Goal: Task Accomplishment & Management: Use online tool/utility

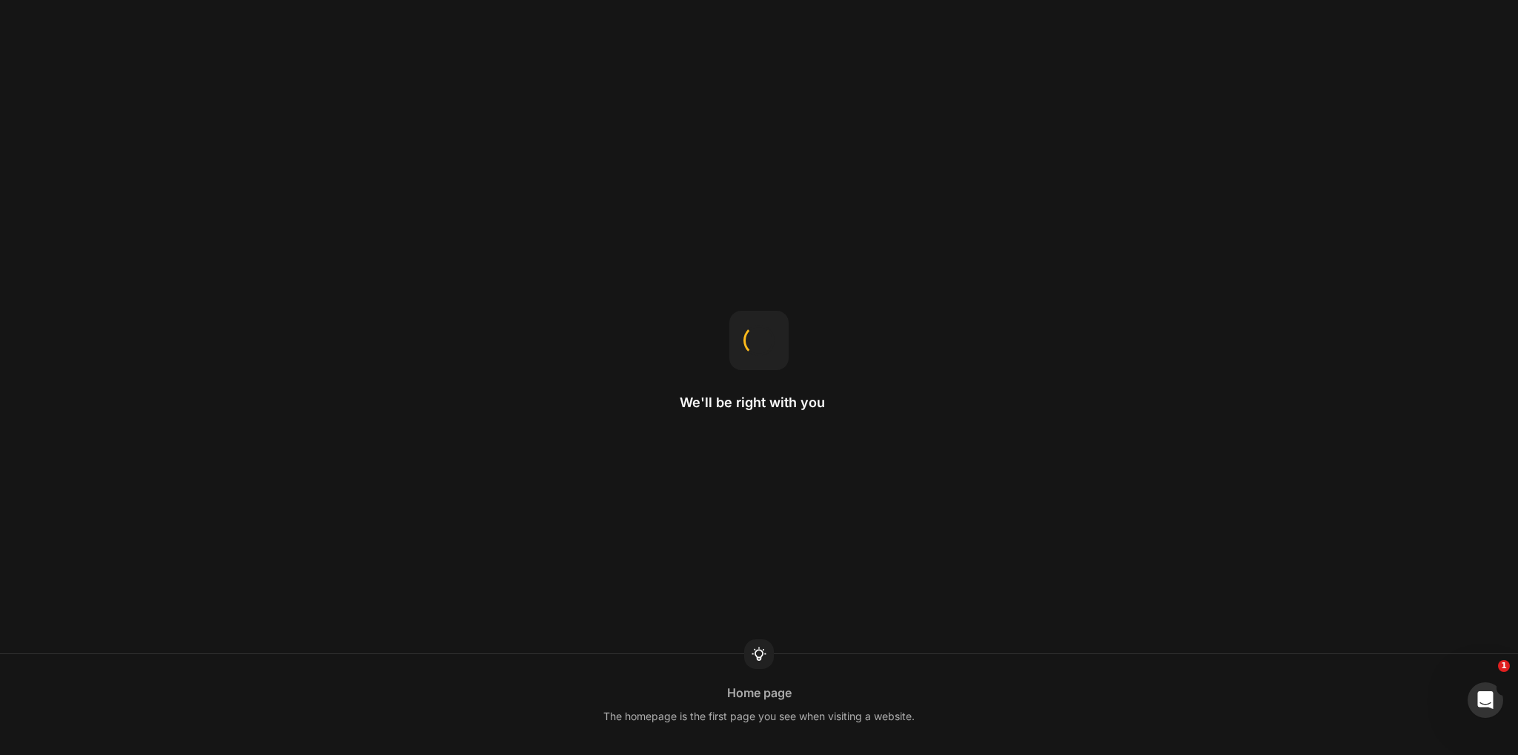
drag, startPoint x: 934, startPoint y: 434, endPoint x: 940, endPoint y: 654, distance: 220.3
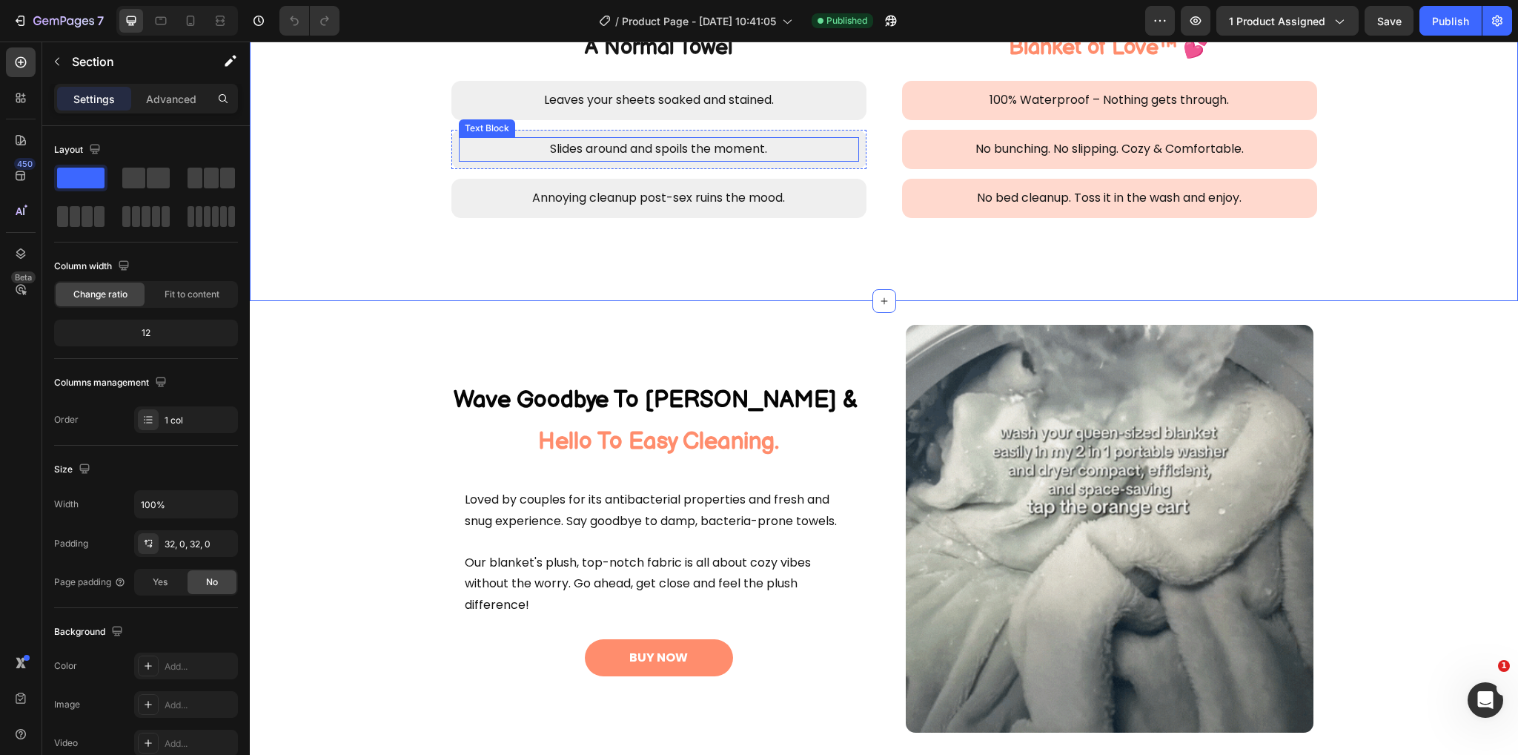
scroll to position [1186, 0]
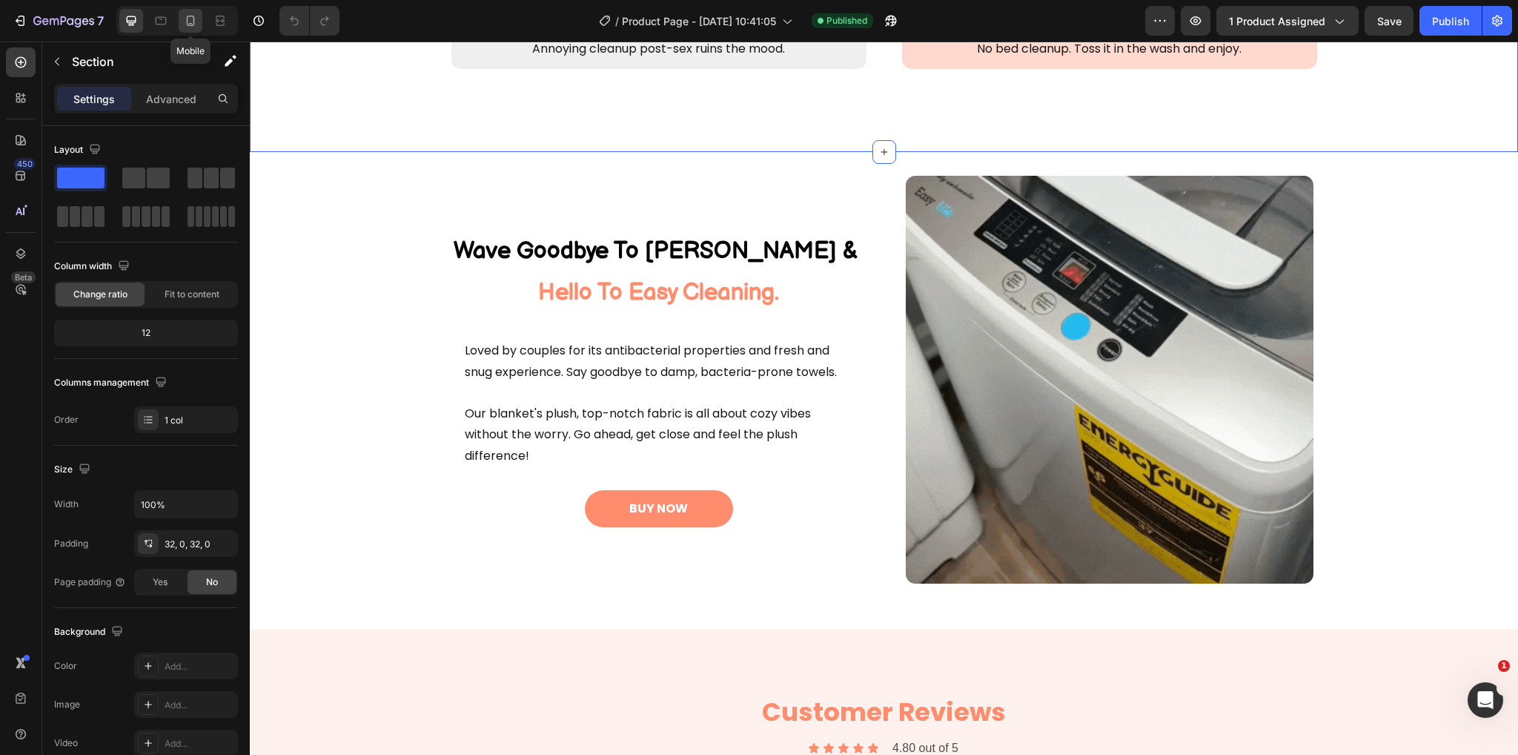
click at [196, 19] on icon at bounding box center [190, 20] width 15 height 15
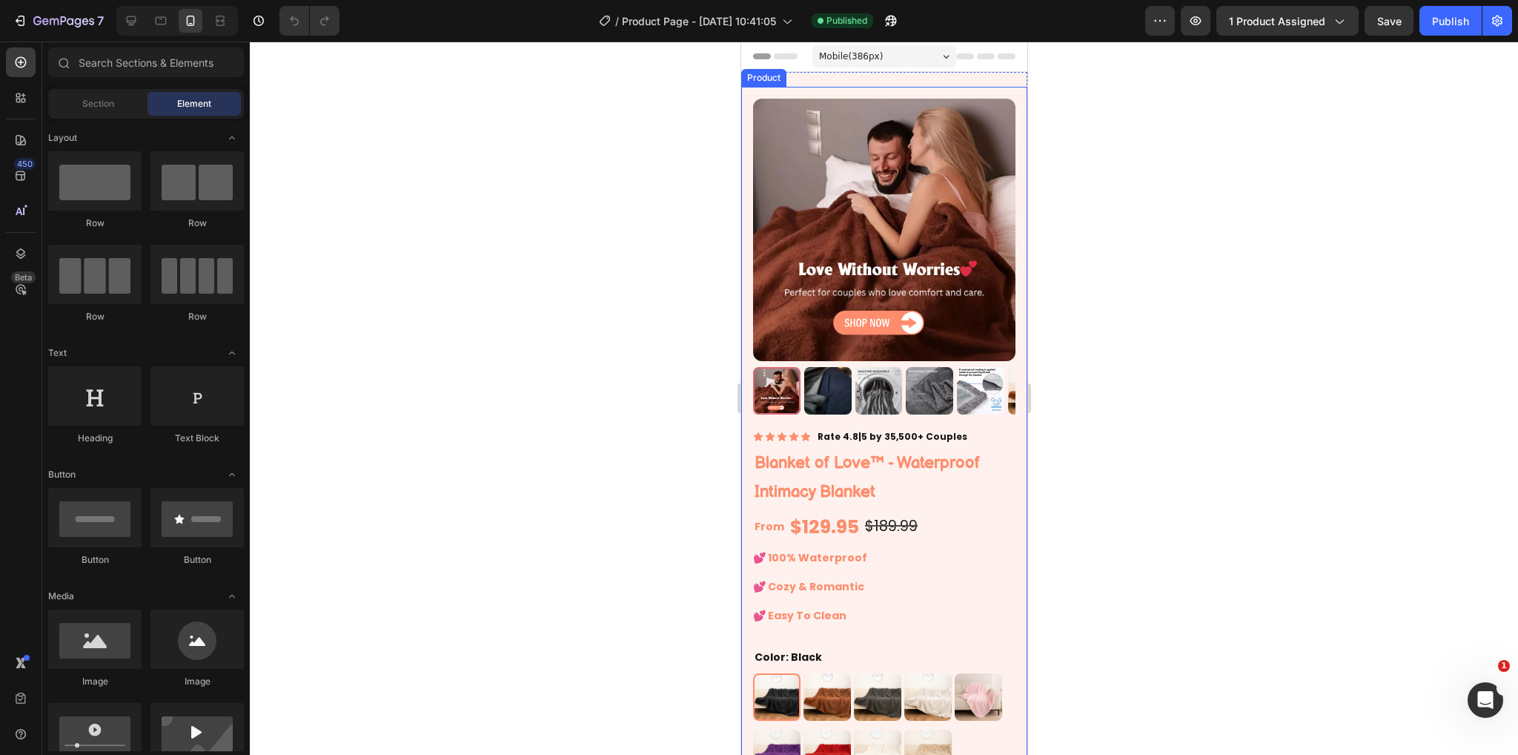
click at [1085, 247] on div at bounding box center [884, 398] width 1268 height 713
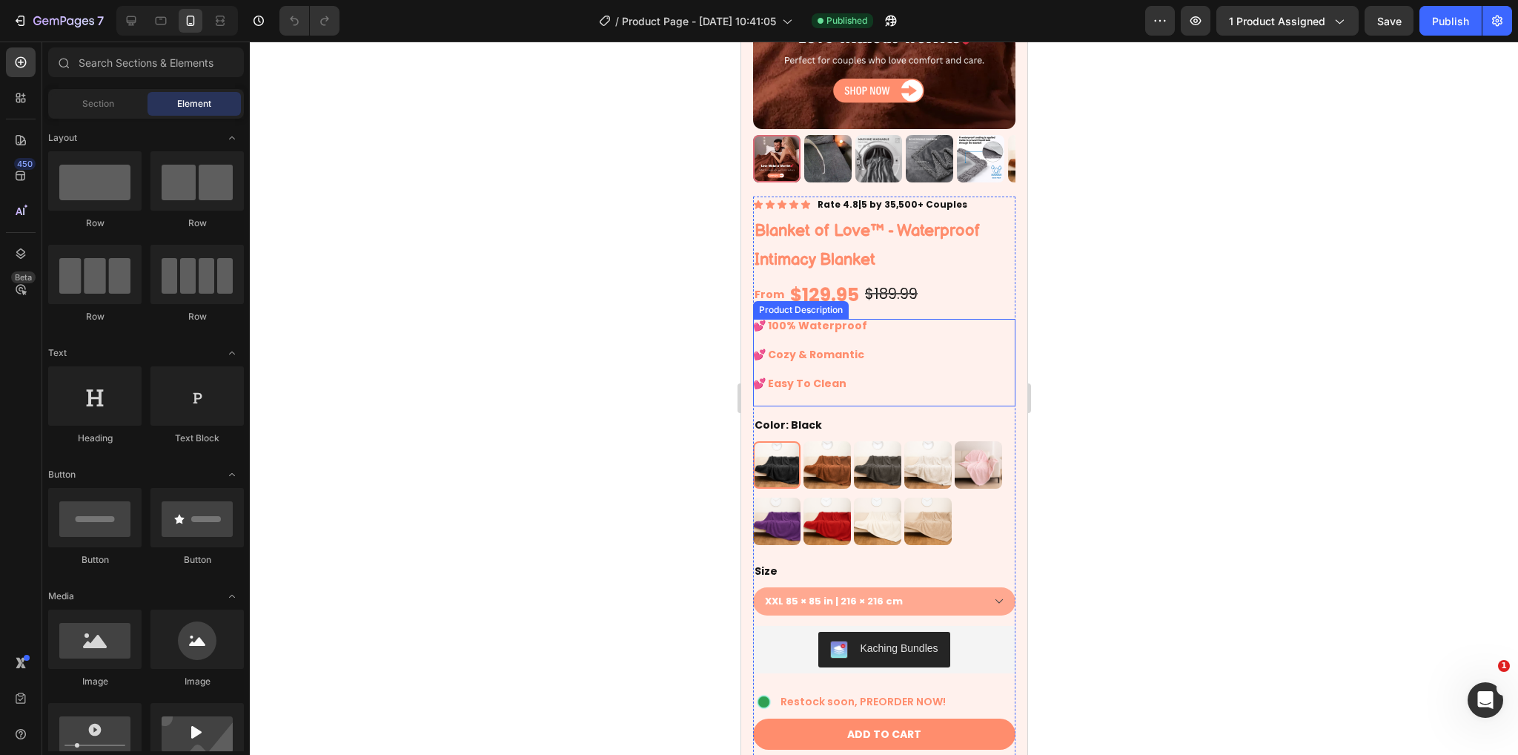
scroll to position [297, 0]
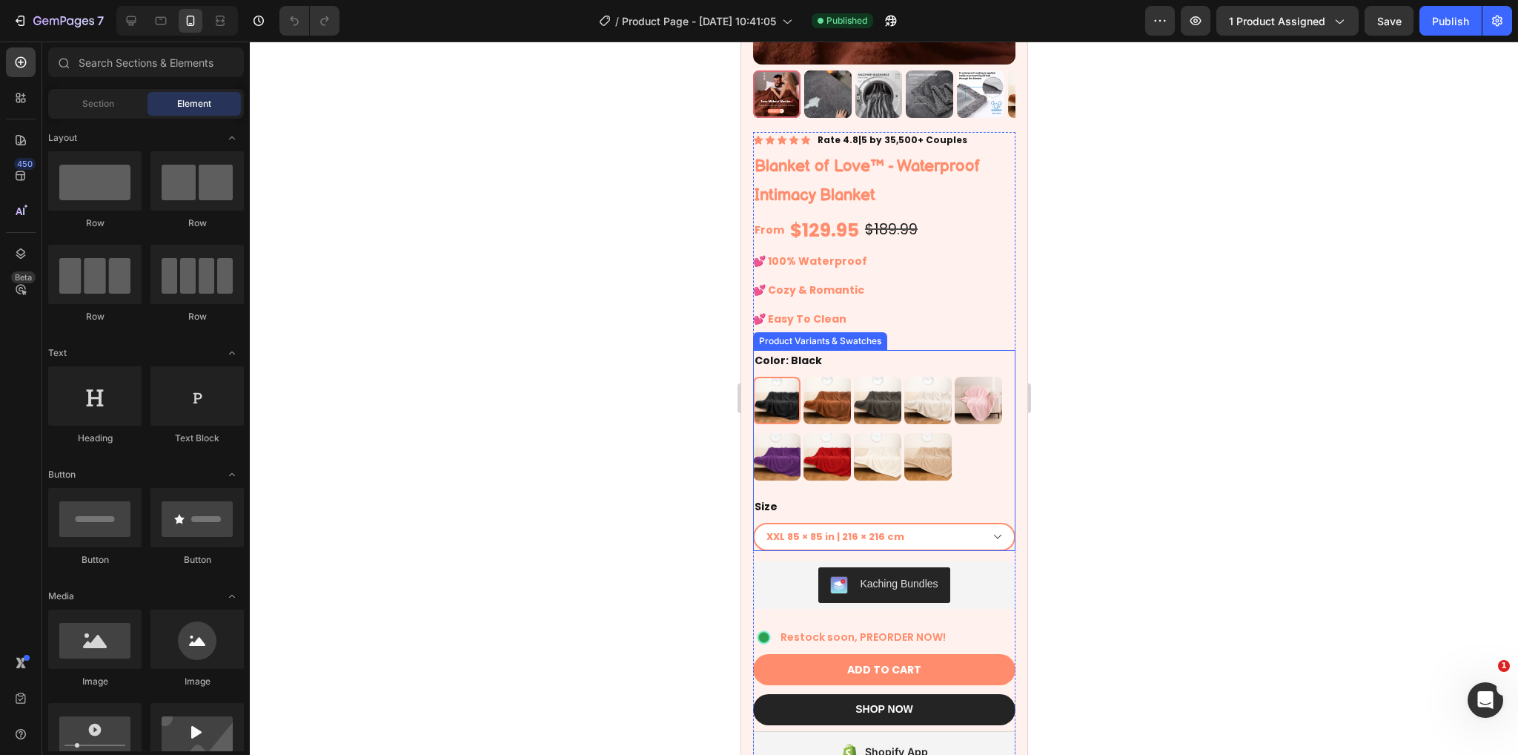
click at [967, 523] on select "XXL 85 × 85 in | 216 × 216 cm XL 57 × 85 in | 145 × 216 cm L 57 × 65 in | 145 ×…" at bounding box center [883, 537] width 262 height 28
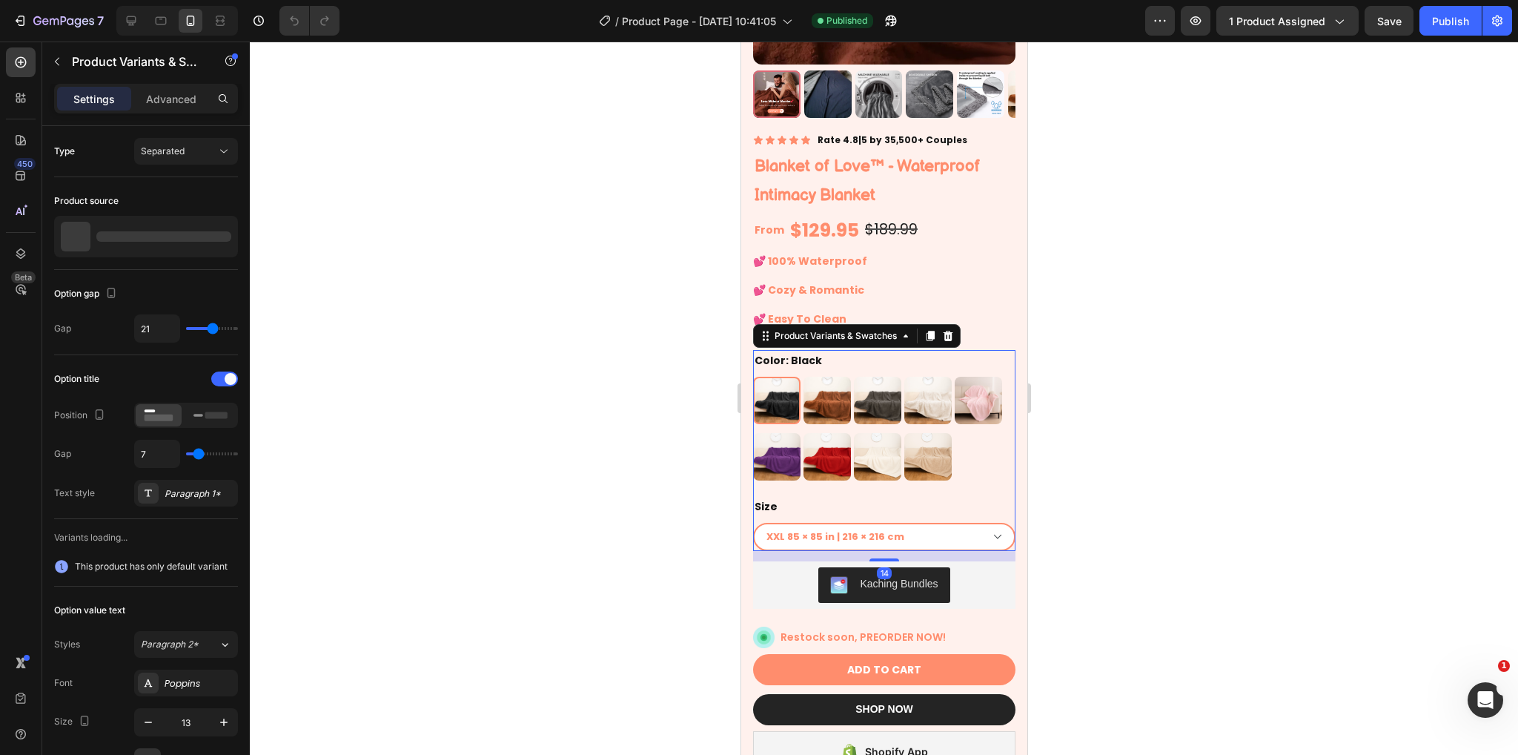
click at [968, 529] on select "XXL 85 × 85 in | 216 × 216 cm XL 57 × 85 in | 145 × 216 cm L 57 × 65 in | 145 ×…" at bounding box center [883, 537] width 262 height 28
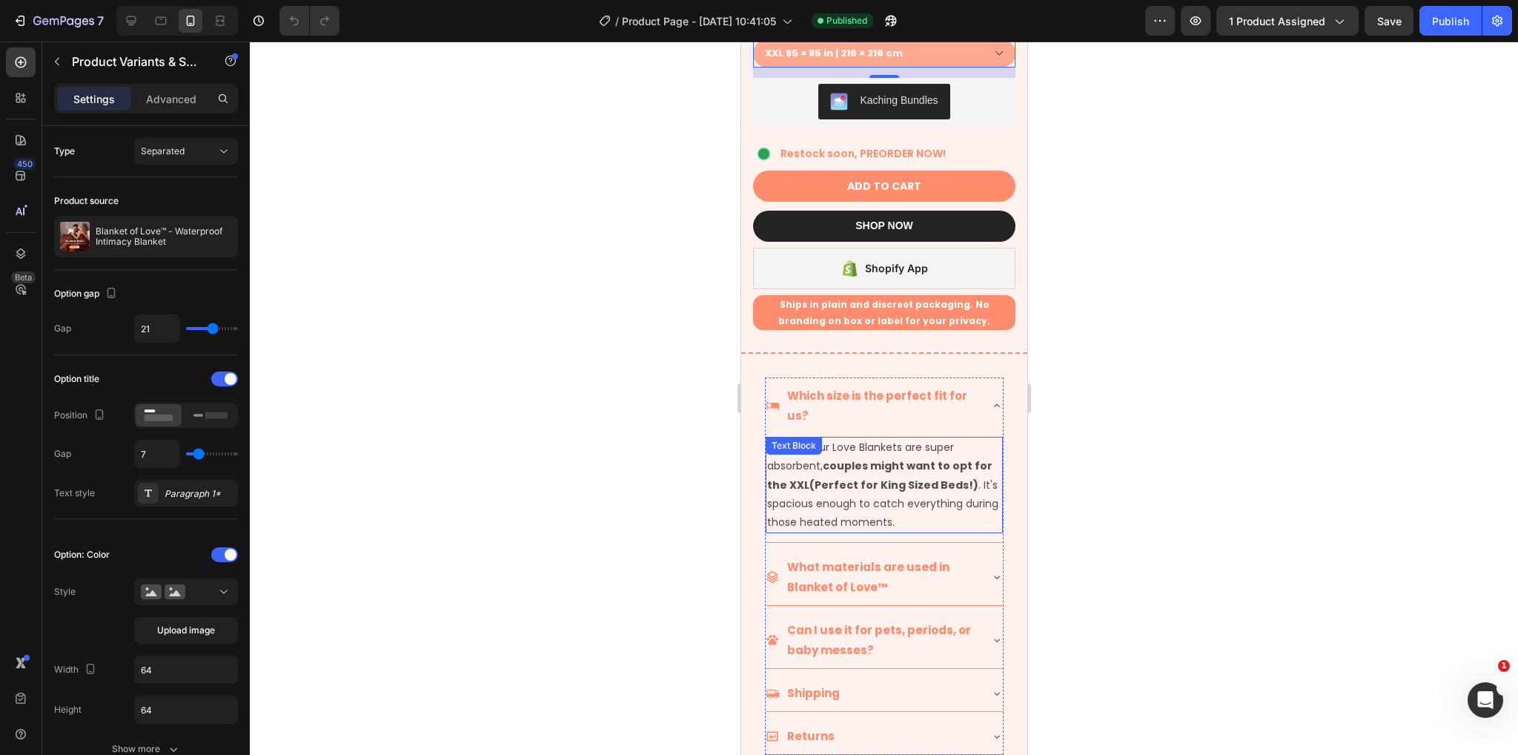
scroll to position [815, 0]
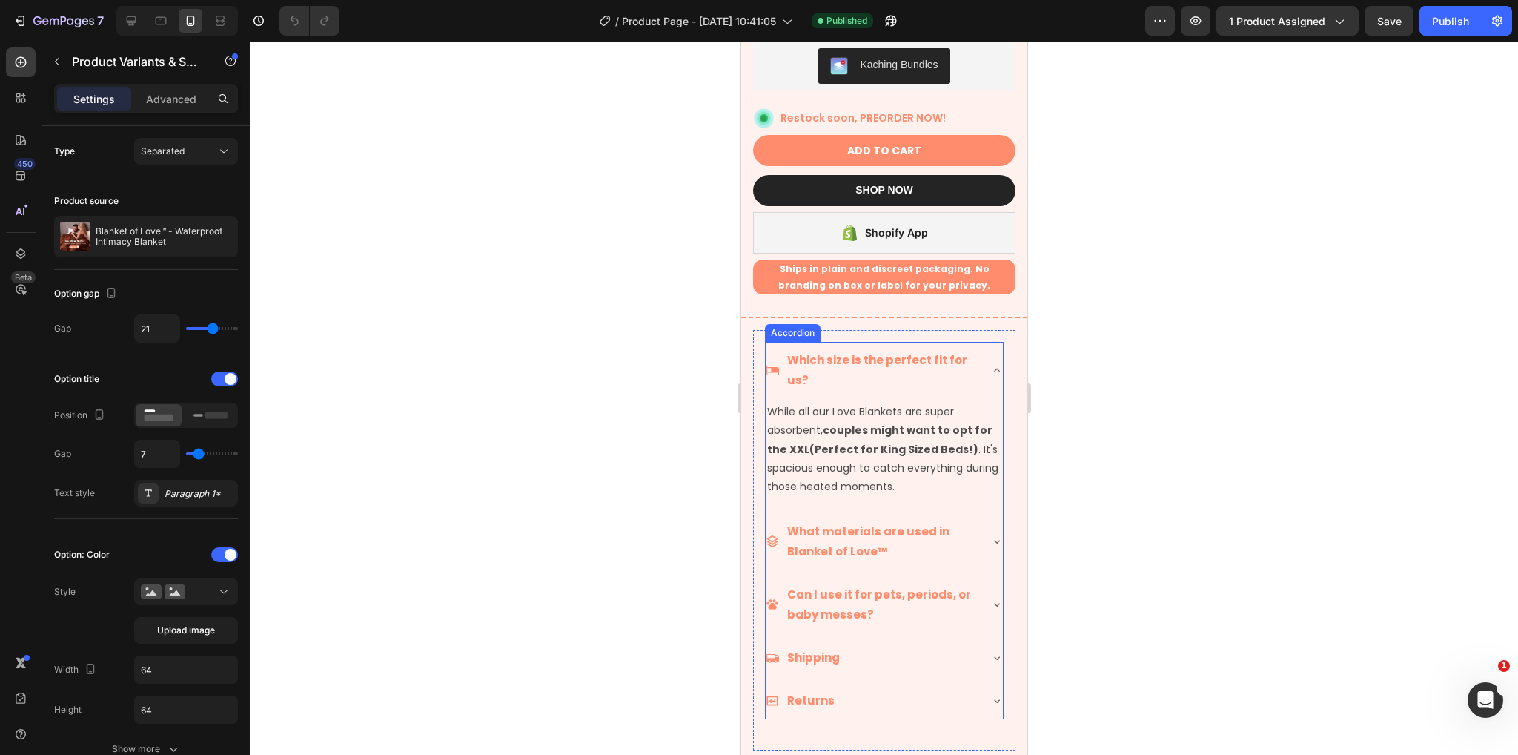
click at [990, 364] on icon at bounding box center [996, 370] width 12 height 12
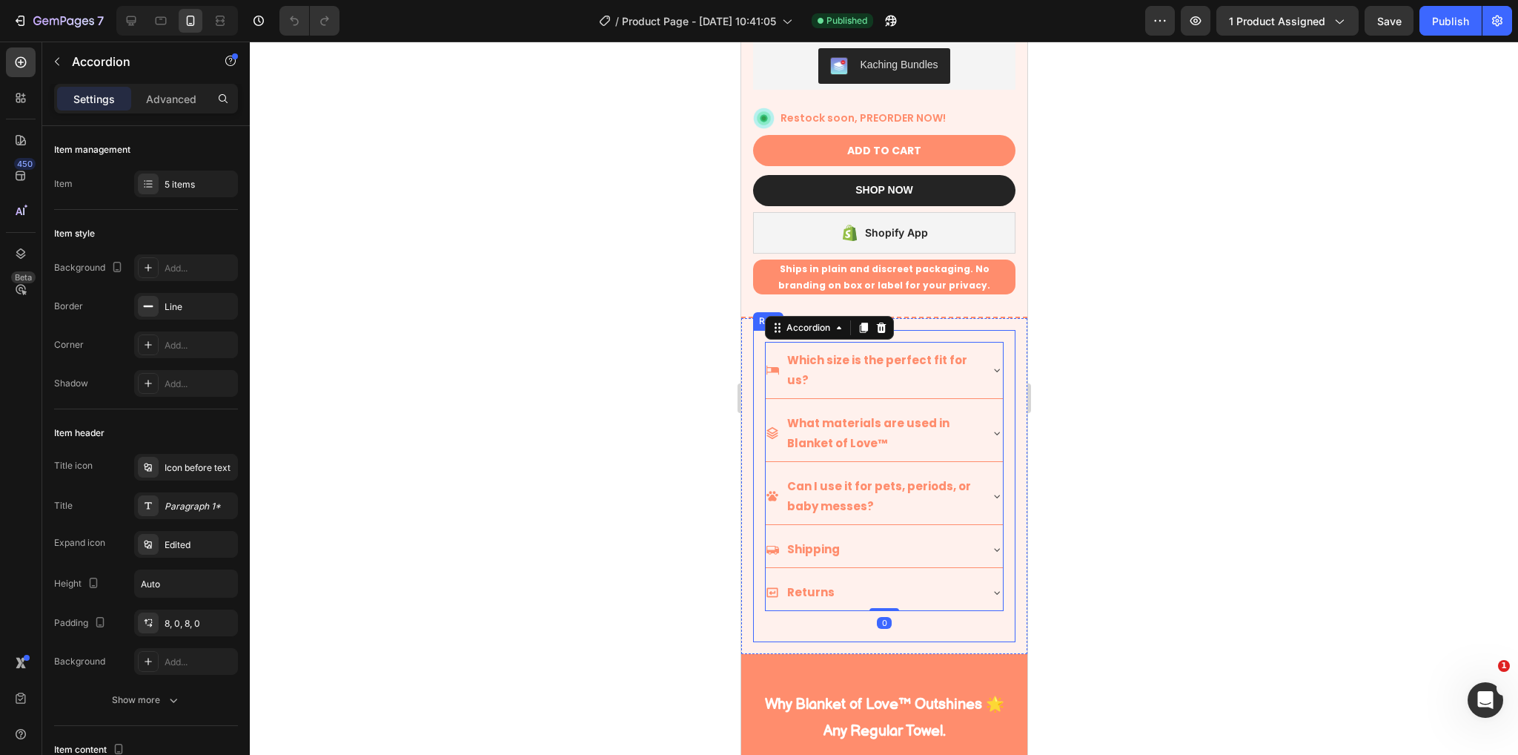
click at [993, 330] on div "Which size is the perfect fit for us? What materials are used in Blanket of Lov…" at bounding box center [883, 486] width 262 height 312
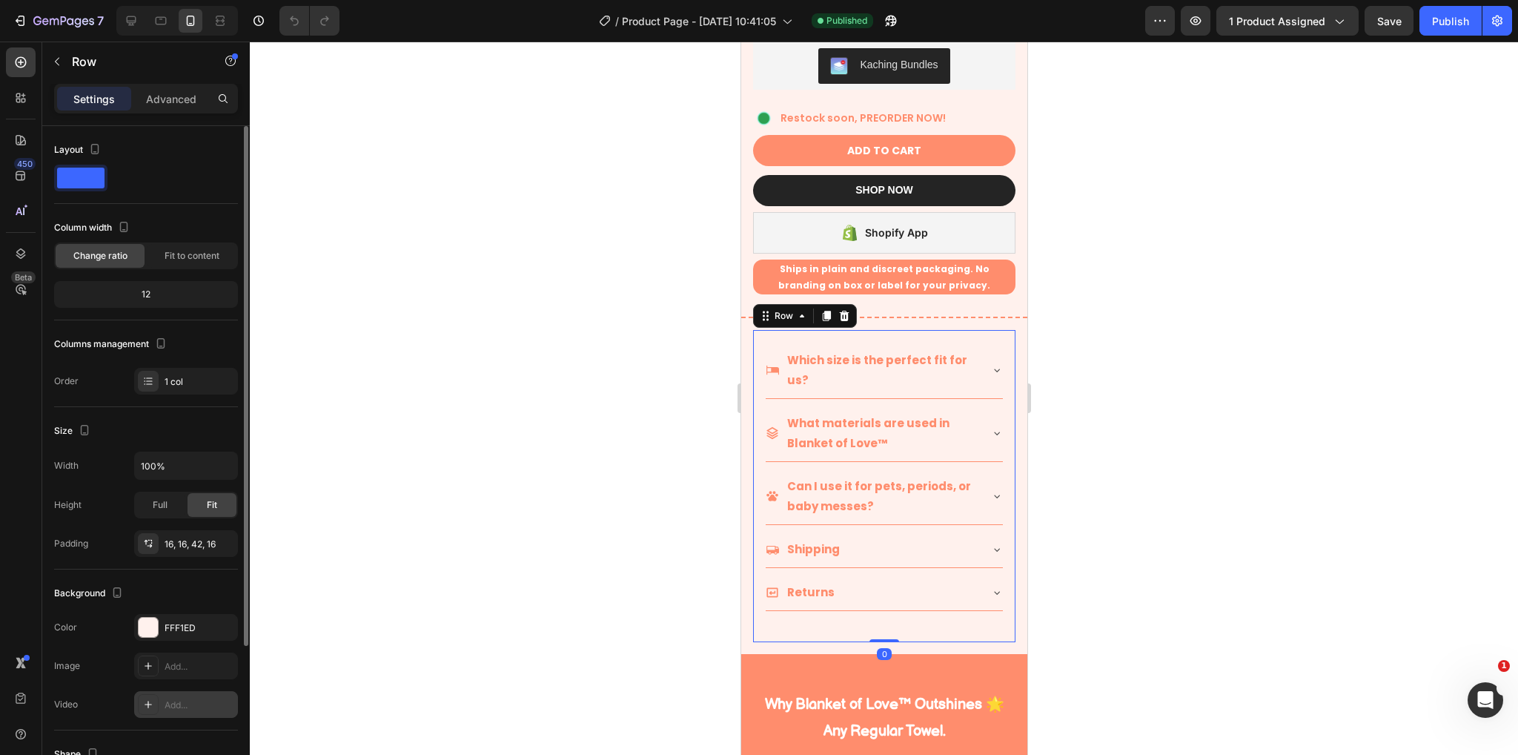
scroll to position [193, 0]
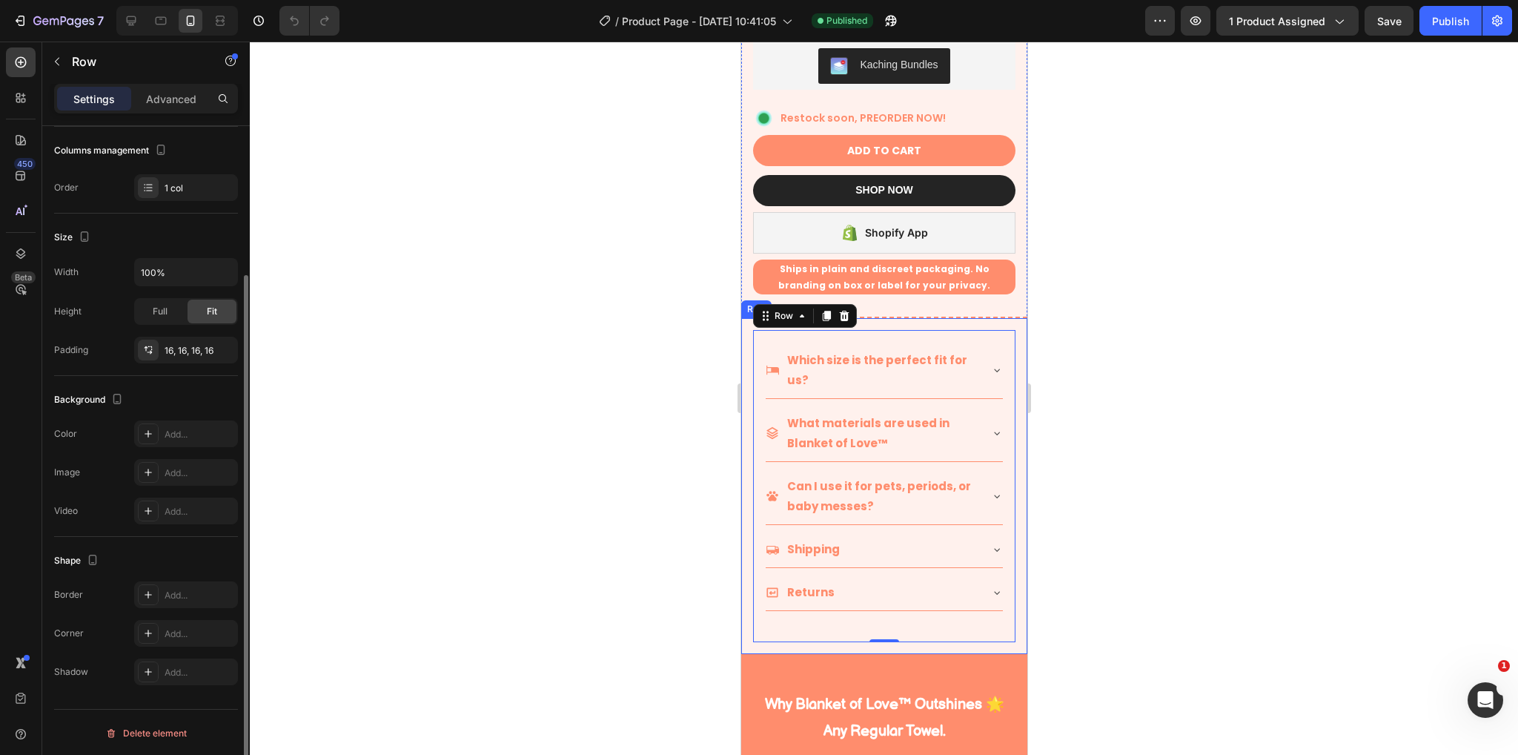
click at [996, 318] on div "Which size is the perfect fit for us? What materials are used in Blanket of Lov…" at bounding box center [884, 486] width 286 height 336
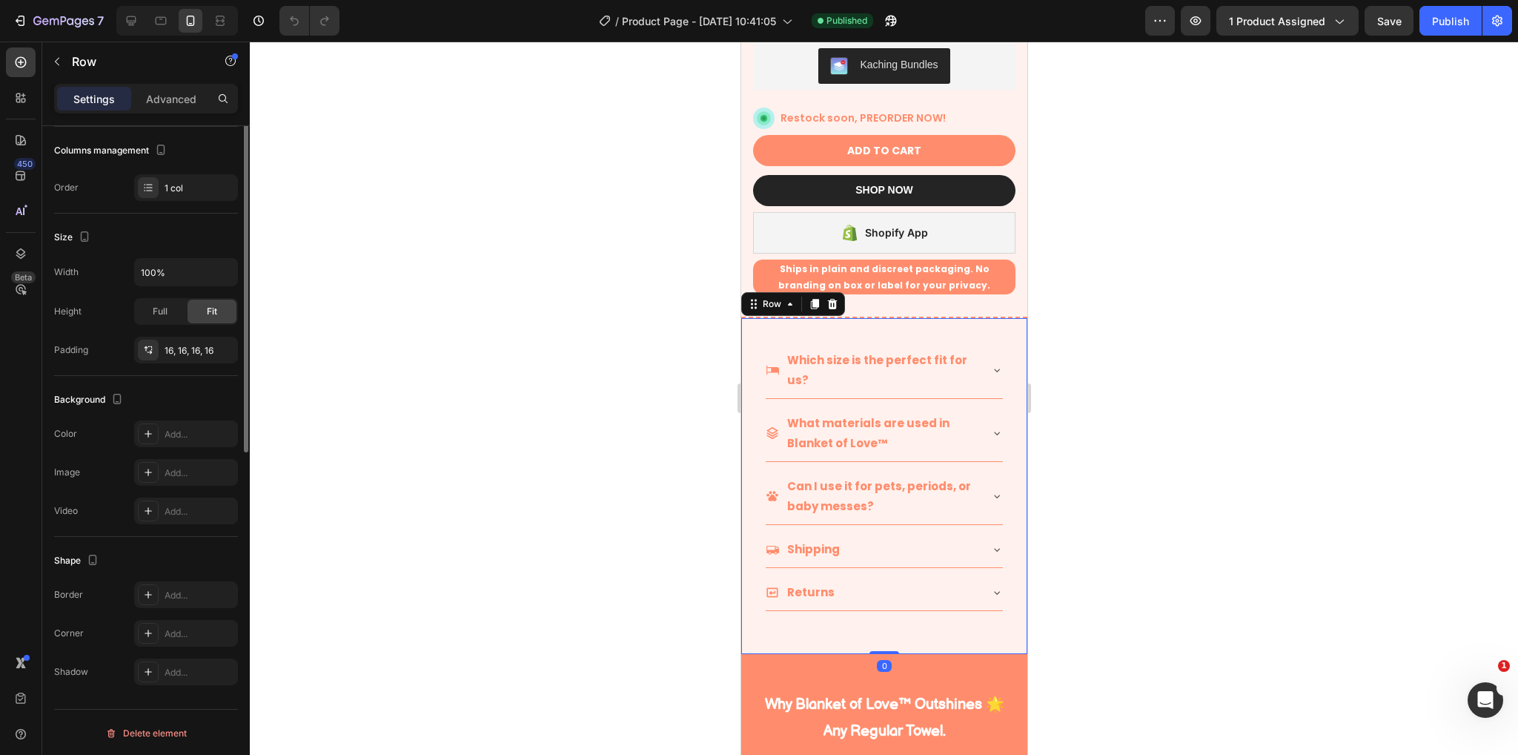
scroll to position [0, 0]
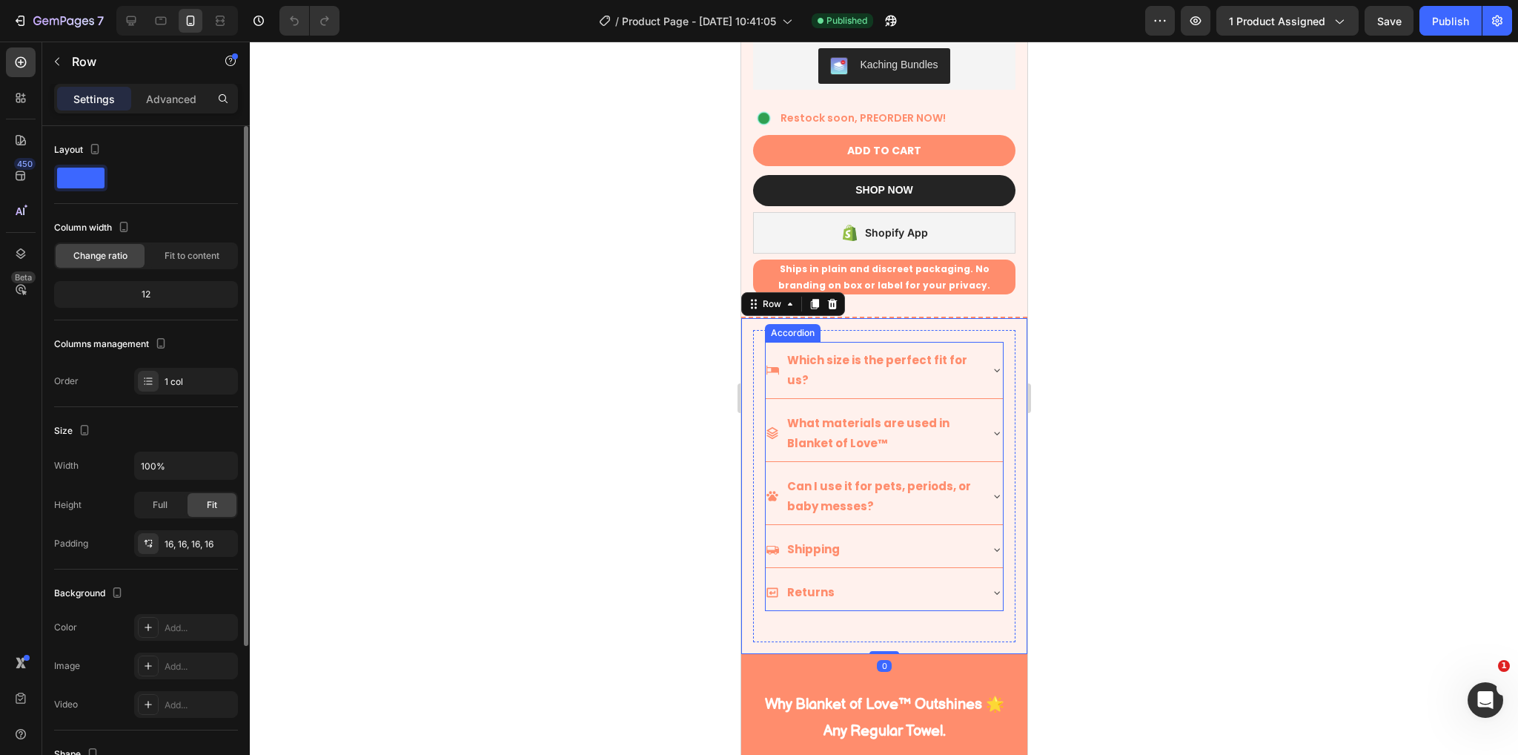
click at [896, 362] on p "Which size is the perfect fit for us?" at bounding box center [882, 370] width 190 height 40
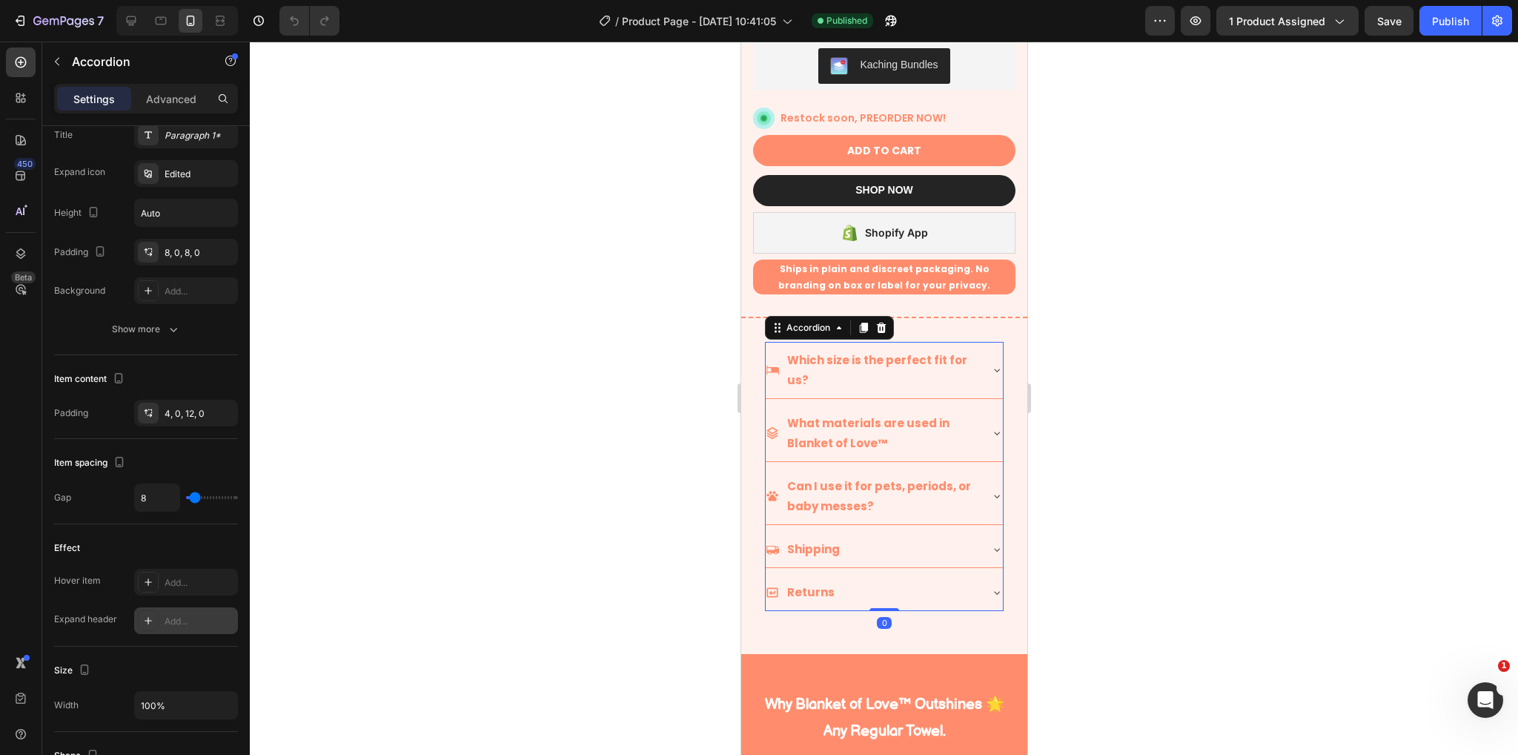
scroll to position [777, 0]
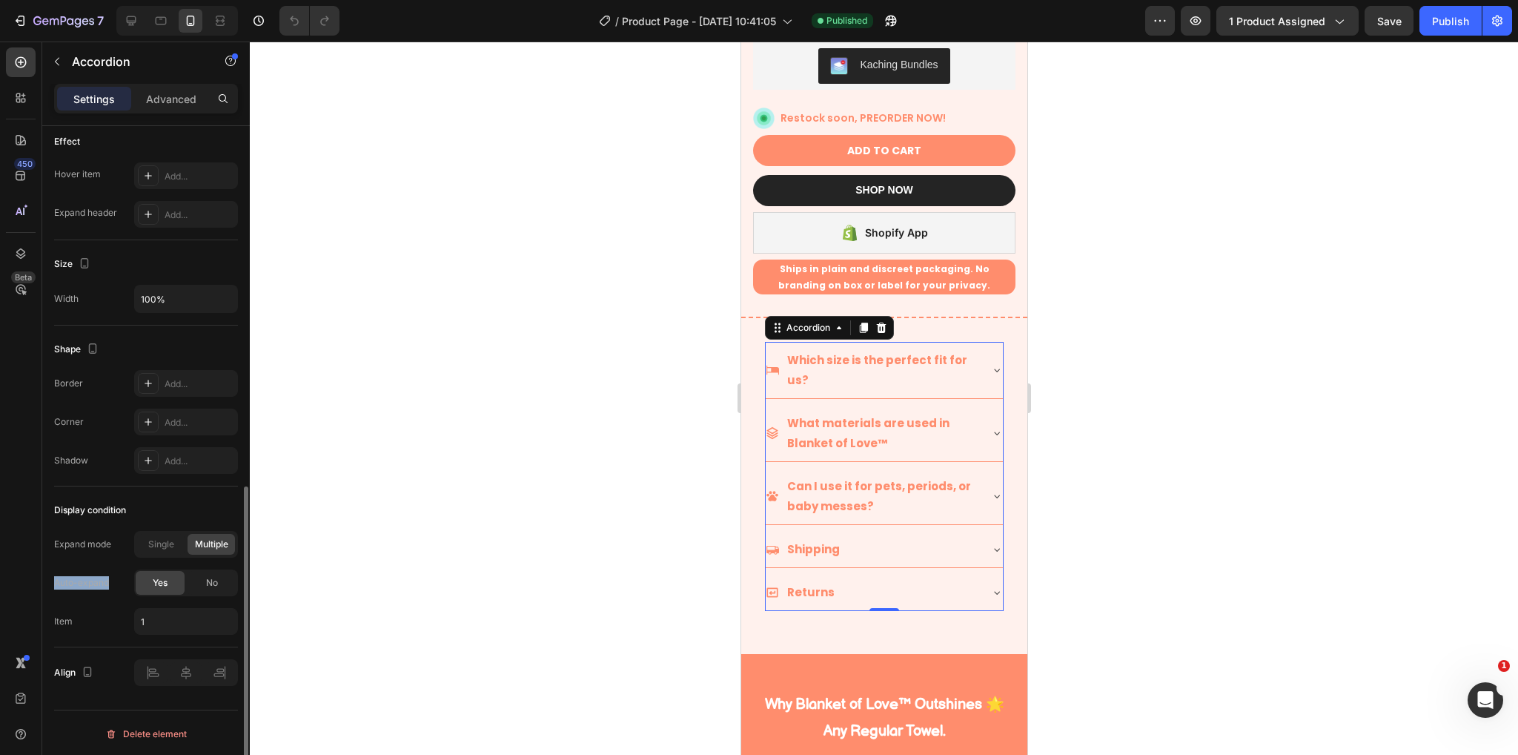
drag, startPoint x: 118, startPoint y: 582, endPoint x: 53, endPoint y: 581, distance: 65.2
click at [53, 581] on div "Item management Item 5 items Item style Background Add... Border Line Corner Ad…" at bounding box center [146, 74] width 208 height 1450
copy div "Auto-expand"
click at [204, 582] on div "No" at bounding box center [212, 583] width 49 height 24
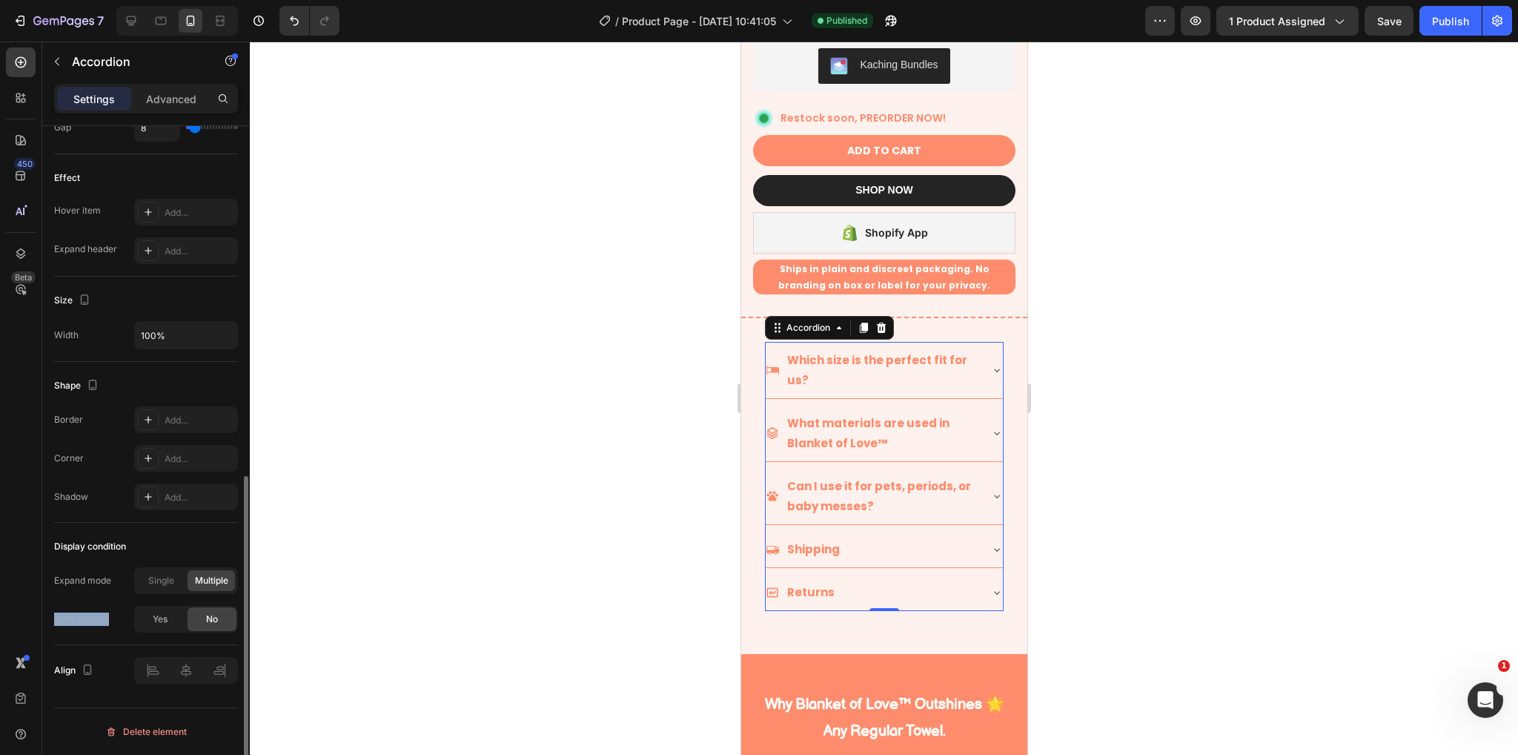
scroll to position [738, 0]
click at [160, 590] on div "Single" at bounding box center [160, 582] width 47 height 21
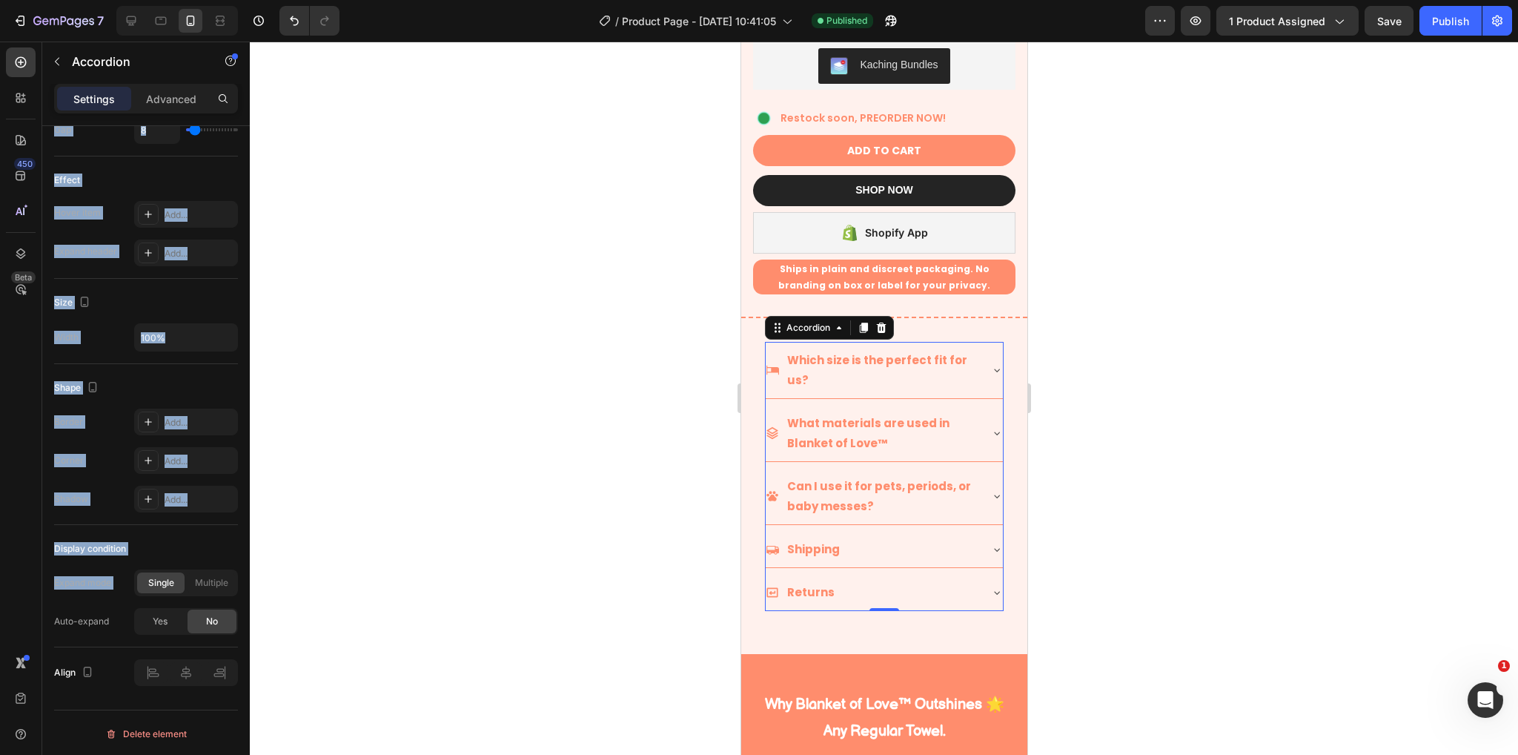
drag, startPoint x: 125, startPoint y: 588, endPoint x: 6, endPoint y: 585, distance: 118.7
click at [5, 586] on div "450 Beta Sections(18) Elements(84) Section Element Hero Section Product Detail …" at bounding box center [125, 398] width 250 height 713
click at [73, 581] on div "Expand mode" at bounding box center [82, 582] width 57 height 13
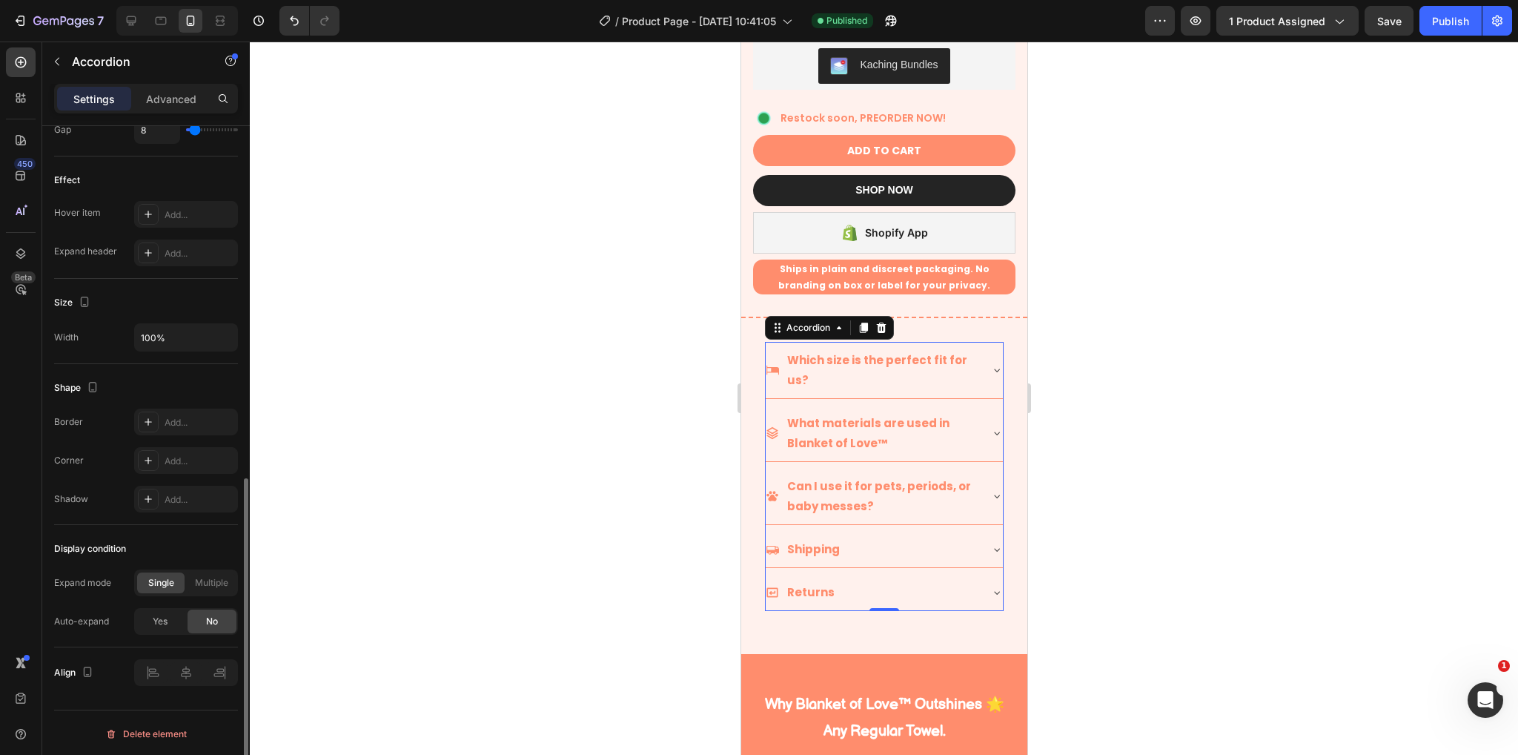
click at [86, 582] on div "Expand mode" at bounding box center [82, 582] width 57 height 13
copy div "Expand mode Single Multiple"
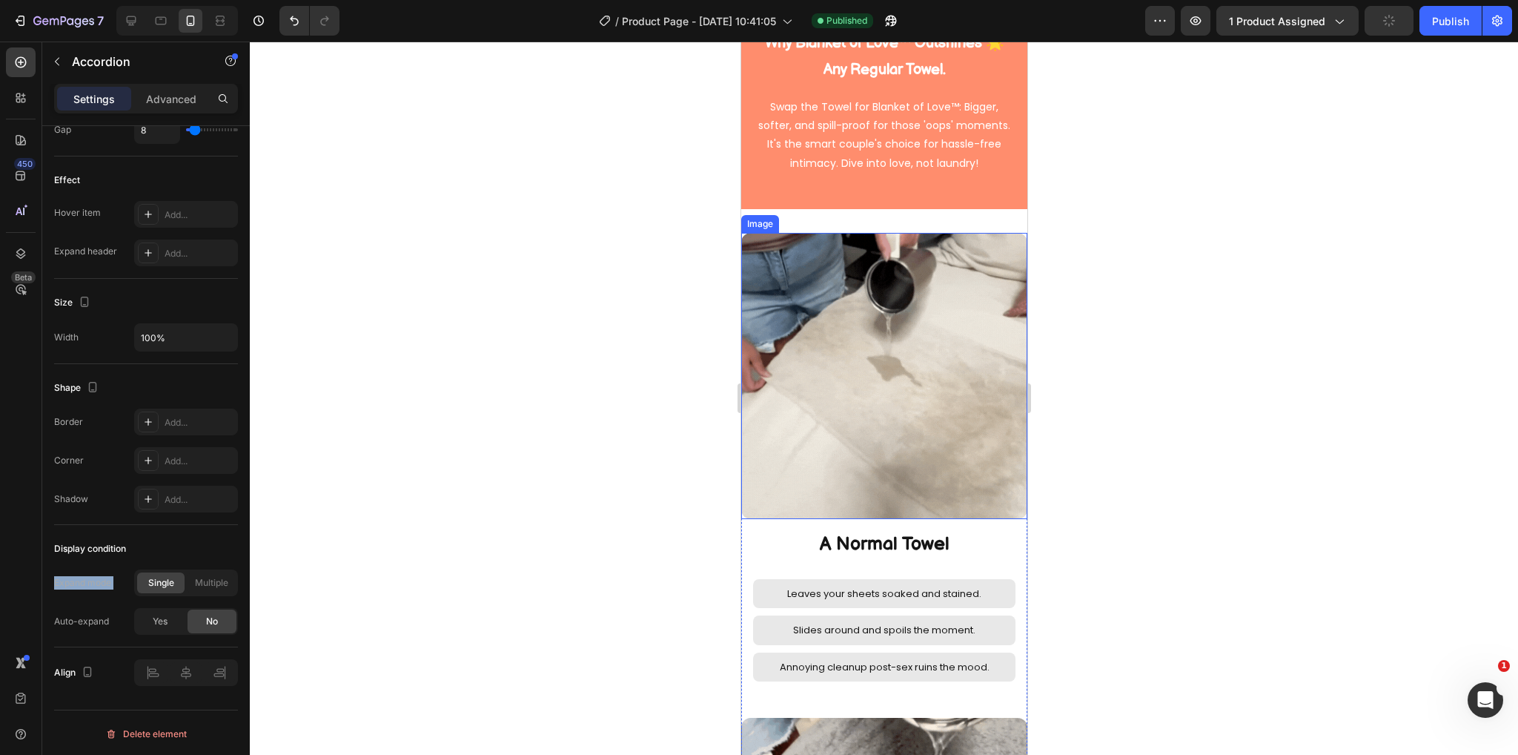
scroll to position [1631, 0]
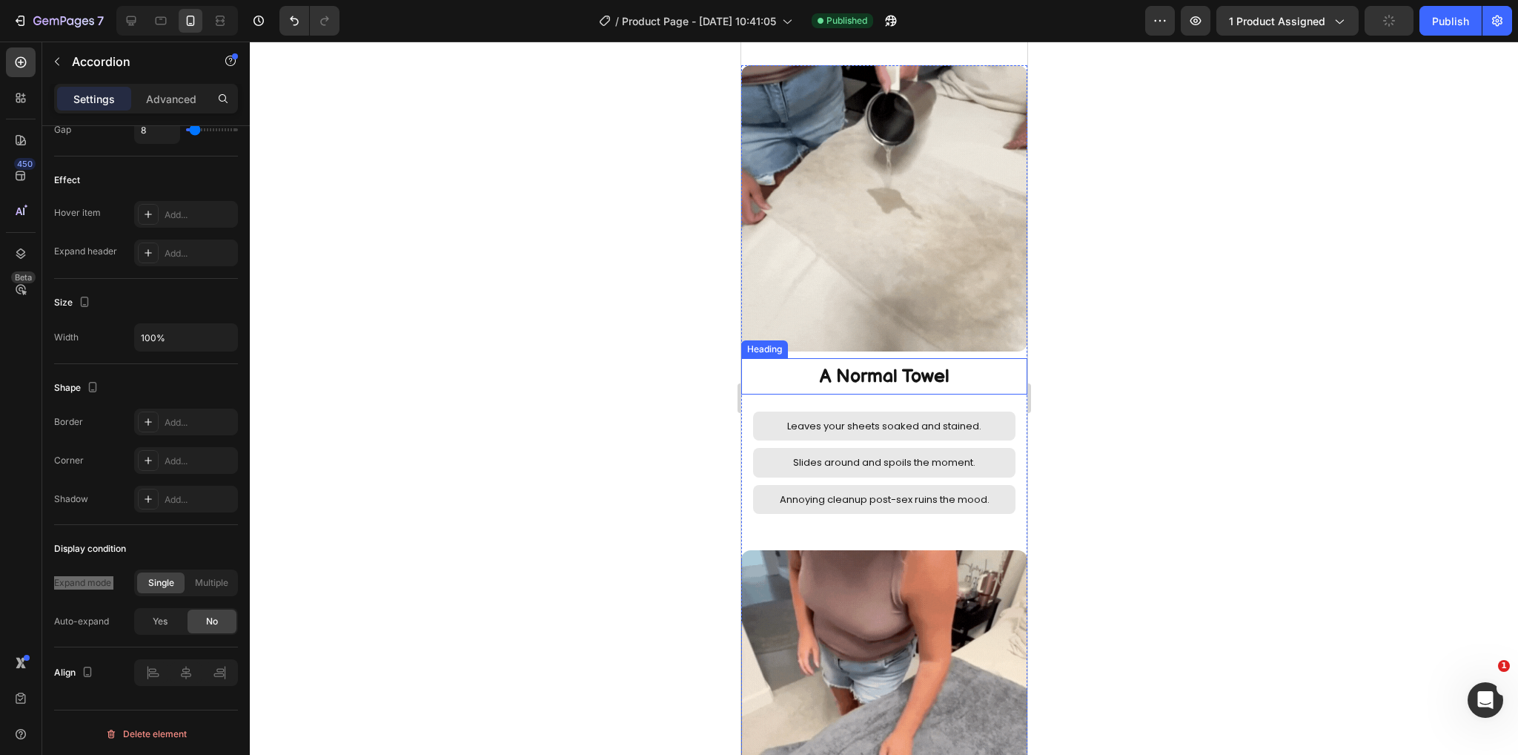
click at [973, 363] on h2 "A Normal Towel" at bounding box center [884, 376] width 286 height 36
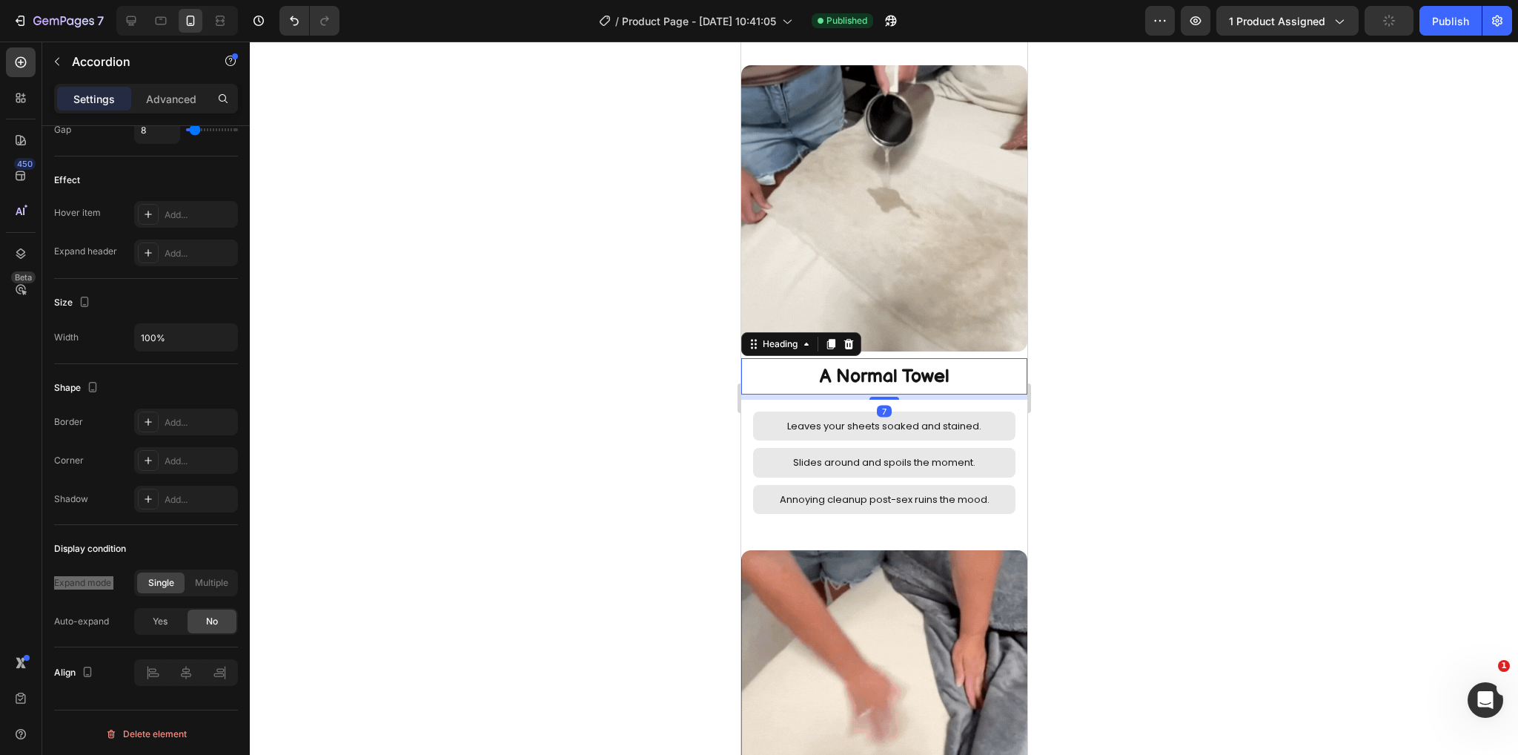
scroll to position [0, 0]
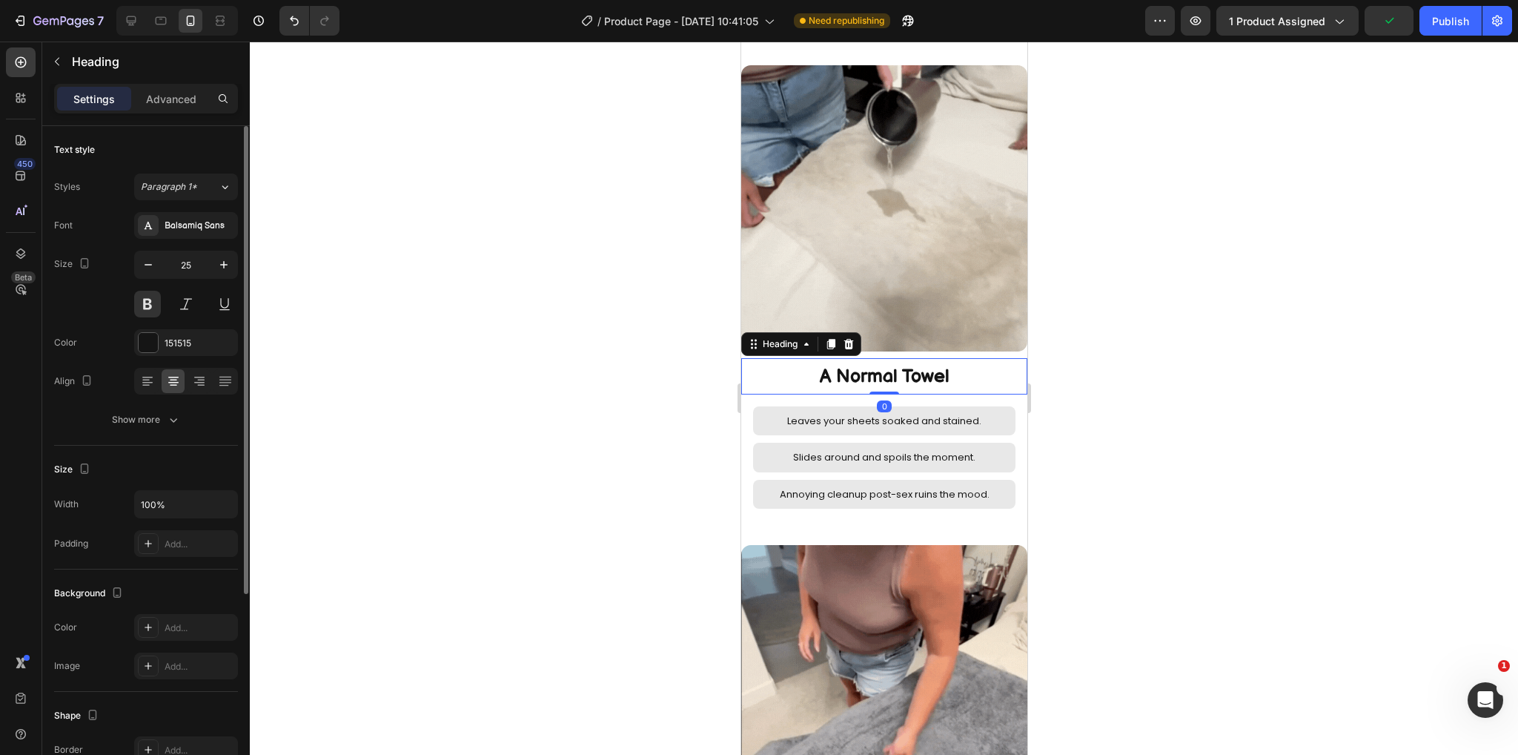
drag, startPoint x: 884, startPoint y: 386, endPoint x: 884, endPoint y: 376, distance: 10.4
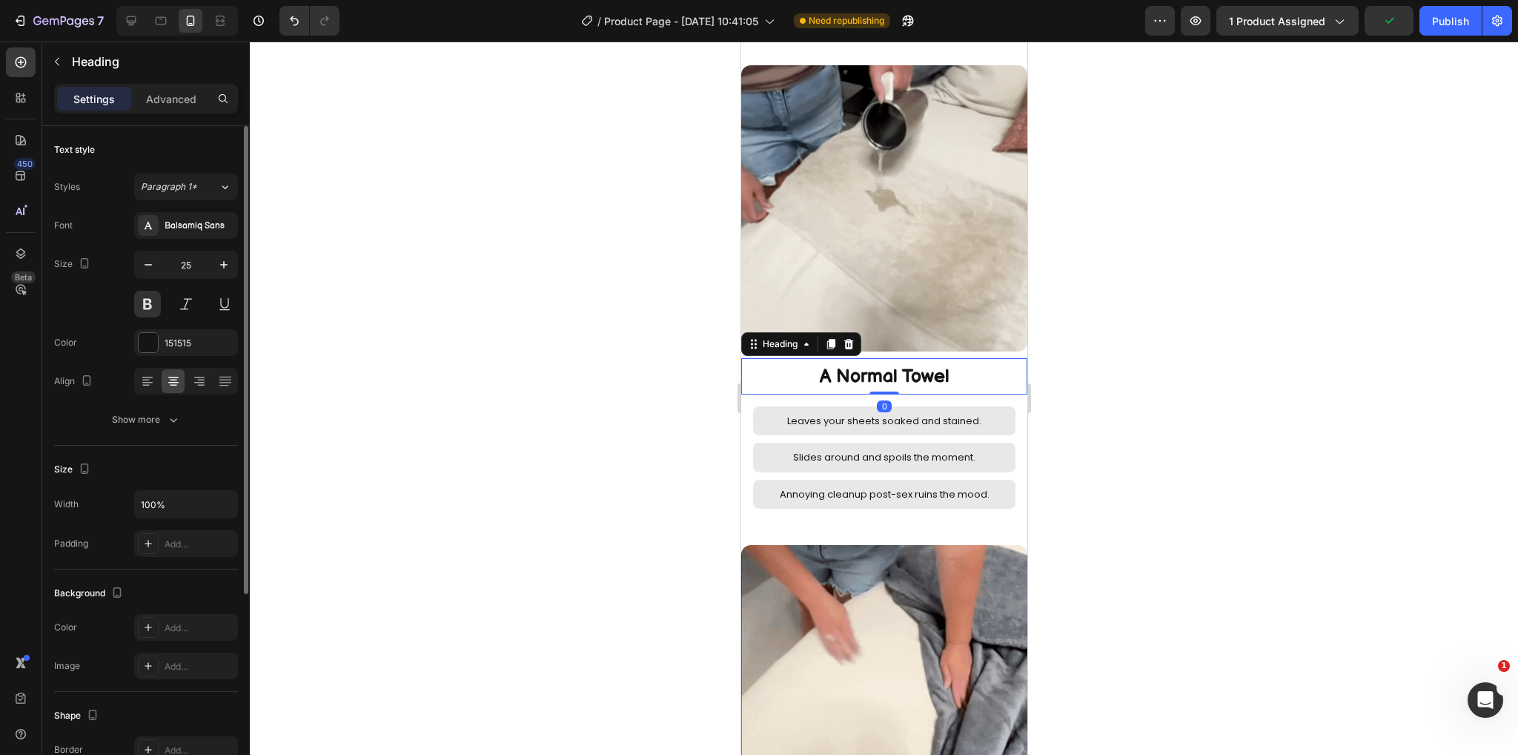
click at [884, 376] on div "A Normal Towel Heading 0" at bounding box center [884, 376] width 286 height 36
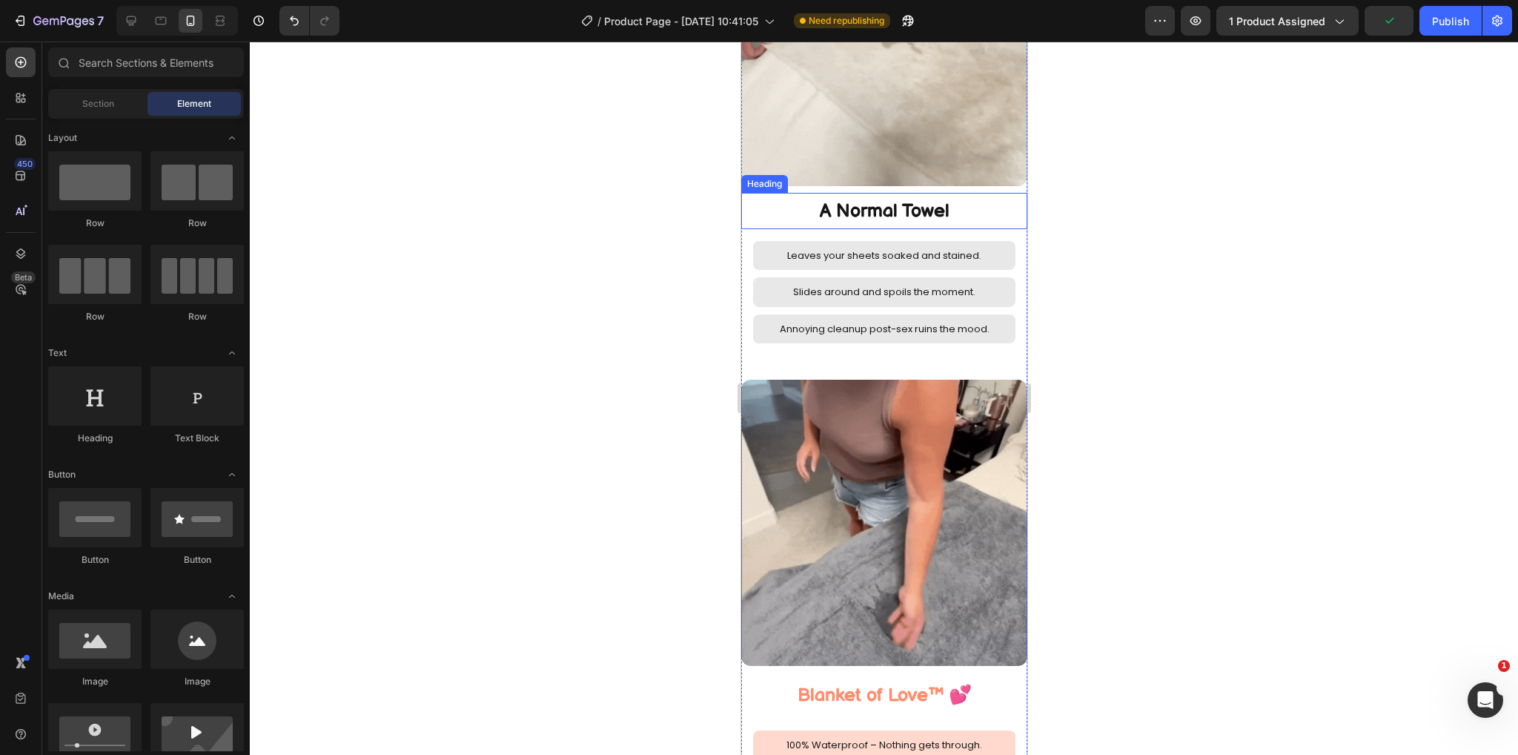
scroll to position [2002, 0]
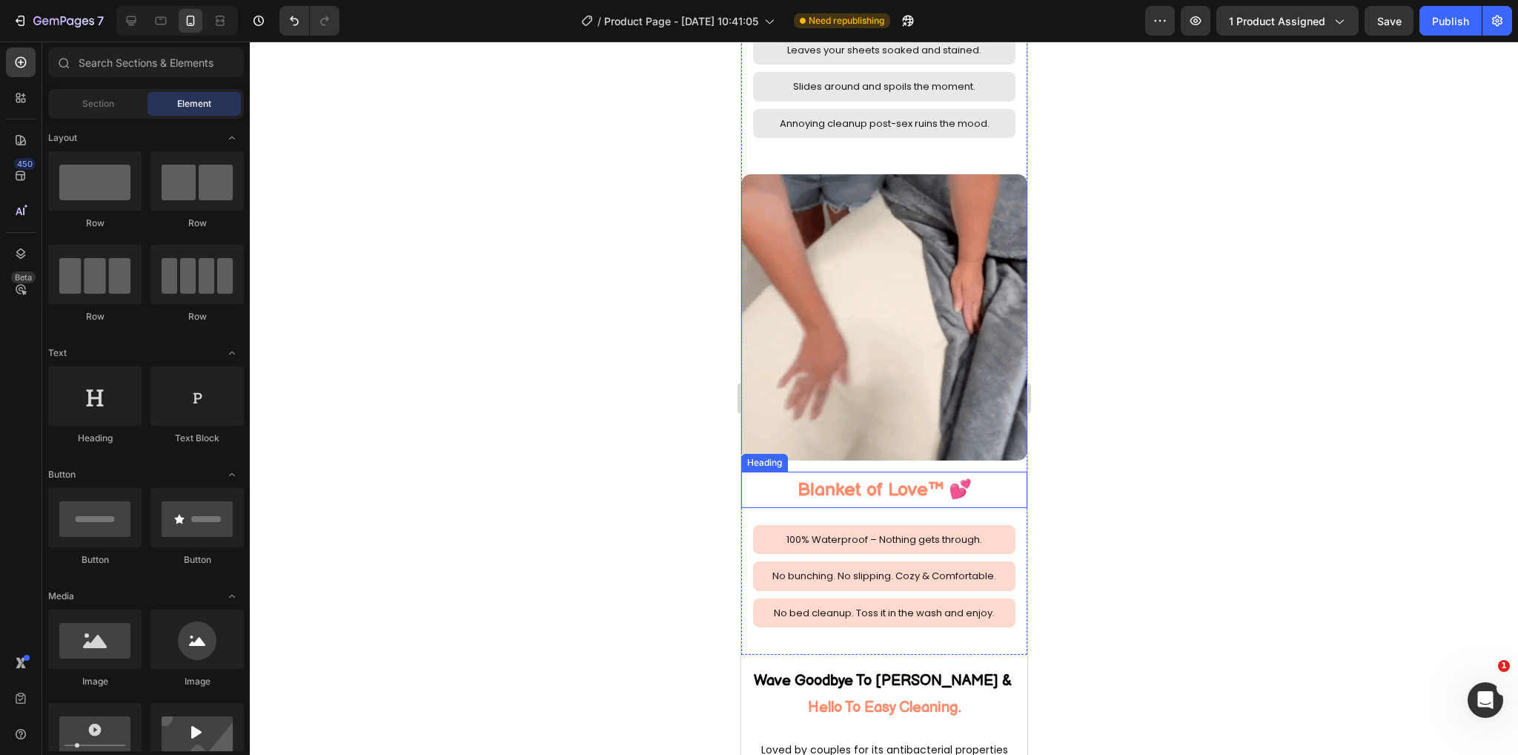
click at [903, 472] on h2 "Blanket of Love™ 💕" at bounding box center [884, 489] width 286 height 36
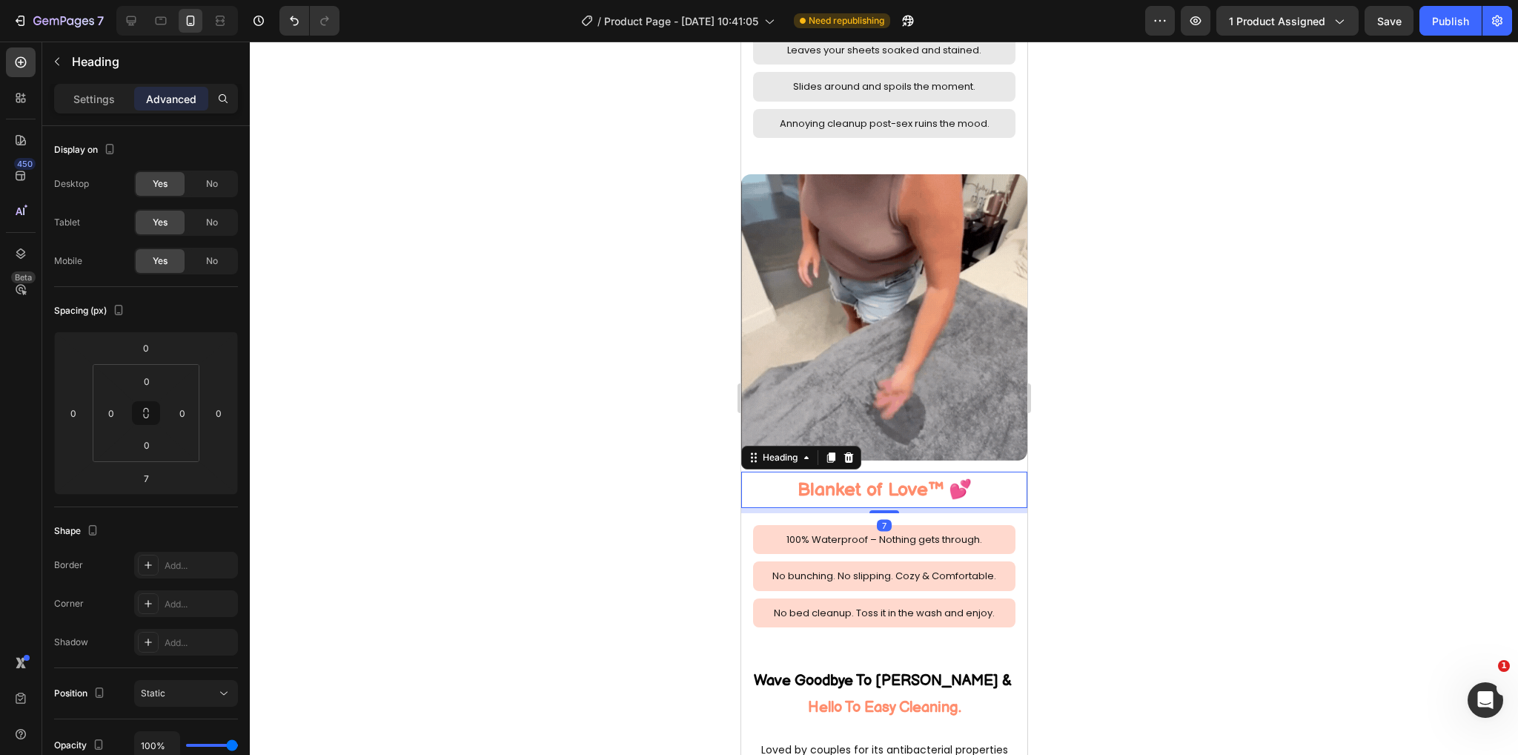
drag, startPoint x: 881, startPoint y: 490, endPoint x: 902, endPoint y: 463, distance: 34.3
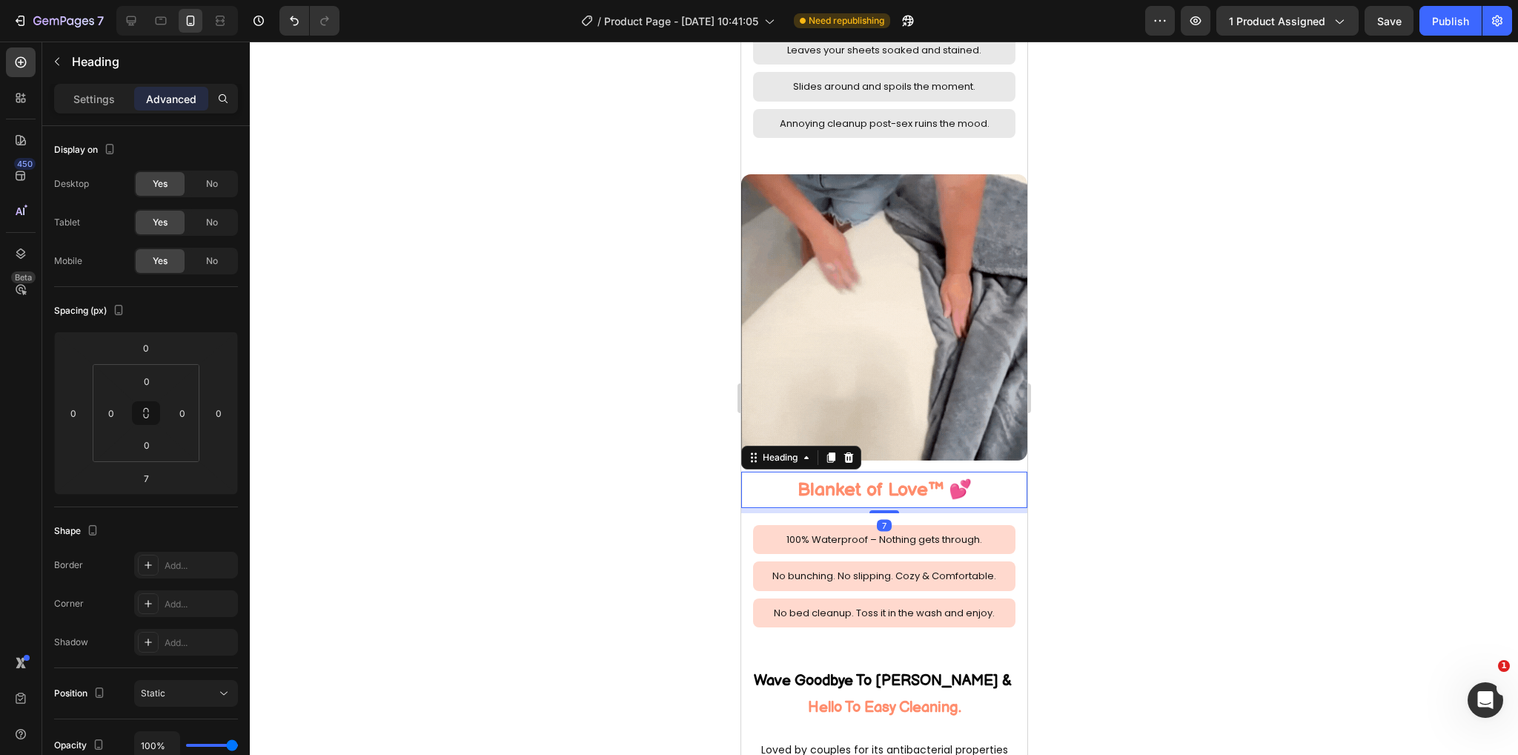
click at [881, 510] on div at bounding box center [884, 511] width 30 height 3
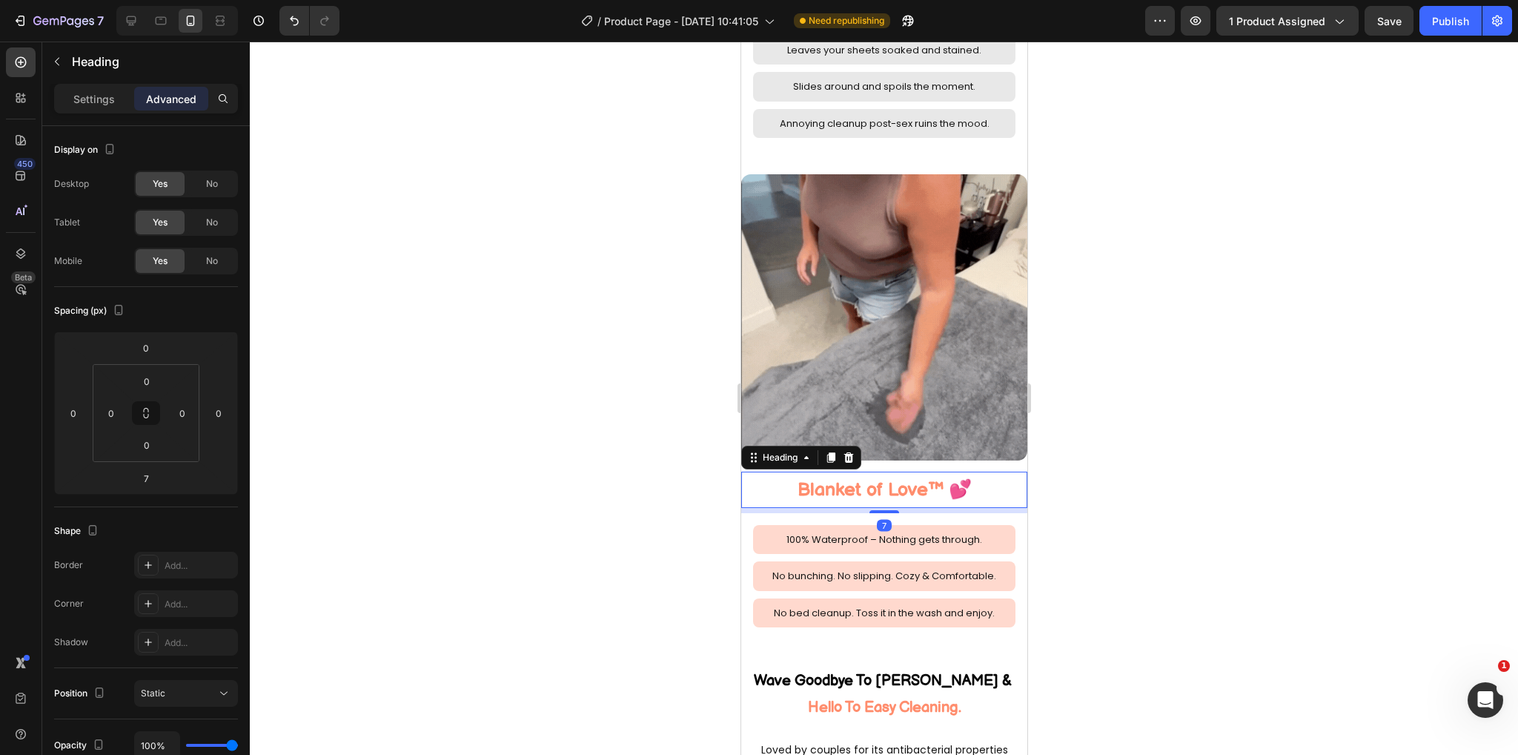
type input "0"
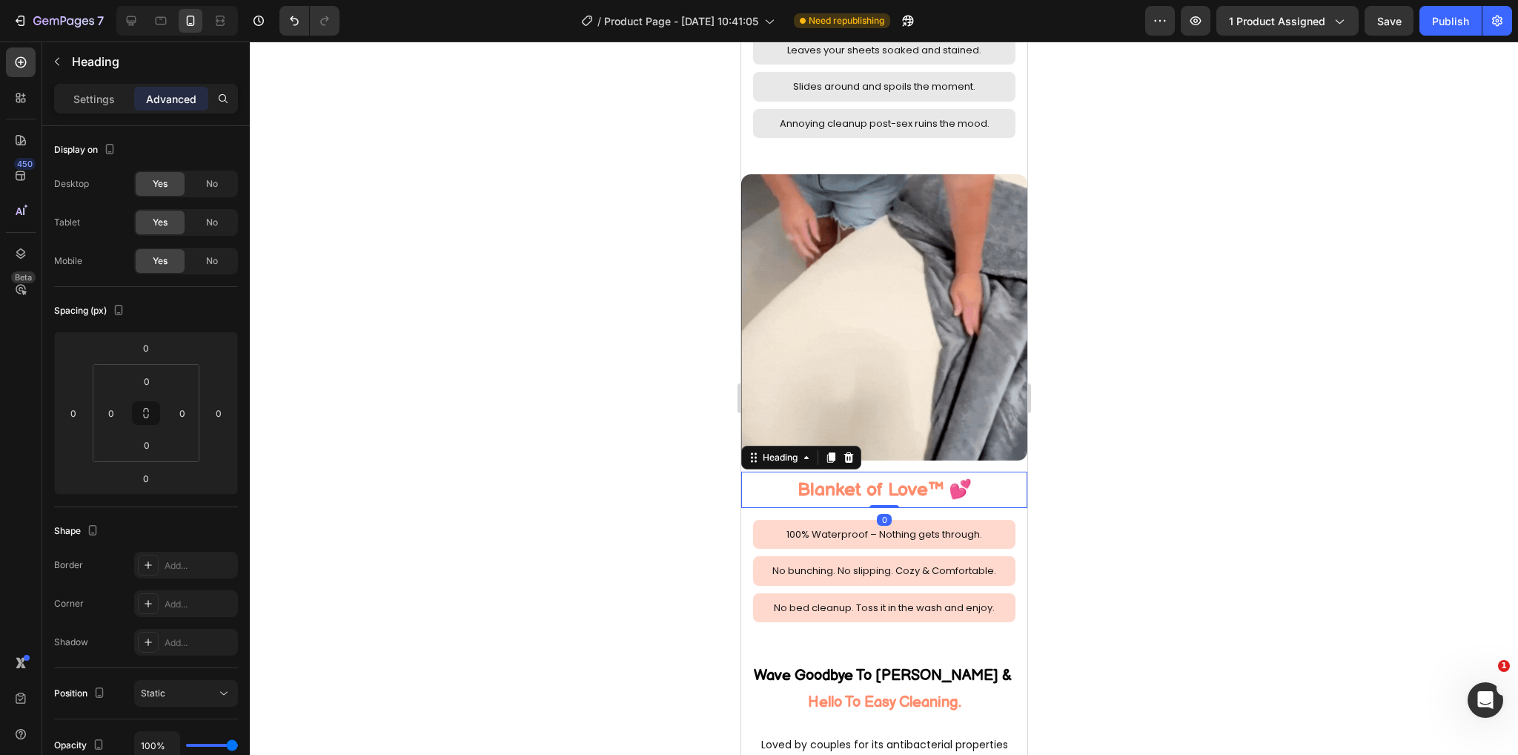
drag, startPoint x: 1136, startPoint y: 458, endPoint x: 1057, endPoint y: 457, distance: 78.6
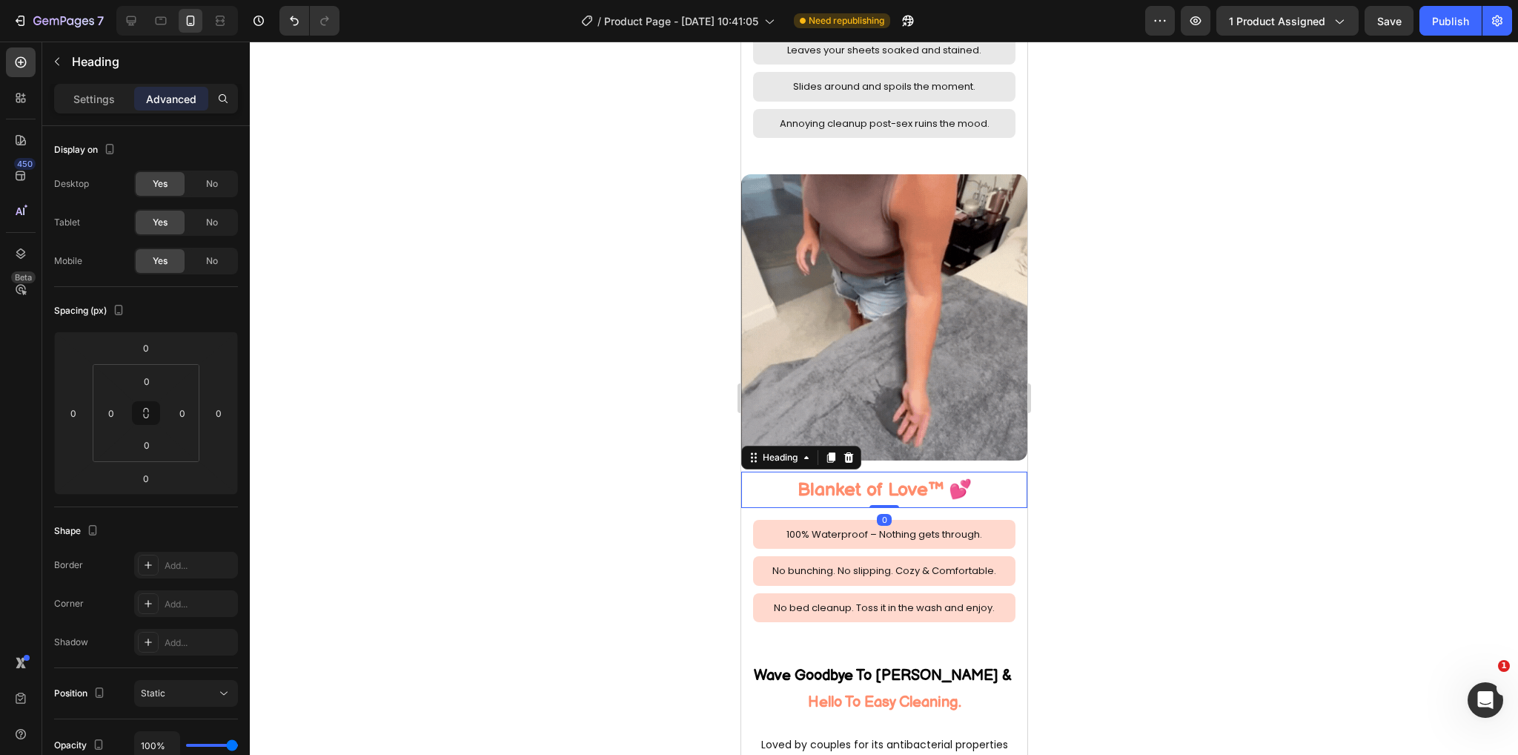
click at [1136, 458] on div at bounding box center [884, 398] width 1268 height 713
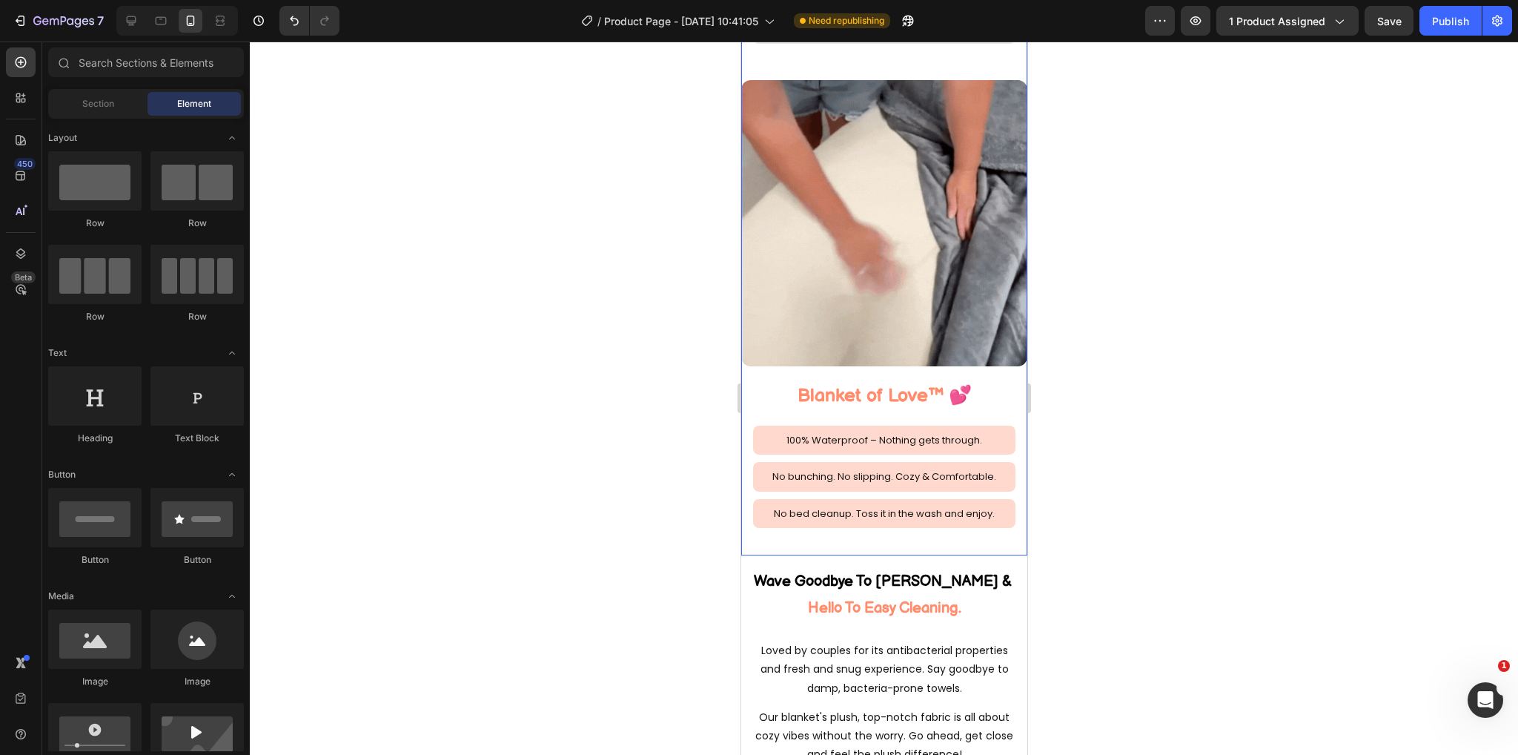
scroll to position [2224, 0]
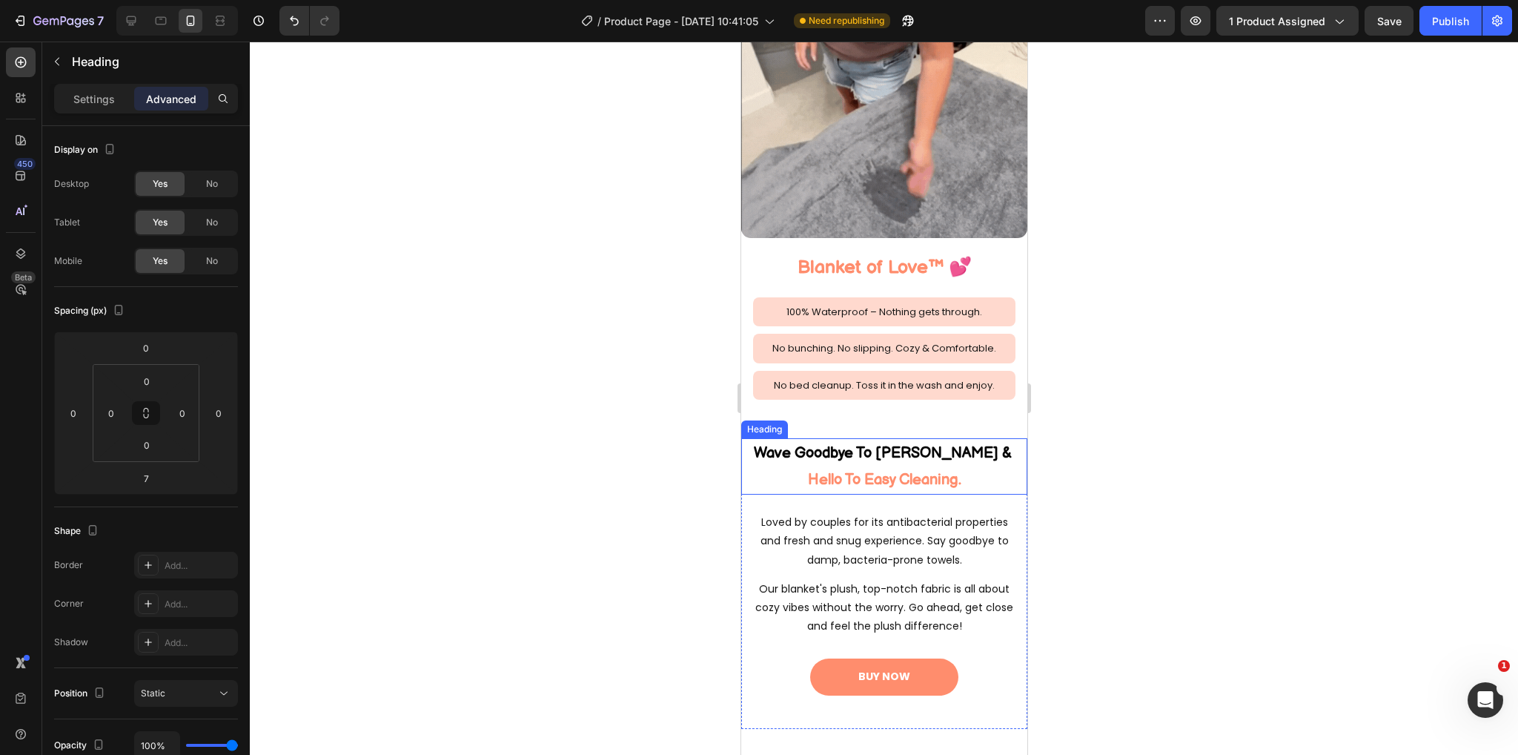
click at [929, 444] on span "Wave Goodbye To [PERSON_NAME] &" at bounding box center [882, 453] width 258 height 18
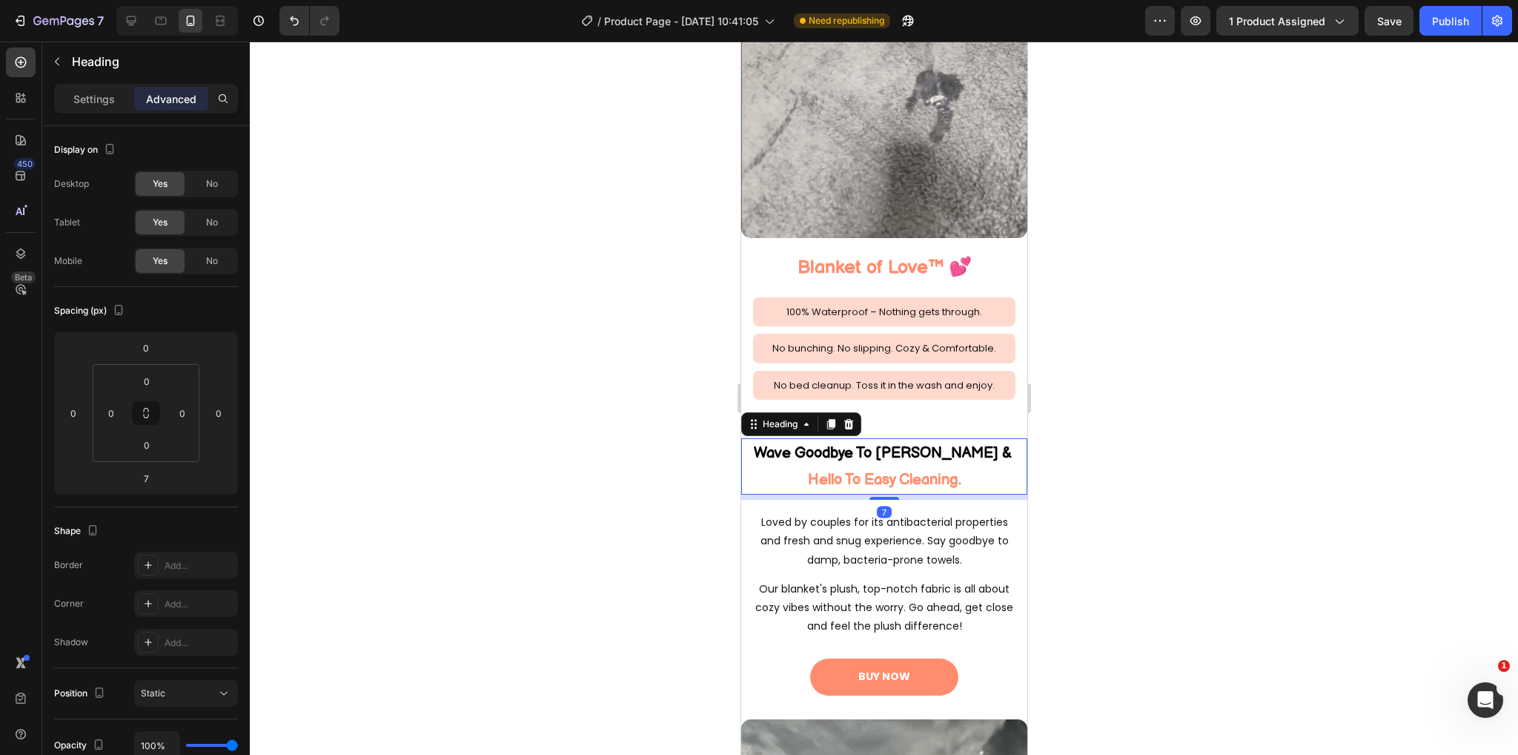
click at [880, 497] on div at bounding box center [884, 498] width 30 height 3
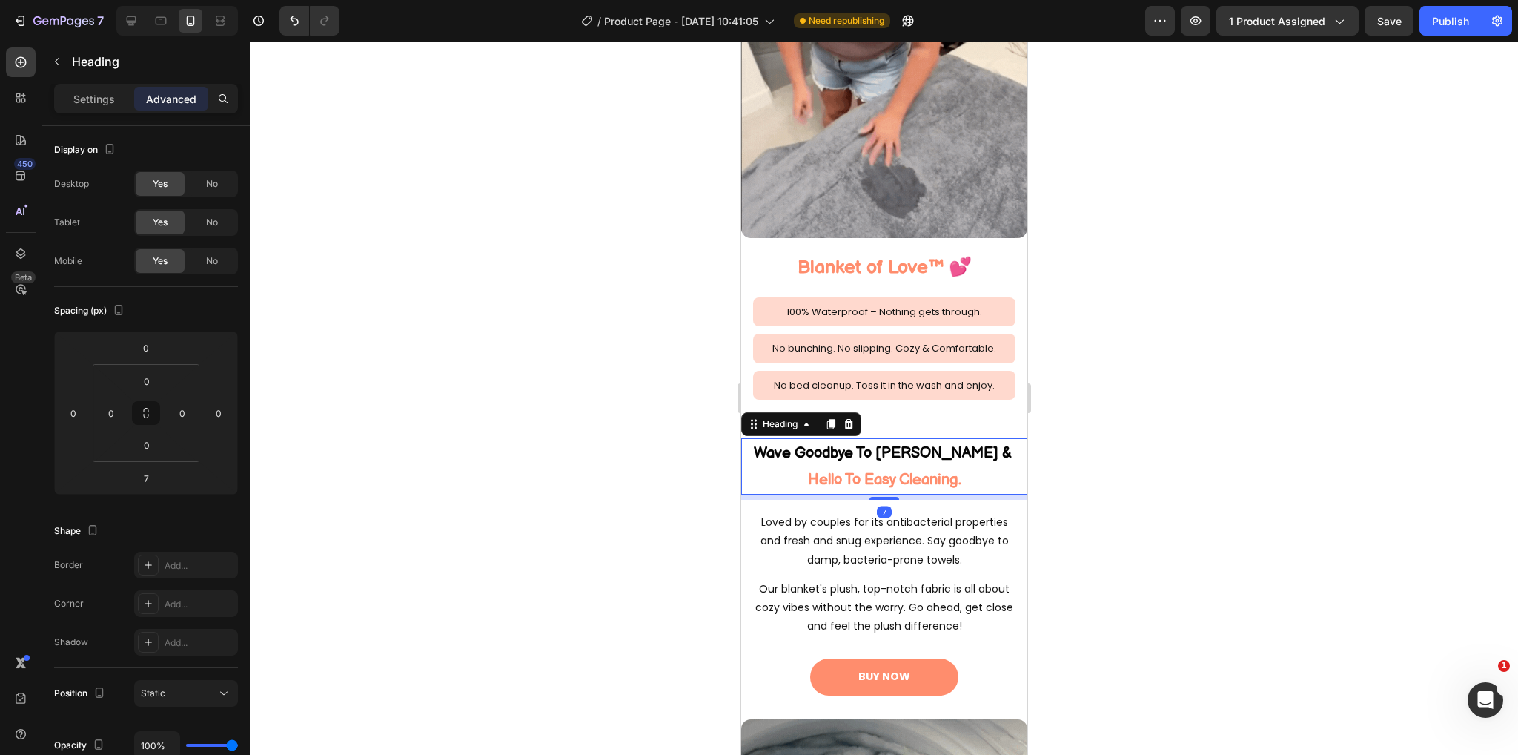
drag, startPoint x: 873, startPoint y: 475, endPoint x: 876, endPoint y: 463, distance: 12.2
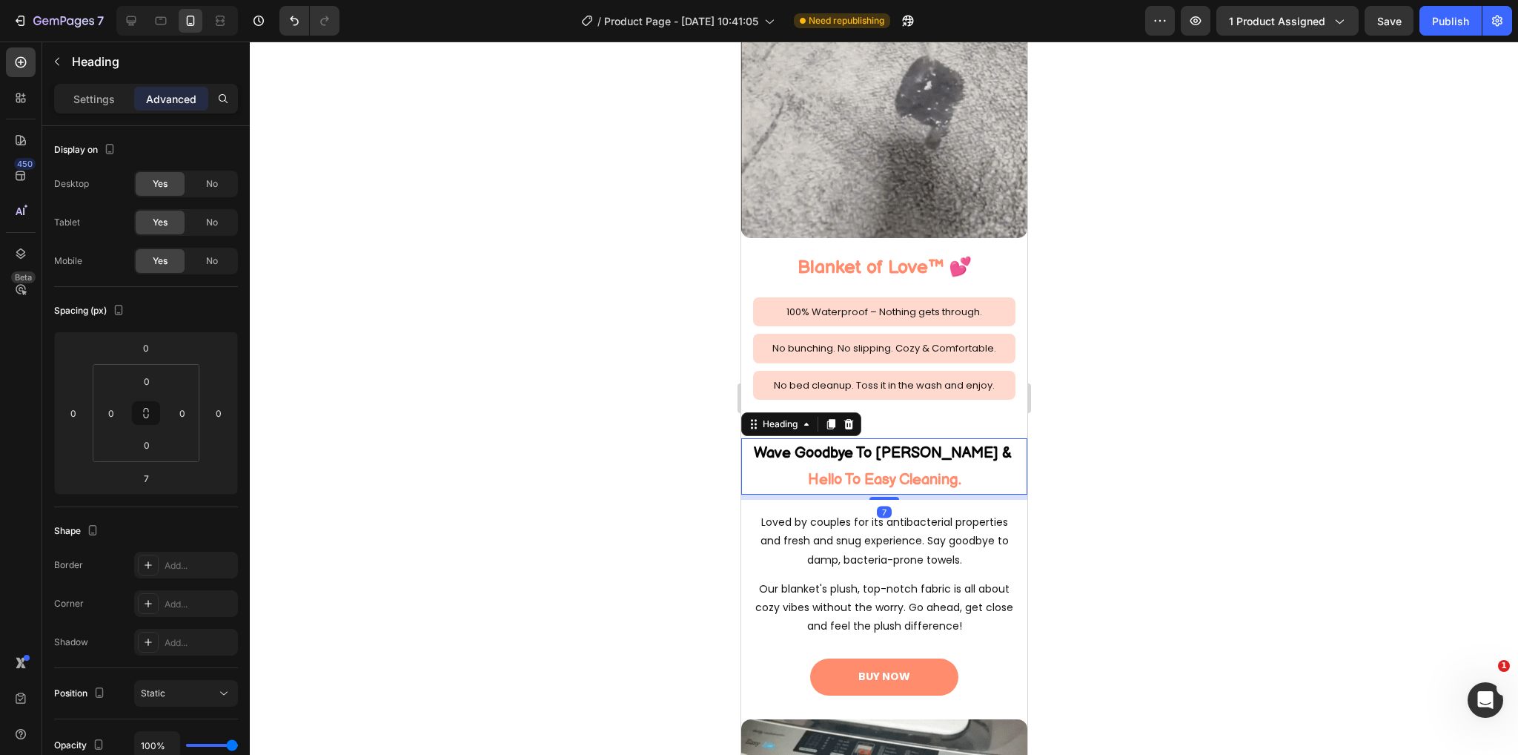
click at [873, 497] on div at bounding box center [884, 498] width 30 height 3
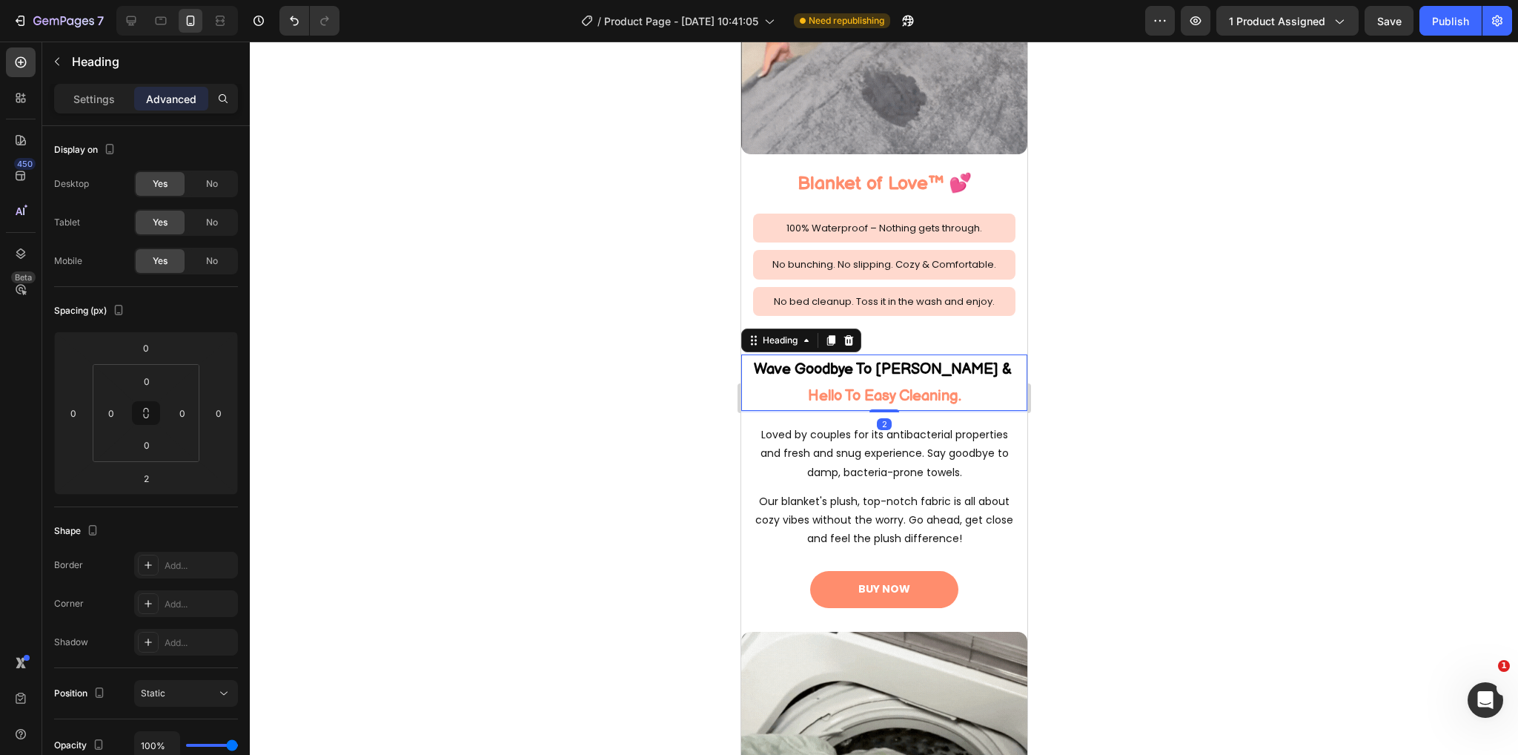
scroll to position [2372, 0]
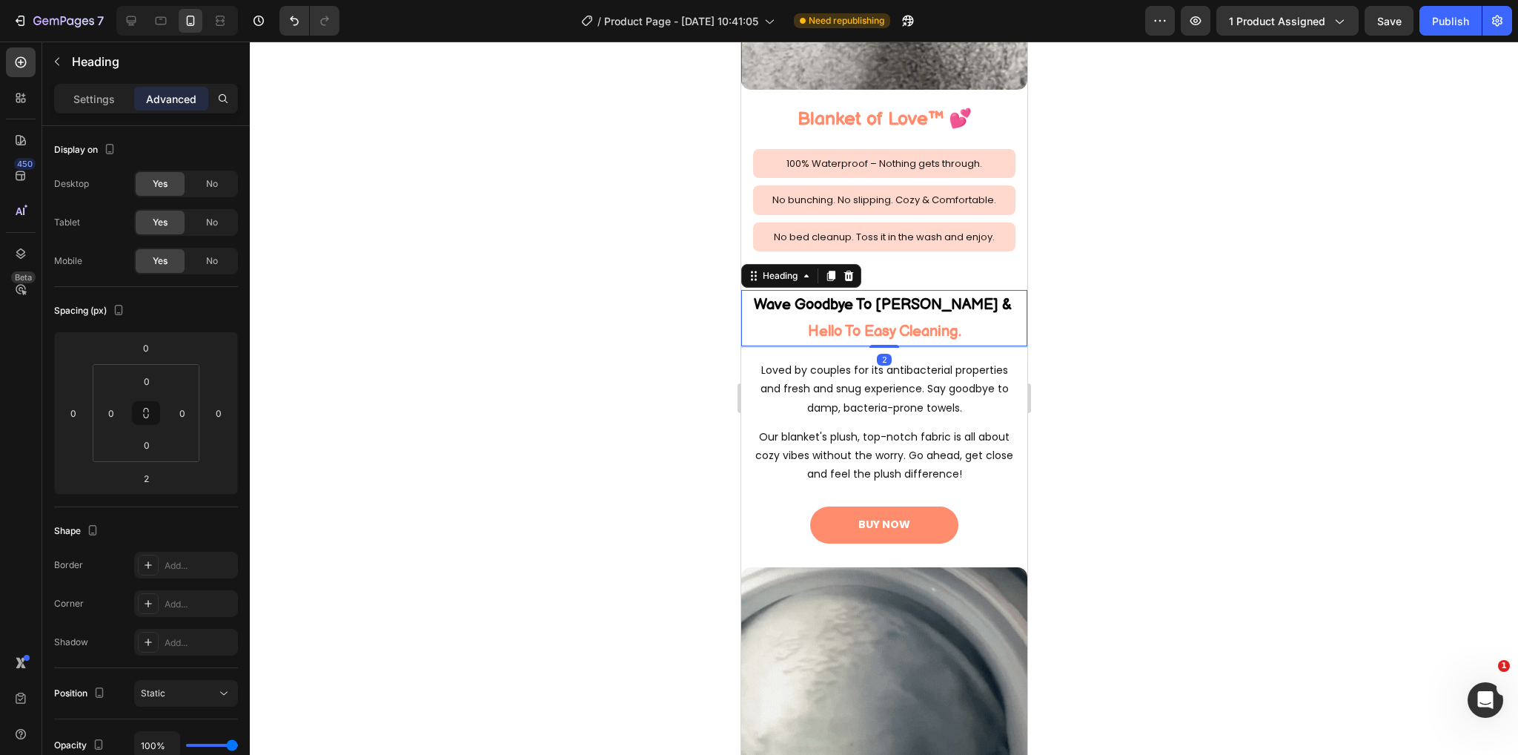
drag, startPoint x: 876, startPoint y: 324, endPoint x: 888, endPoint y: 302, distance: 25.6
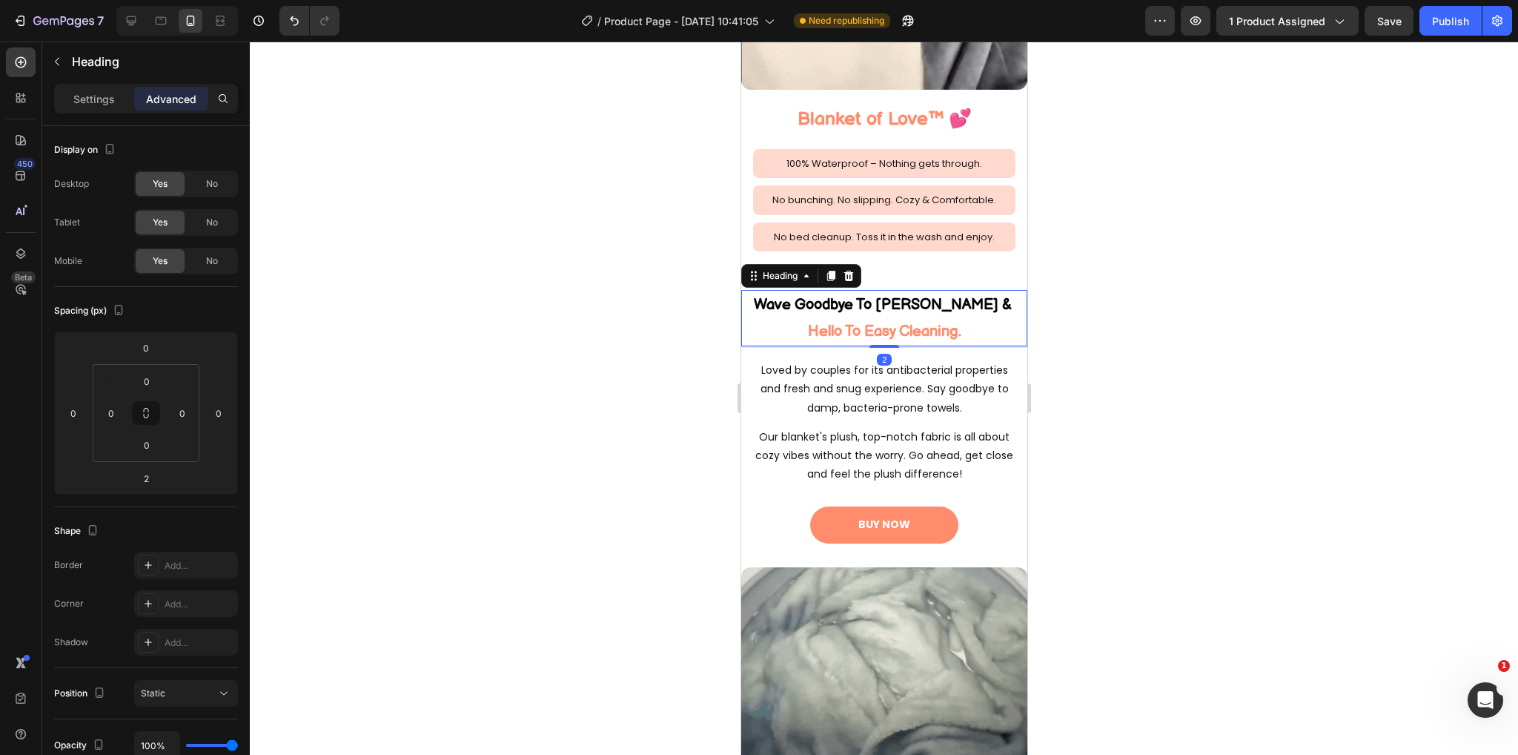
click at [876, 345] on div at bounding box center [884, 346] width 30 height 3
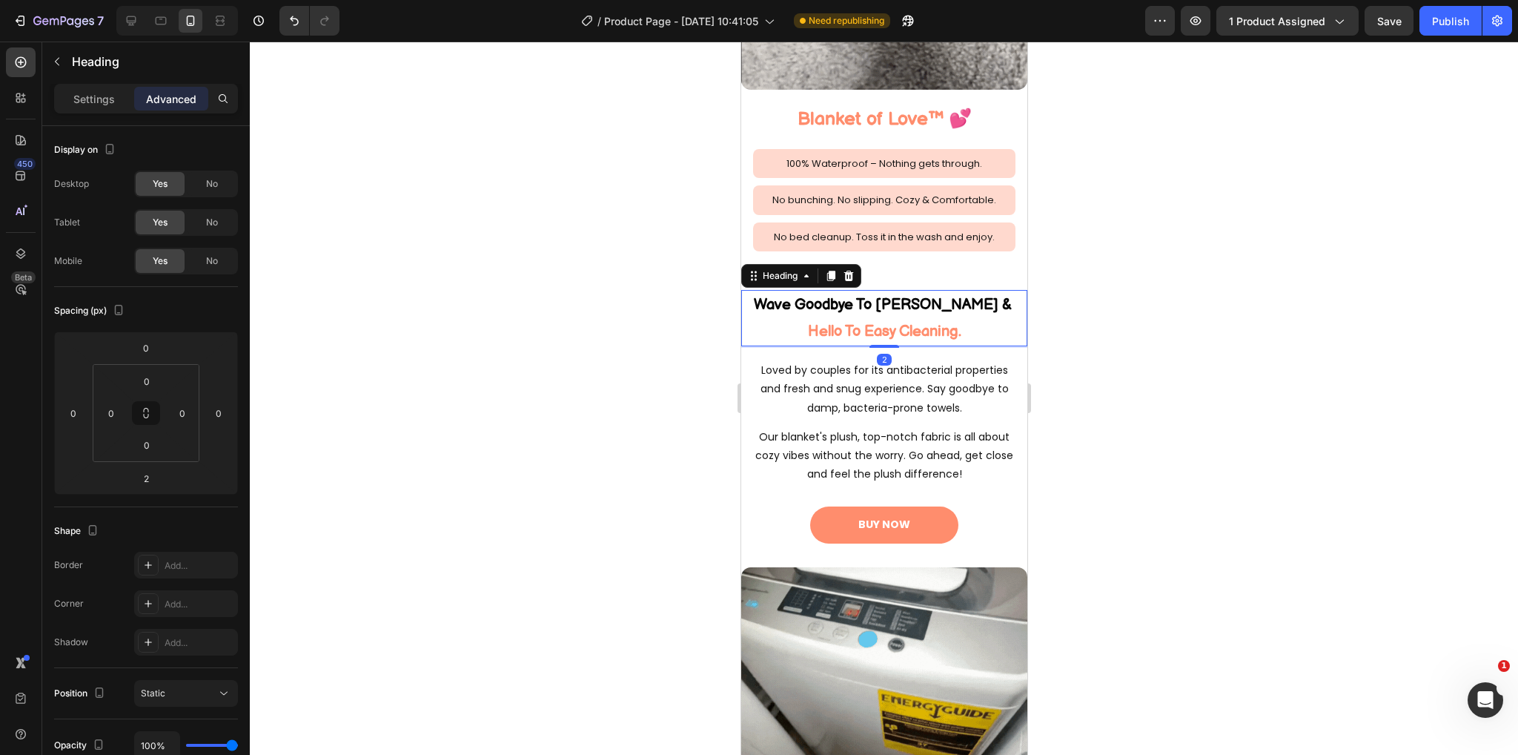
type input "0"
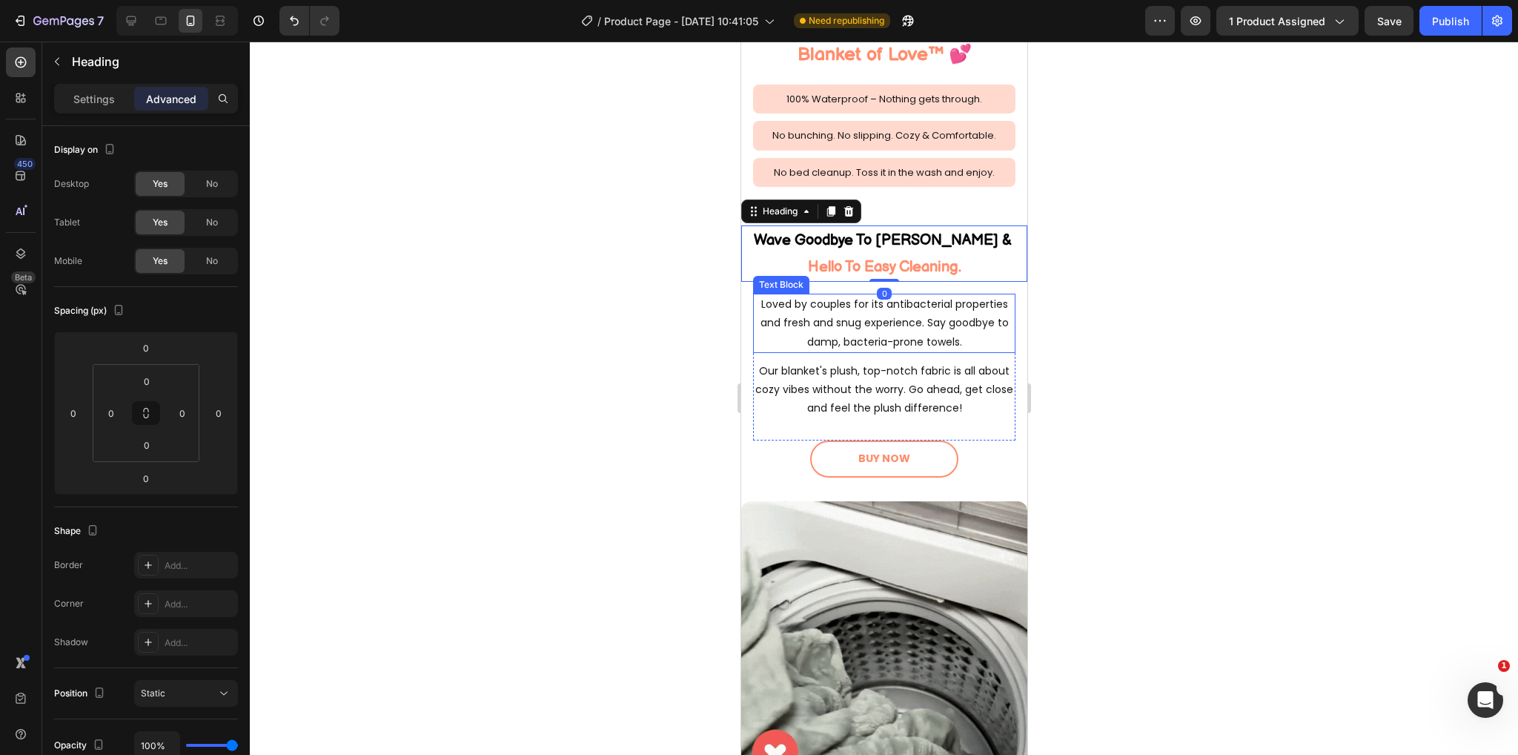
scroll to position [2521, 0]
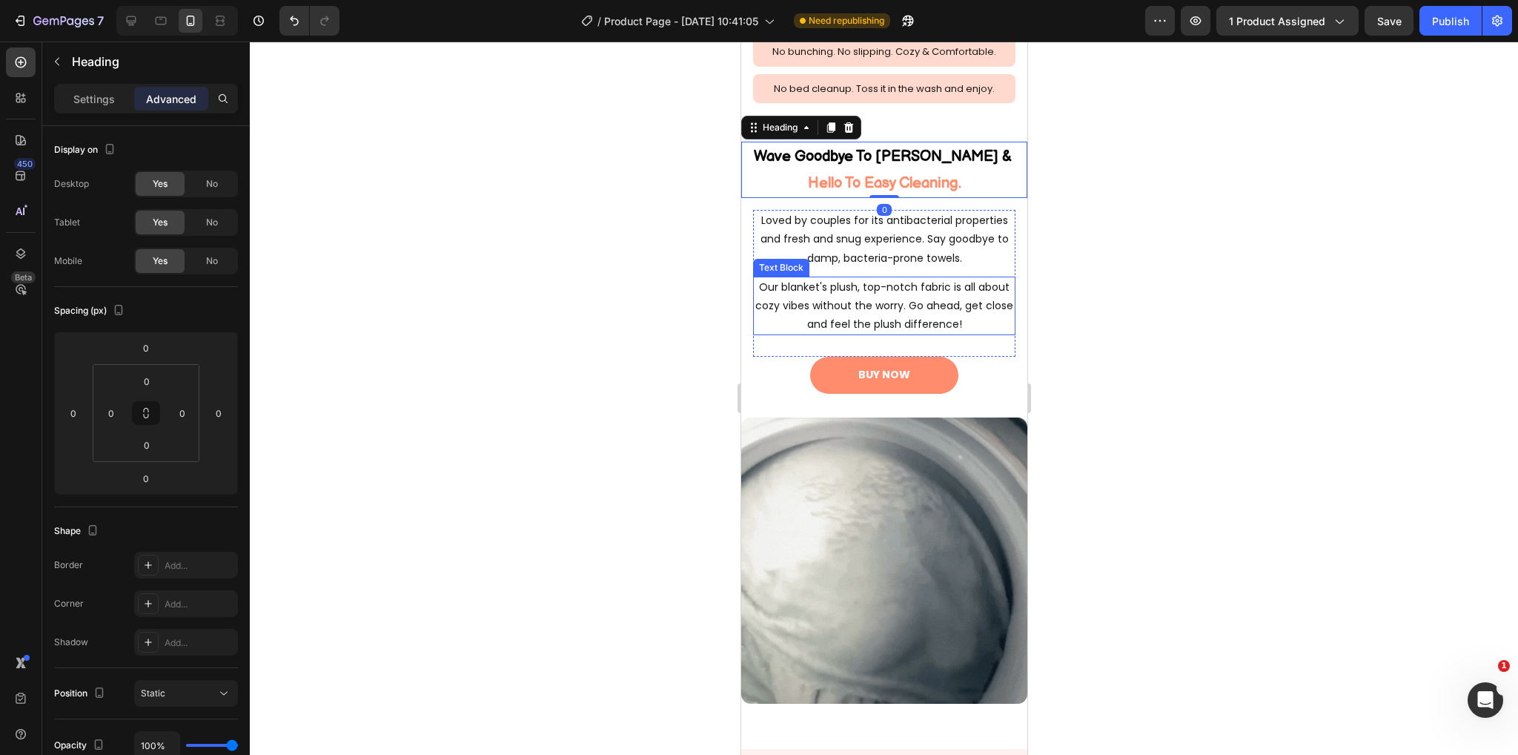
click at [906, 291] on p "Our blanket's plush, top-notch fabric is all about cozy vibes without the worry…" at bounding box center [883, 306] width 259 height 56
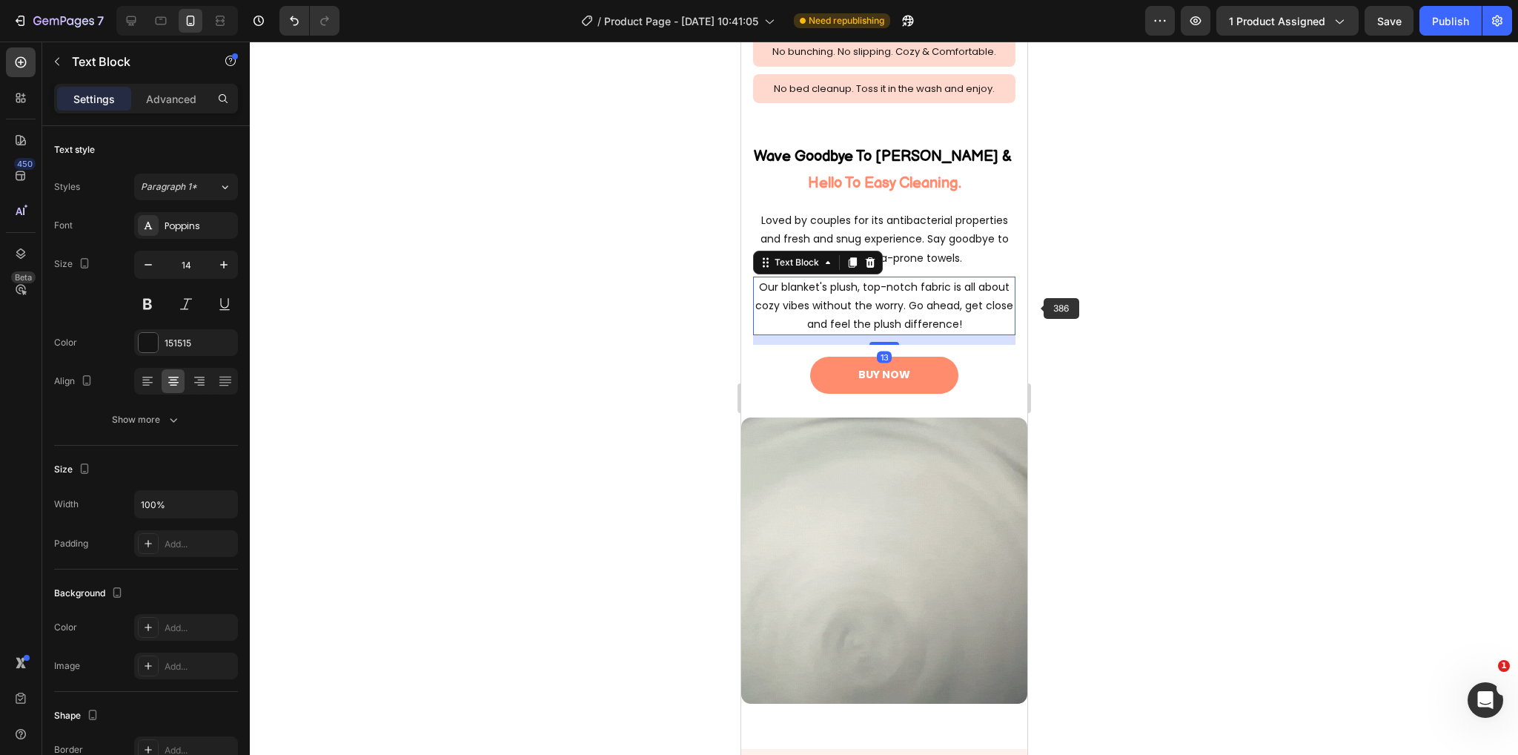
click at [1057, 308] on div at bounding box center [884, 398] width 1268 height 713
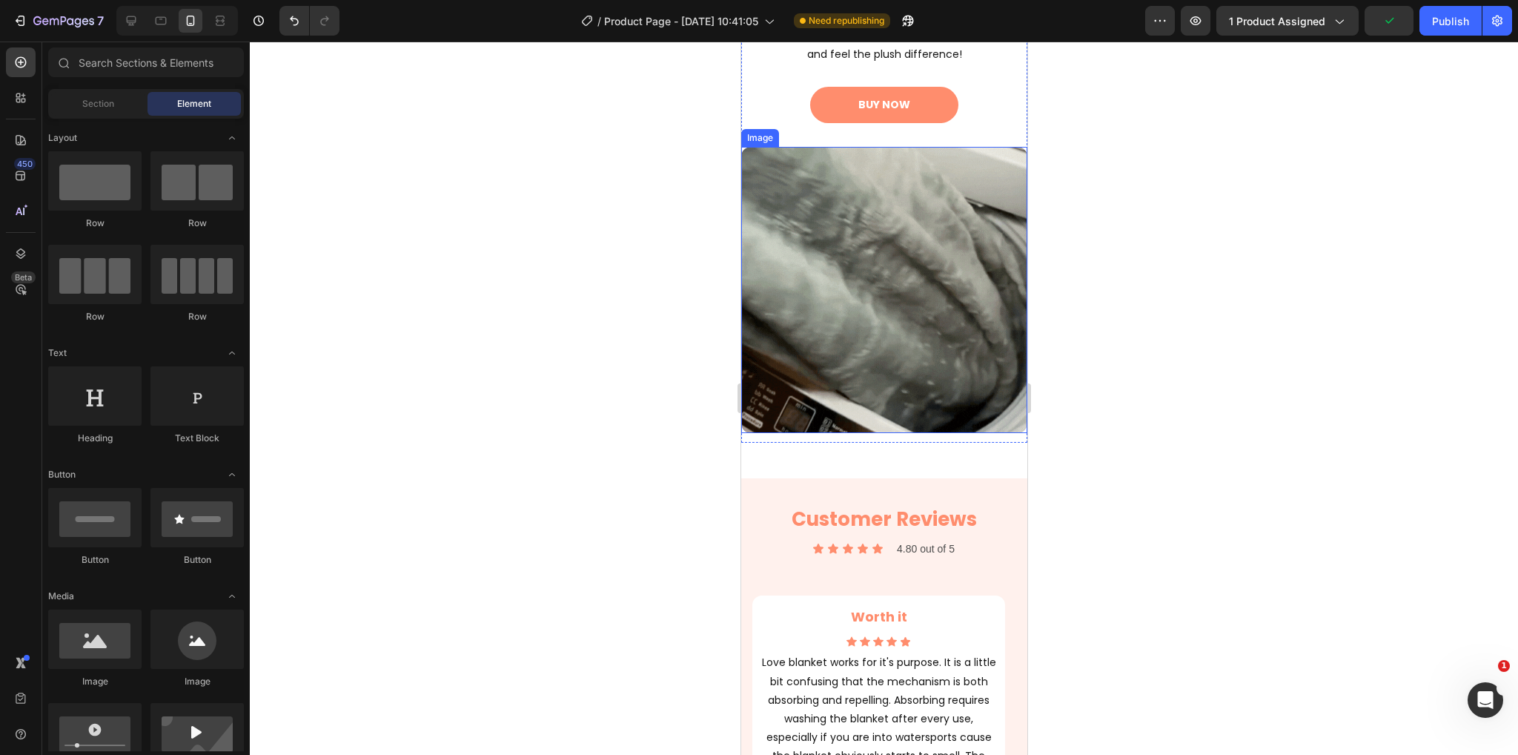
scroll to position [2743, 0]
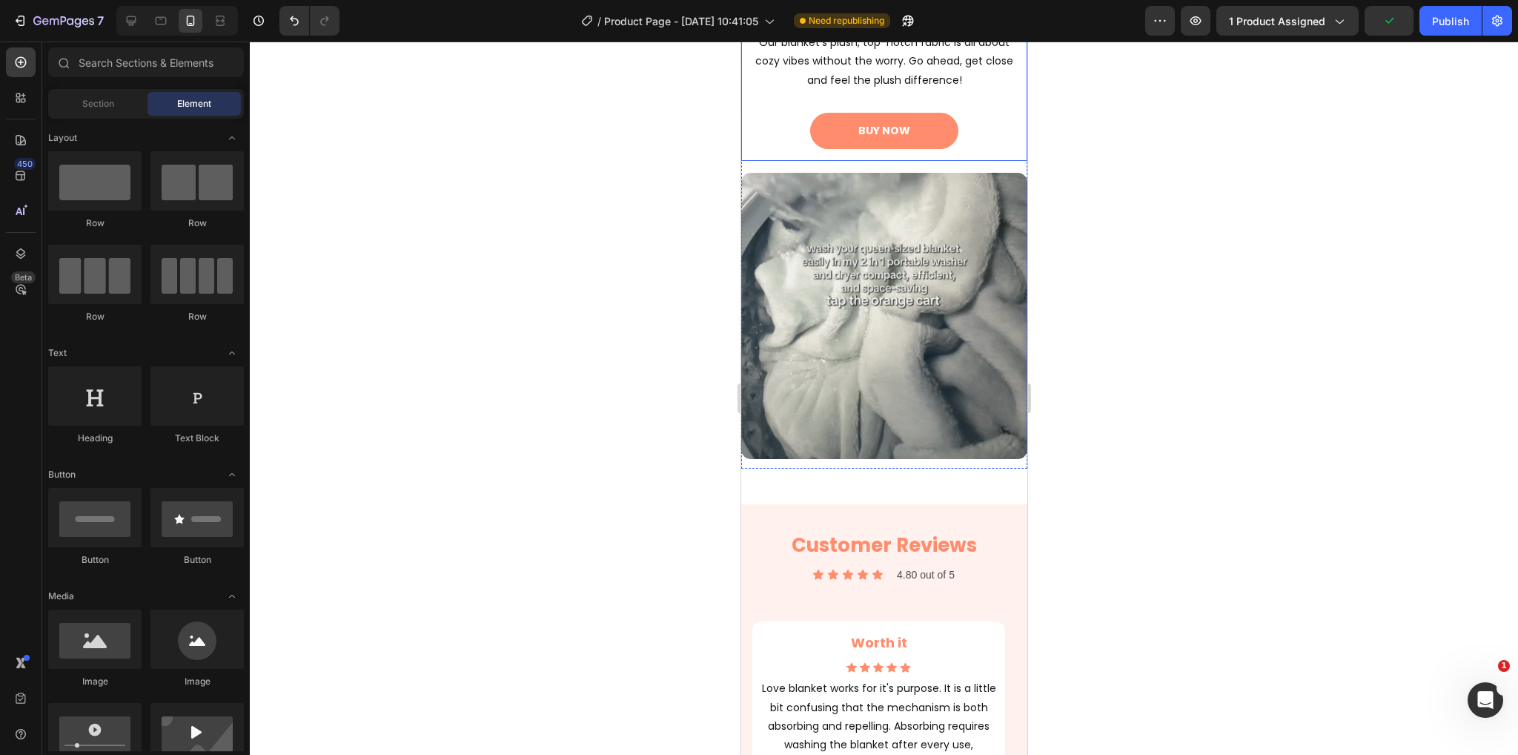
click at [978, 139] on div "BUY NOW Button" at bounding box center [883, 131] width 262 height 36
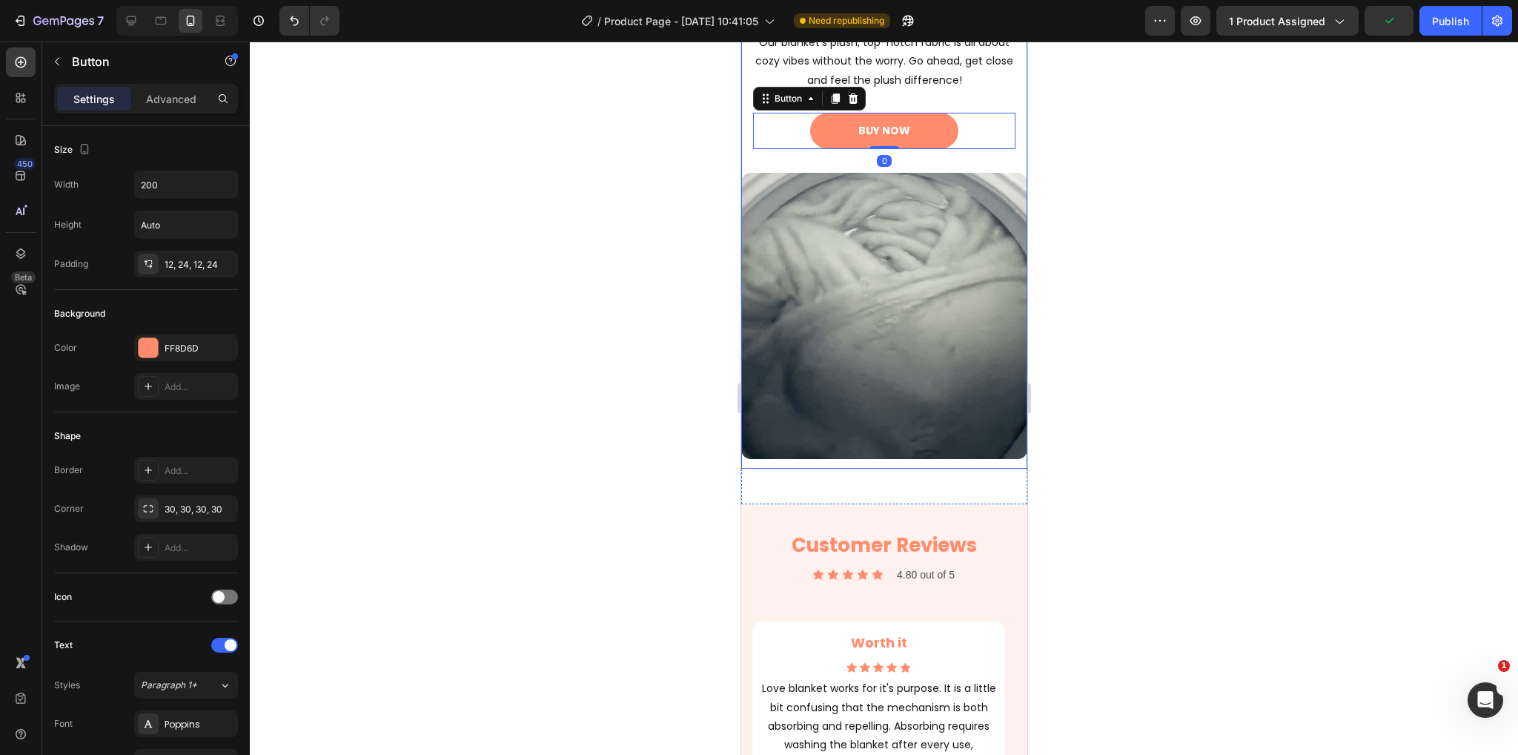
click at [921, 162] on div "Wave Goodbye To Odor Worries & Hello To Easy Cleaning. Heading Loved by couples…" at bounding box center [884, 183] width 286 height 571
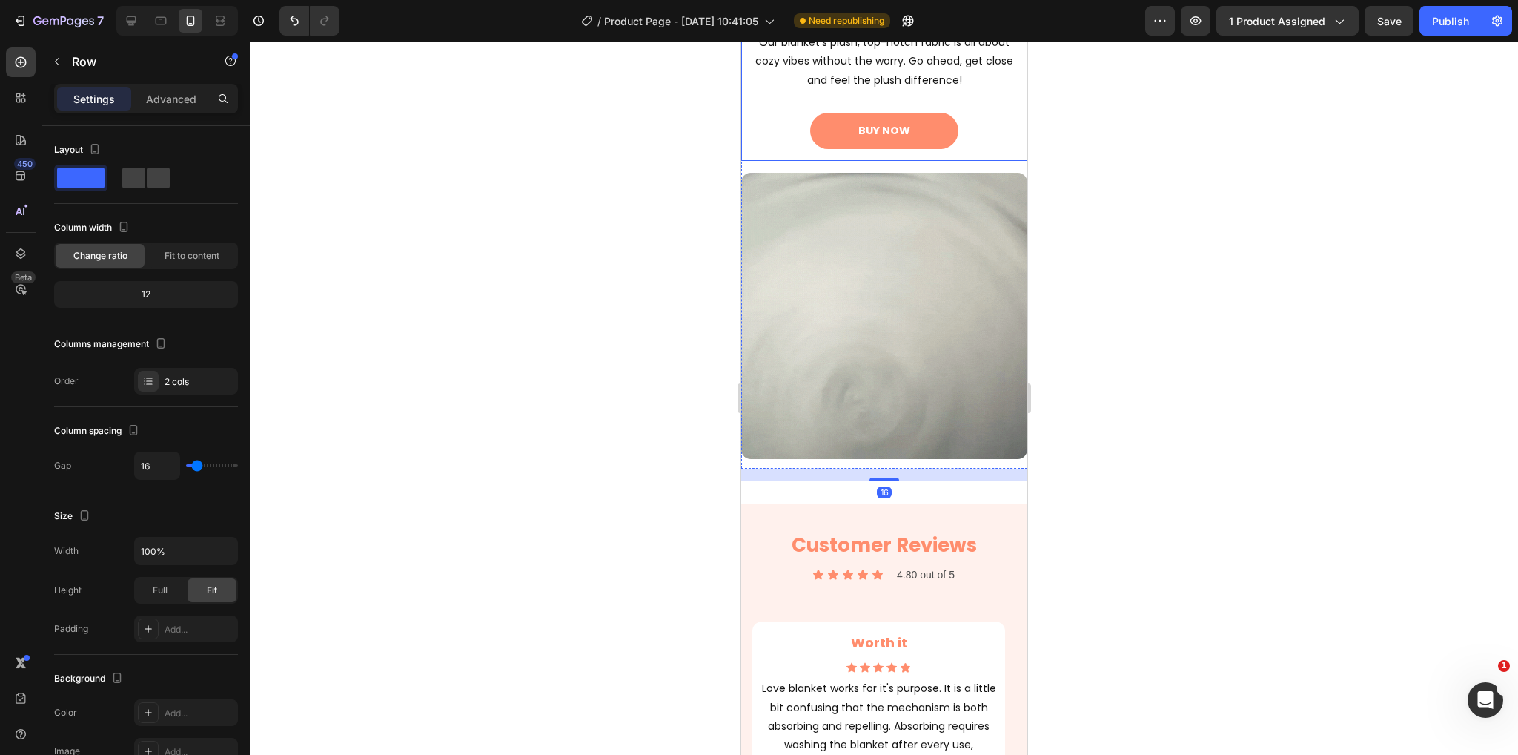
click at [924, 158] on div "Loved by couples for its antibacterial properties and fresh and snug experience…" at bounding box center [884, 57] width 286 height 207
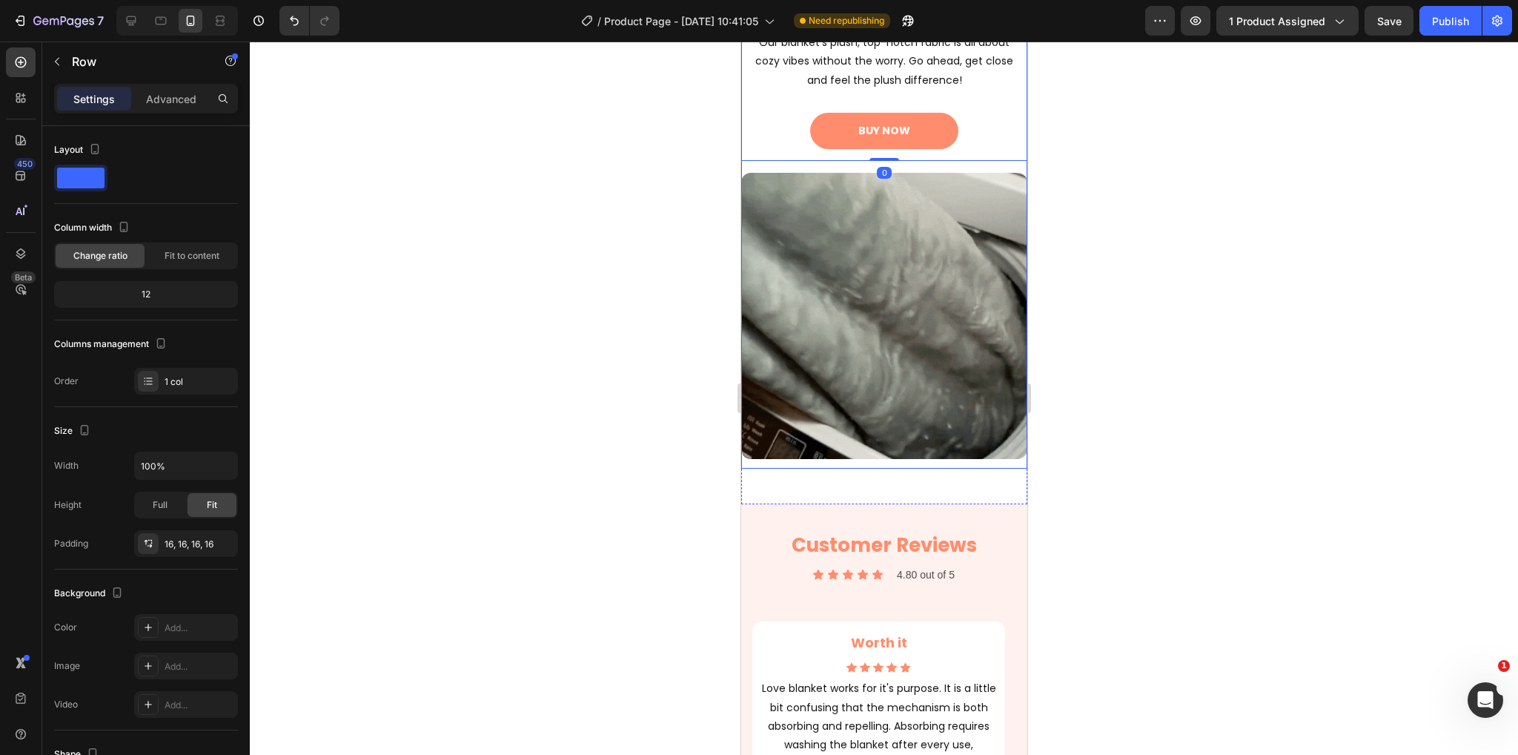
click at [926, 164] on div "Wave Goodbye To Odor Worries & Hello To Easy Cleaning. Heading Loved by couples…" at bounding box center [884, 183] width 286 height 571
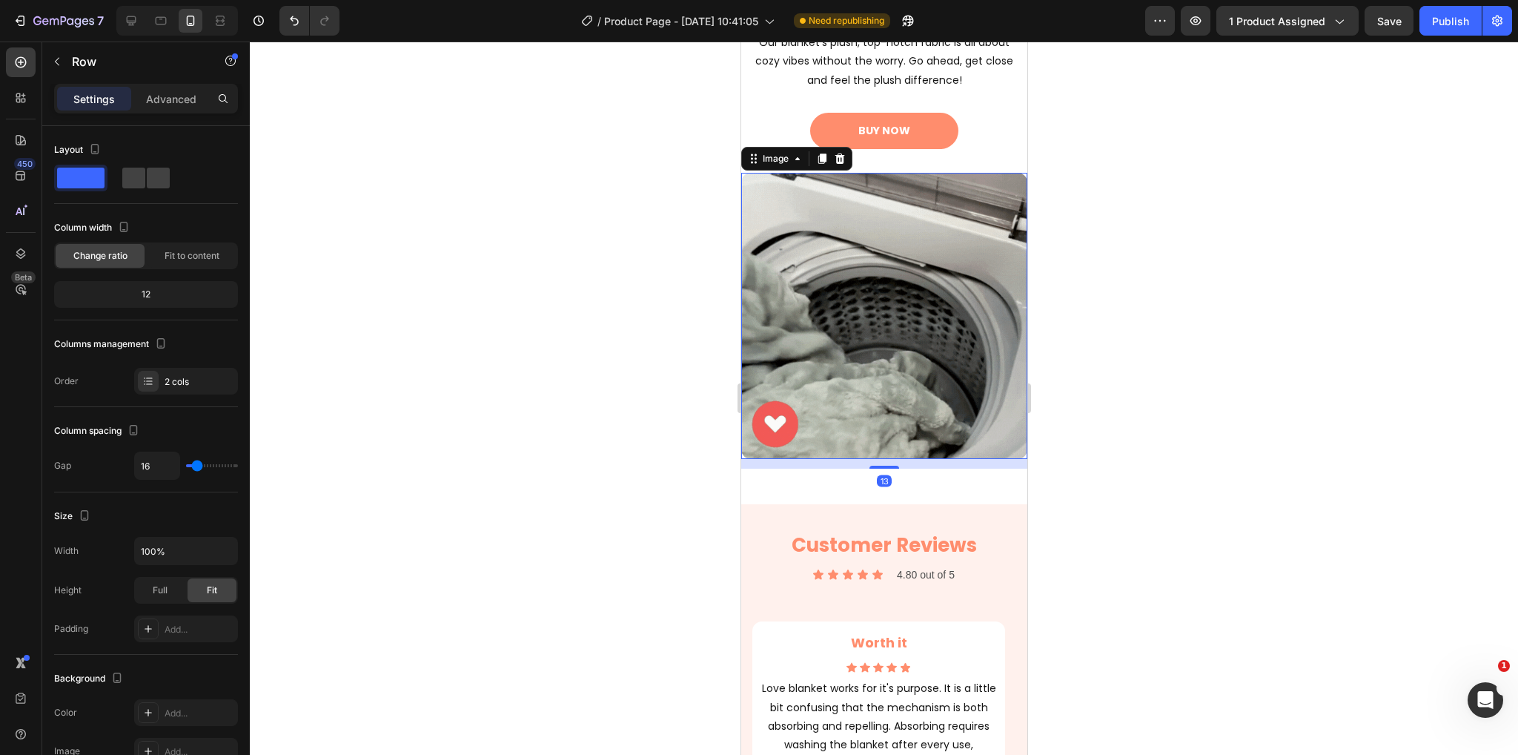
click at [913, 217] on img at bounding box center [884, 316] width 286 height 286
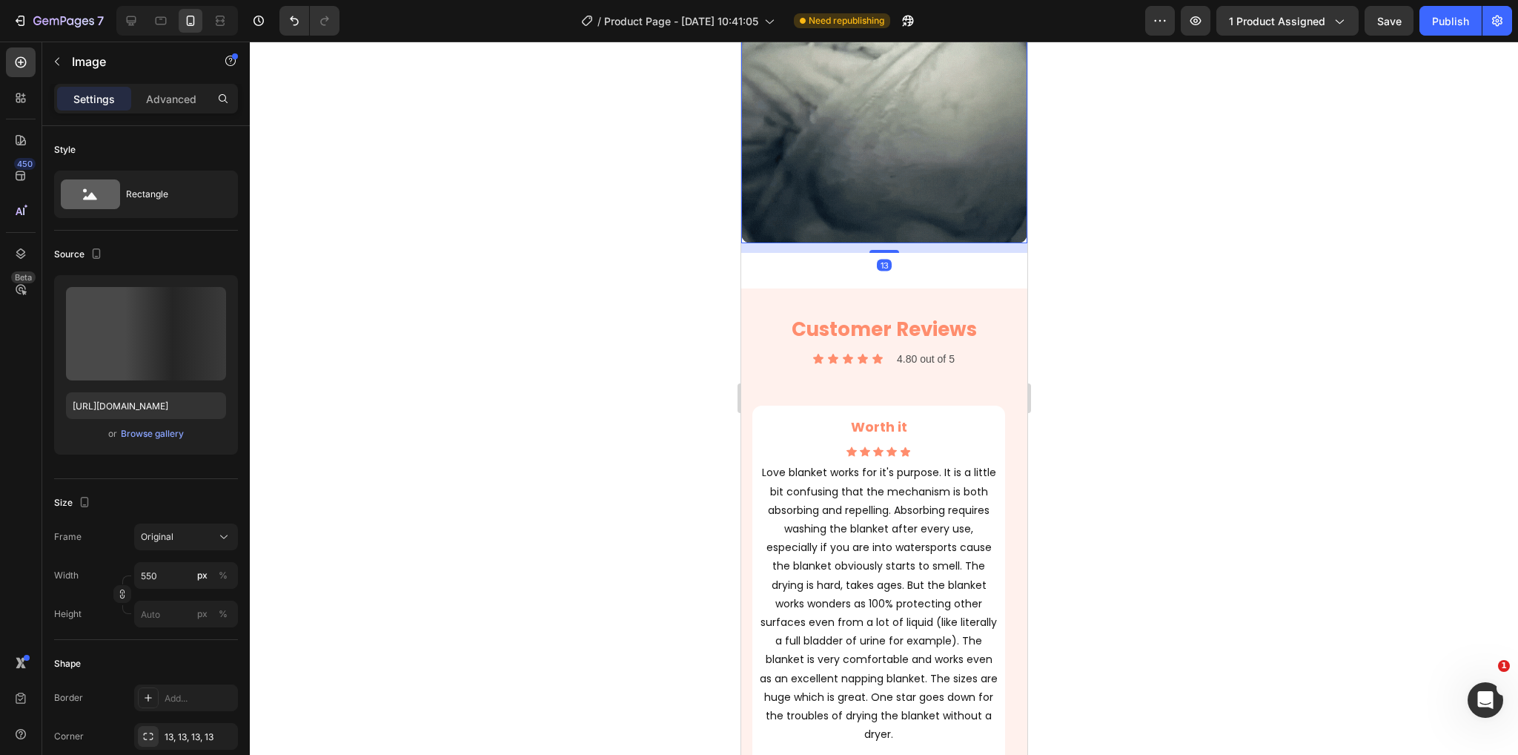
scroll to position [2965, 0]
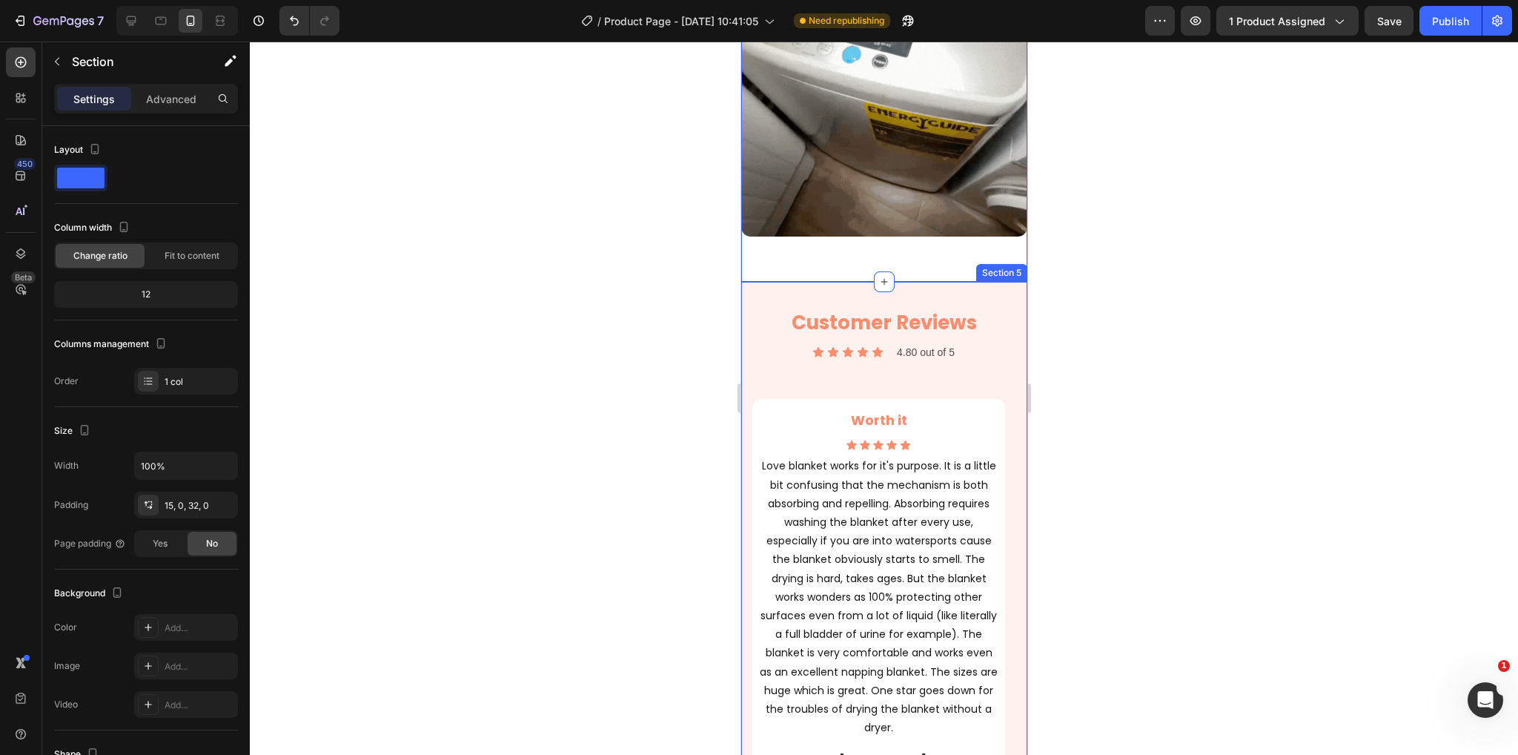
click at [1116, 272] on div at bounding box center [884, 398] width 1268 height 713
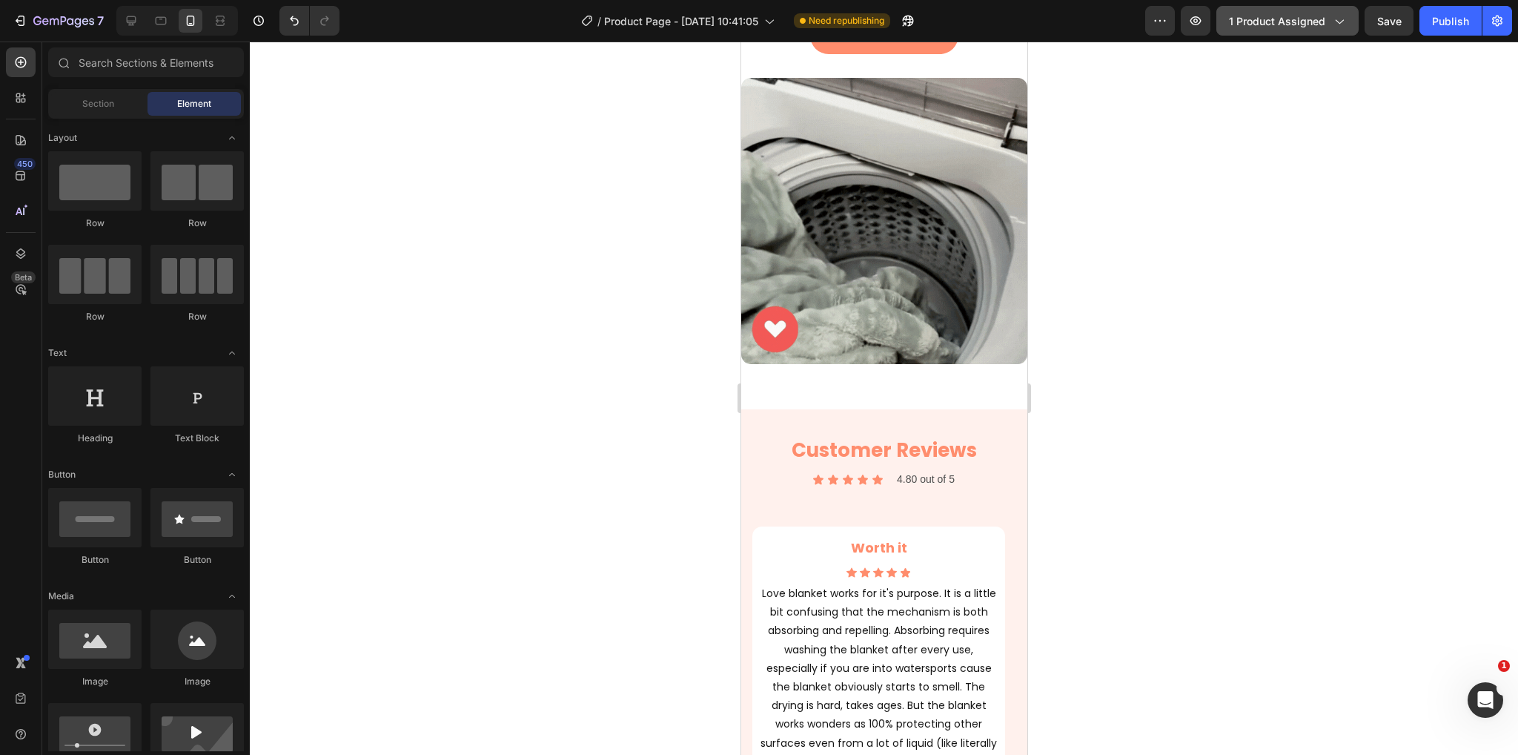
scroll to position [2224, 0]
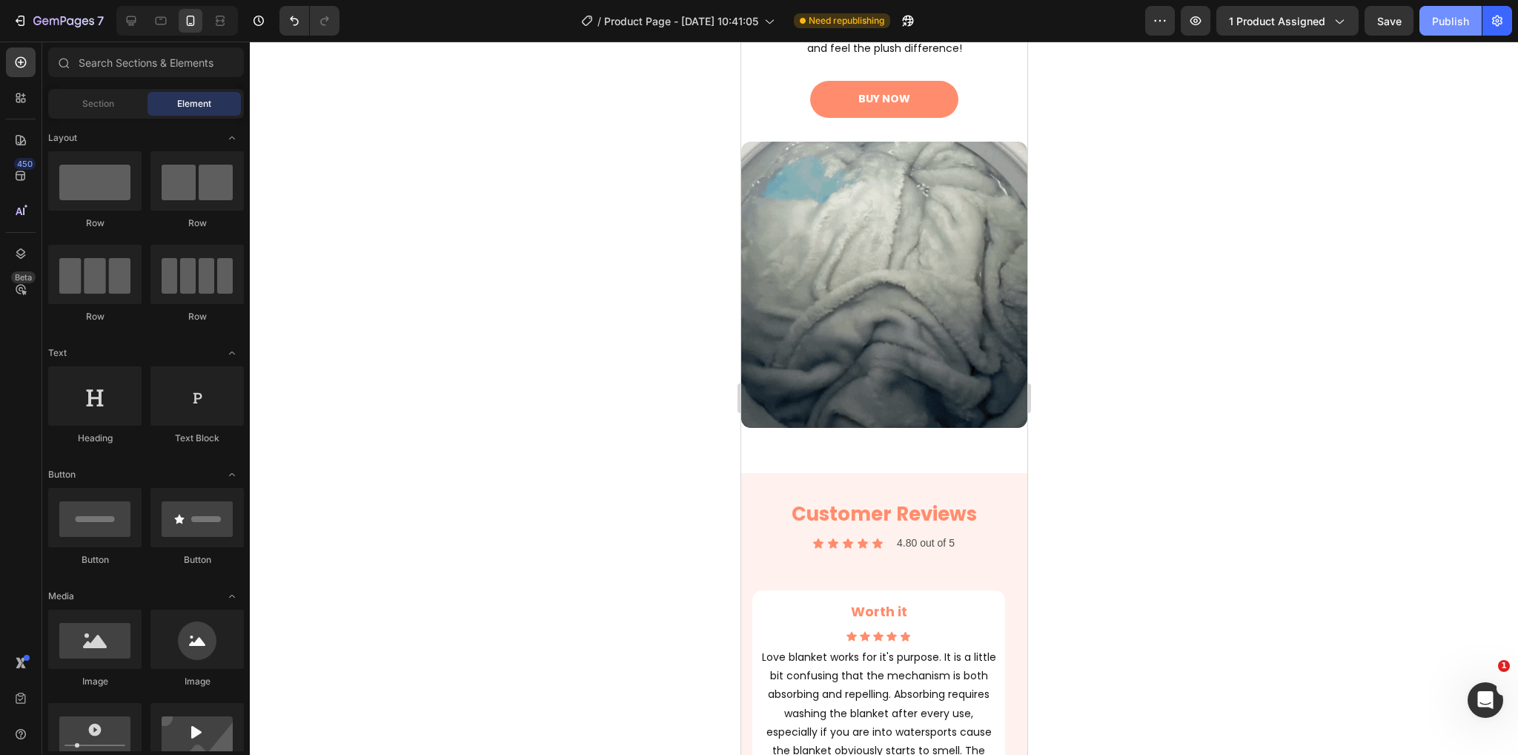
click at [1429, 21] on button "Publish" at bounding box center [1451, 21] width 62 height 30
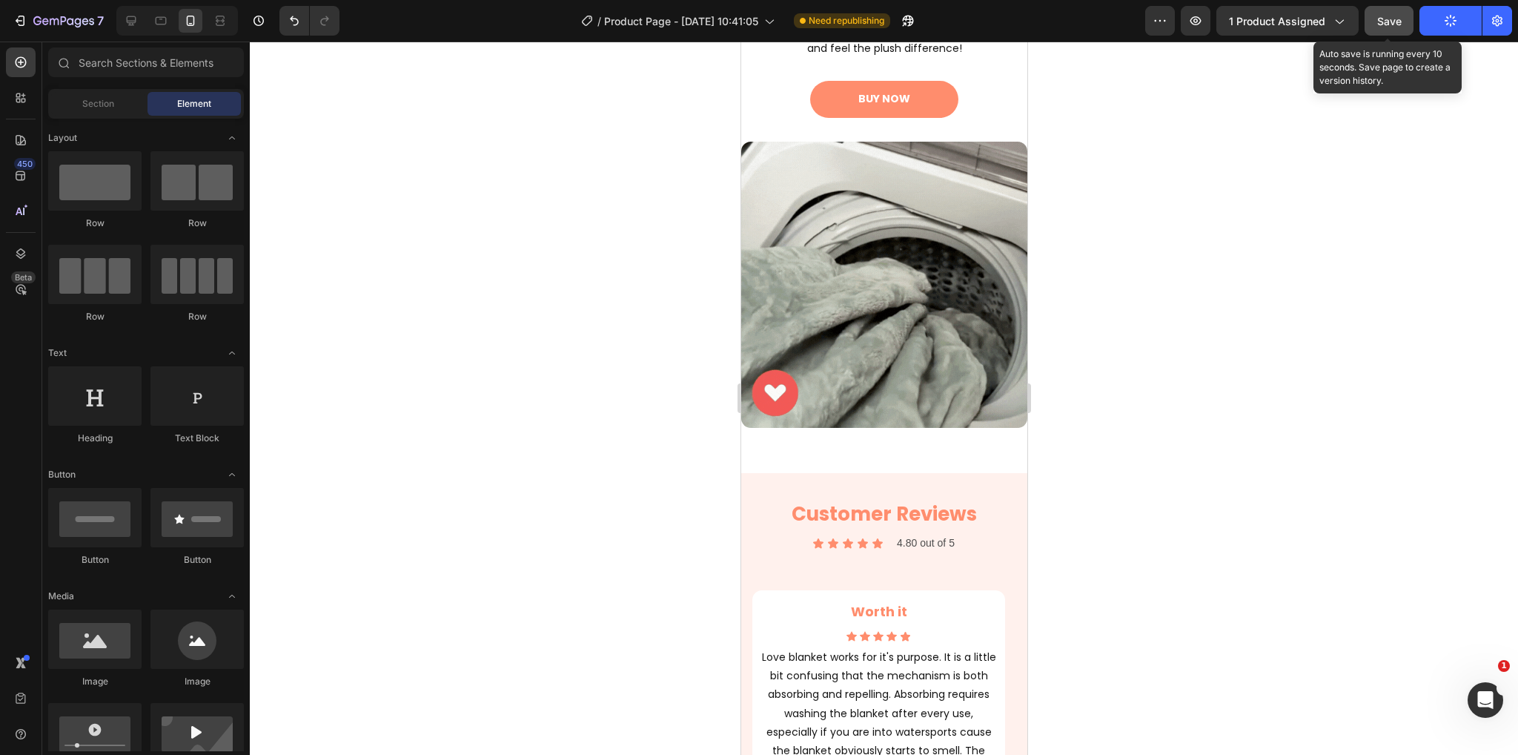
click at [1378, 22] on span "Save" at bounding box center [1389, 21] width 24 height 13
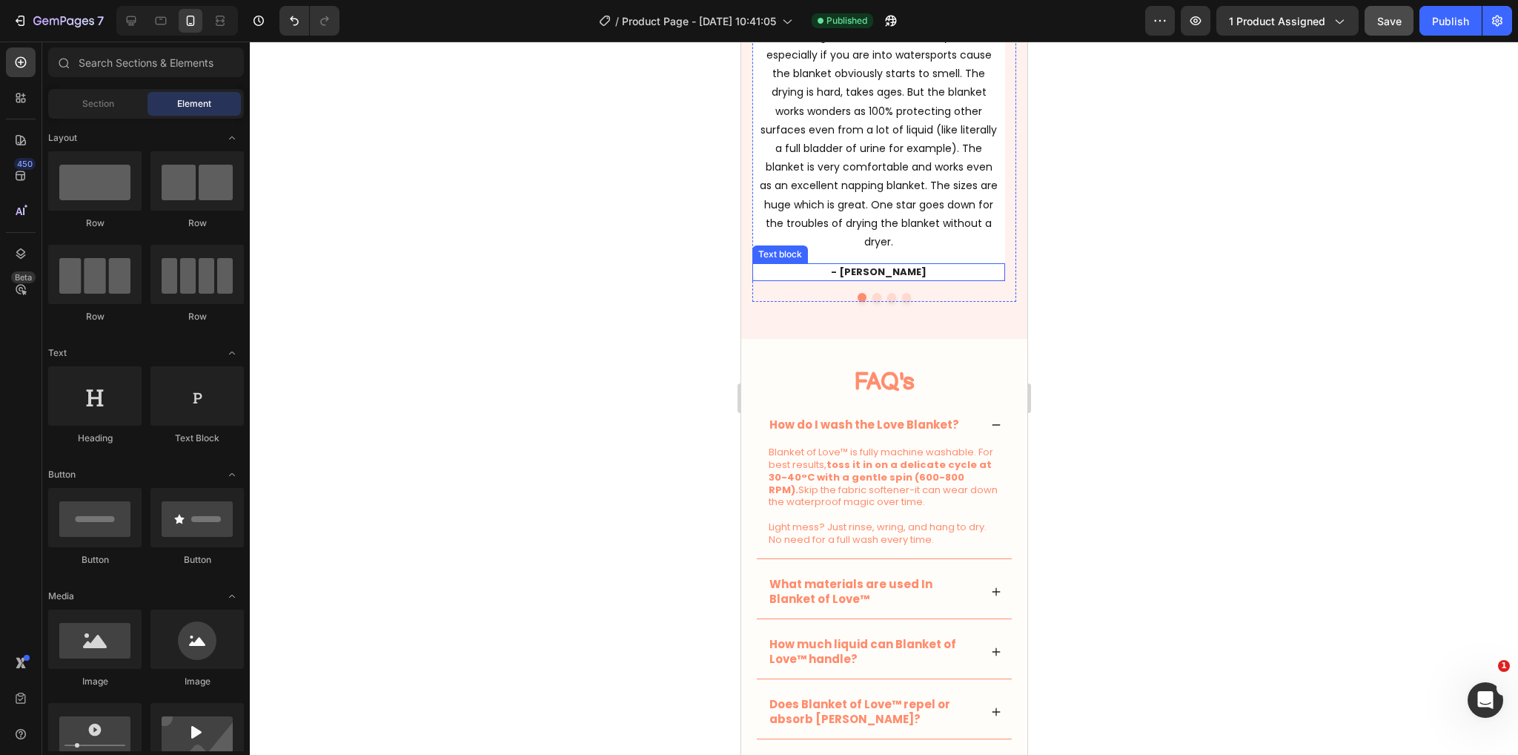
scroll to position [2891, 0]
click at [969, 383] on h2 "FAQ's" at bounding box center [883, 381] width 257 height 46
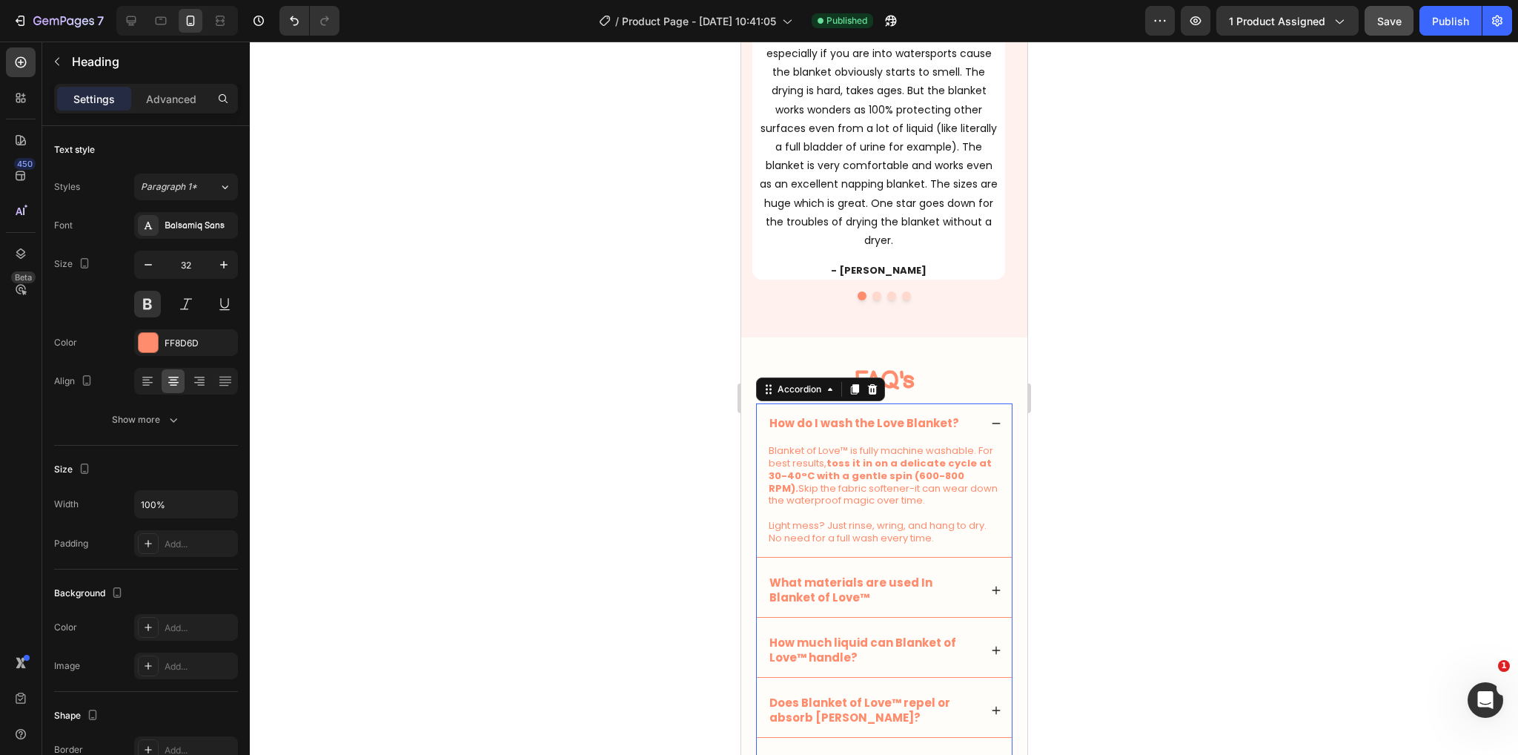
click at [975, 413] on div "How do I wash the Love Blanket?" at bounding box center [883, 423] width 255 height 40
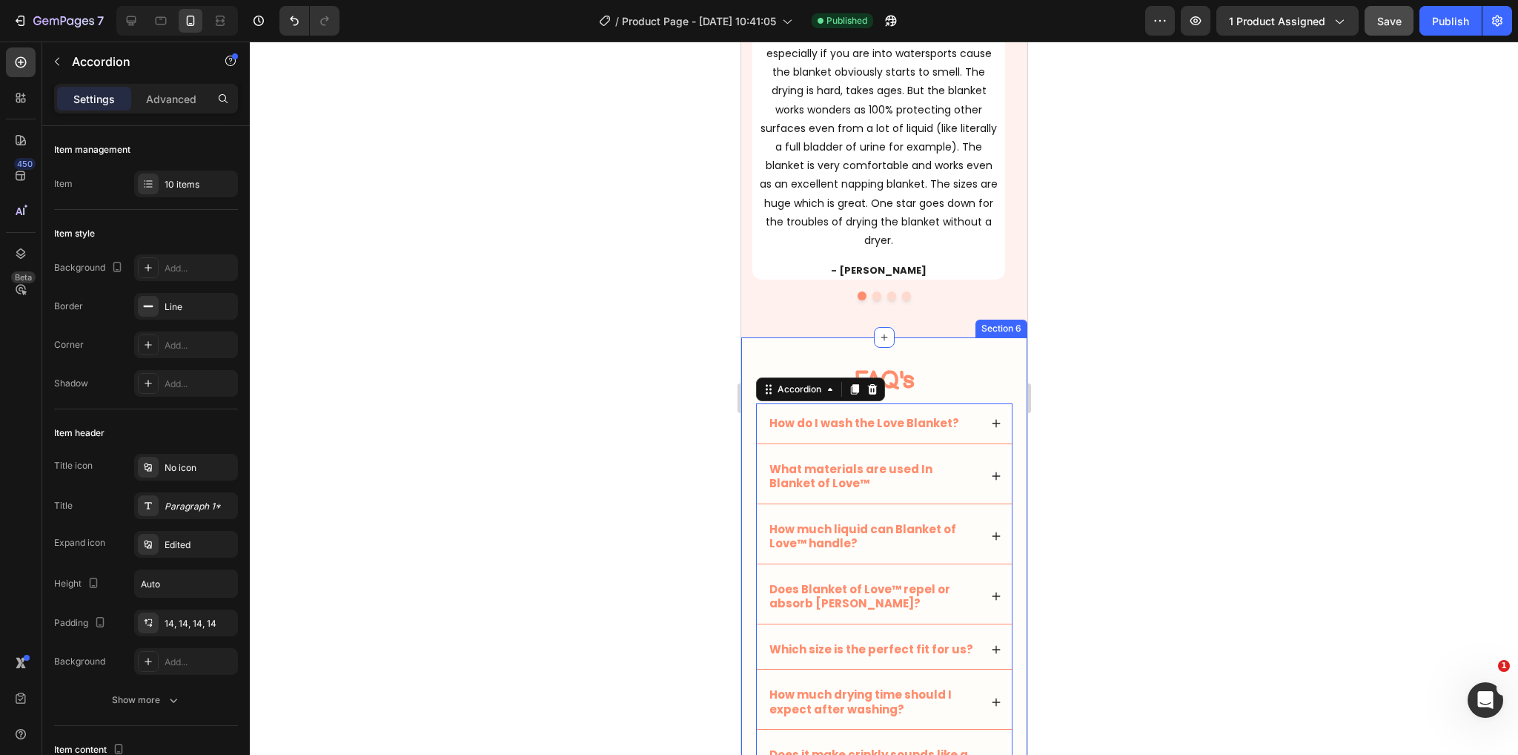
click at [1005, 371] on div "FAQ's Heading How do I wash the Love Blanket? Blanket of Love™ is fully machine…" at bounding box center [884, 674] width 286 height 675
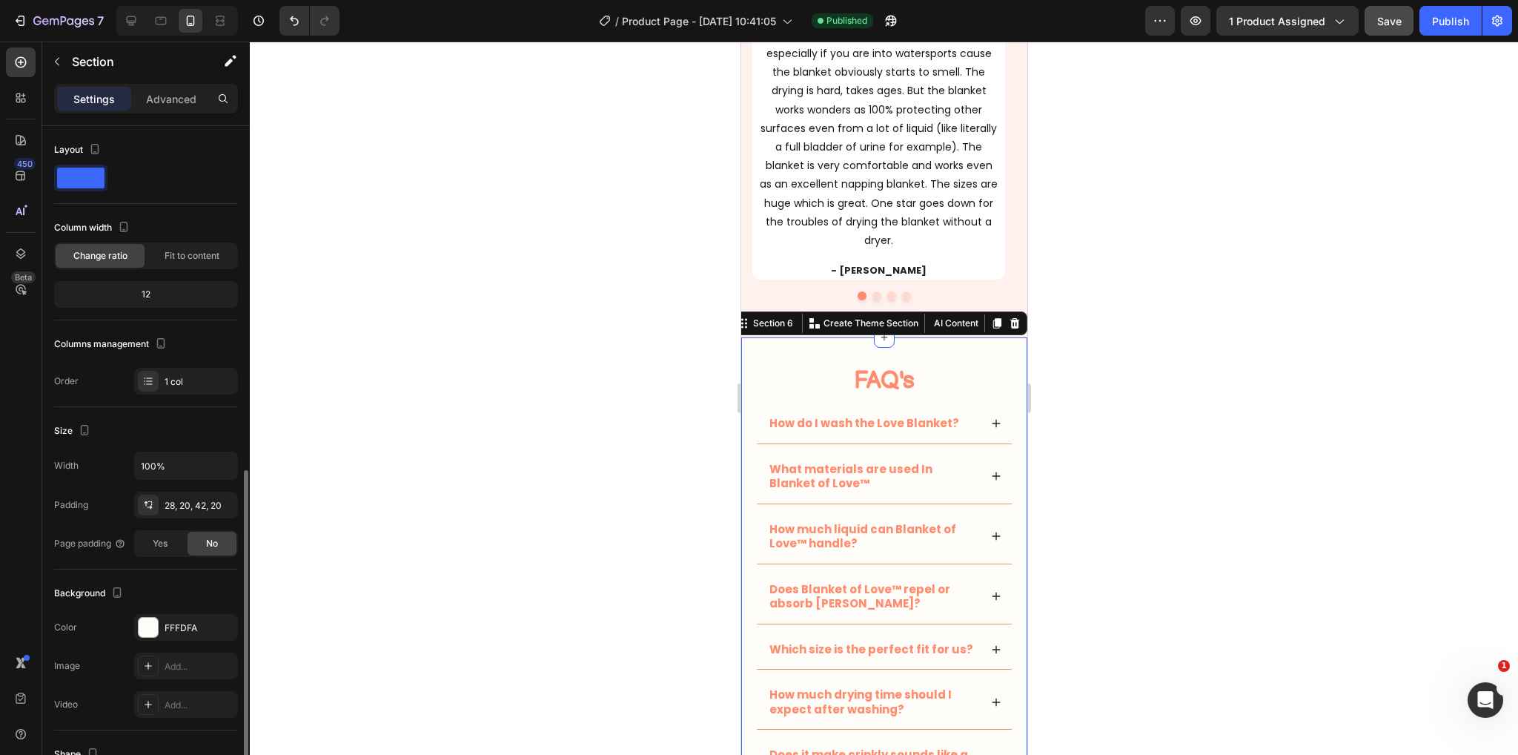
scroll to position [193, 0]
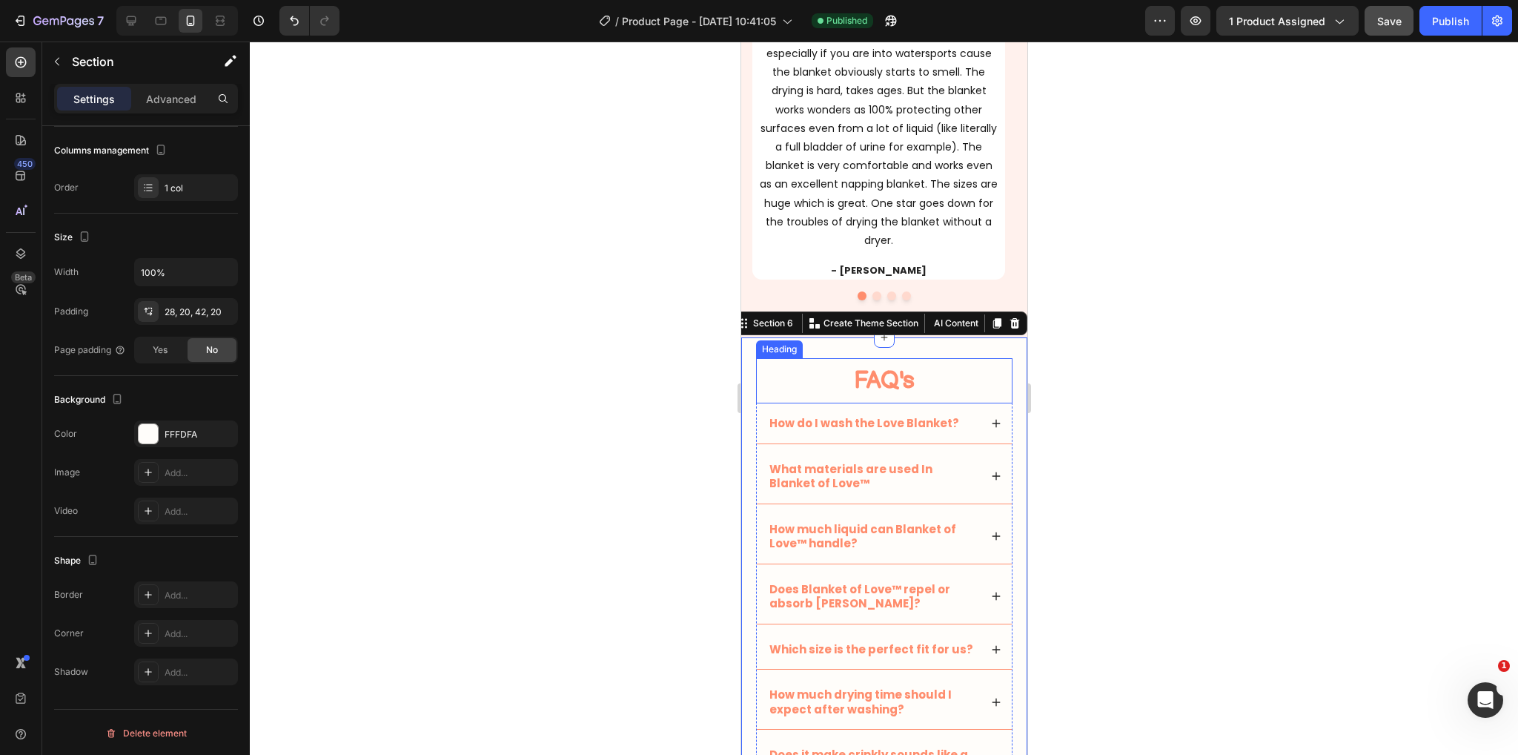
click at [762, 377] on h2 "FAQ's" at bounding box center [883, 381] width 257 height 46
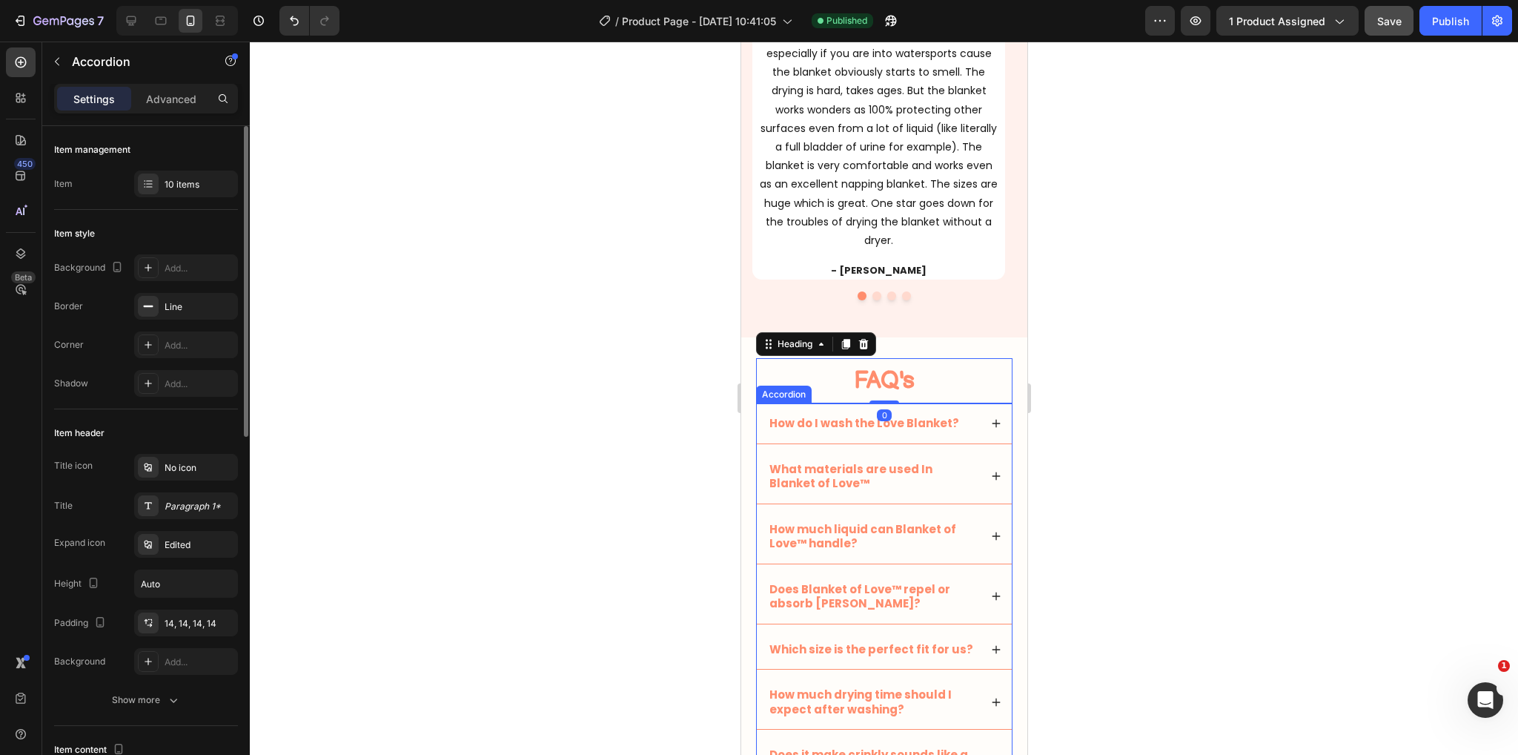
click at [760, 403] on div "How do I wash the Love Blanket? What materials are used In Blanket of Love™ How…" at bounding box center [883, 679] width 257 height 552
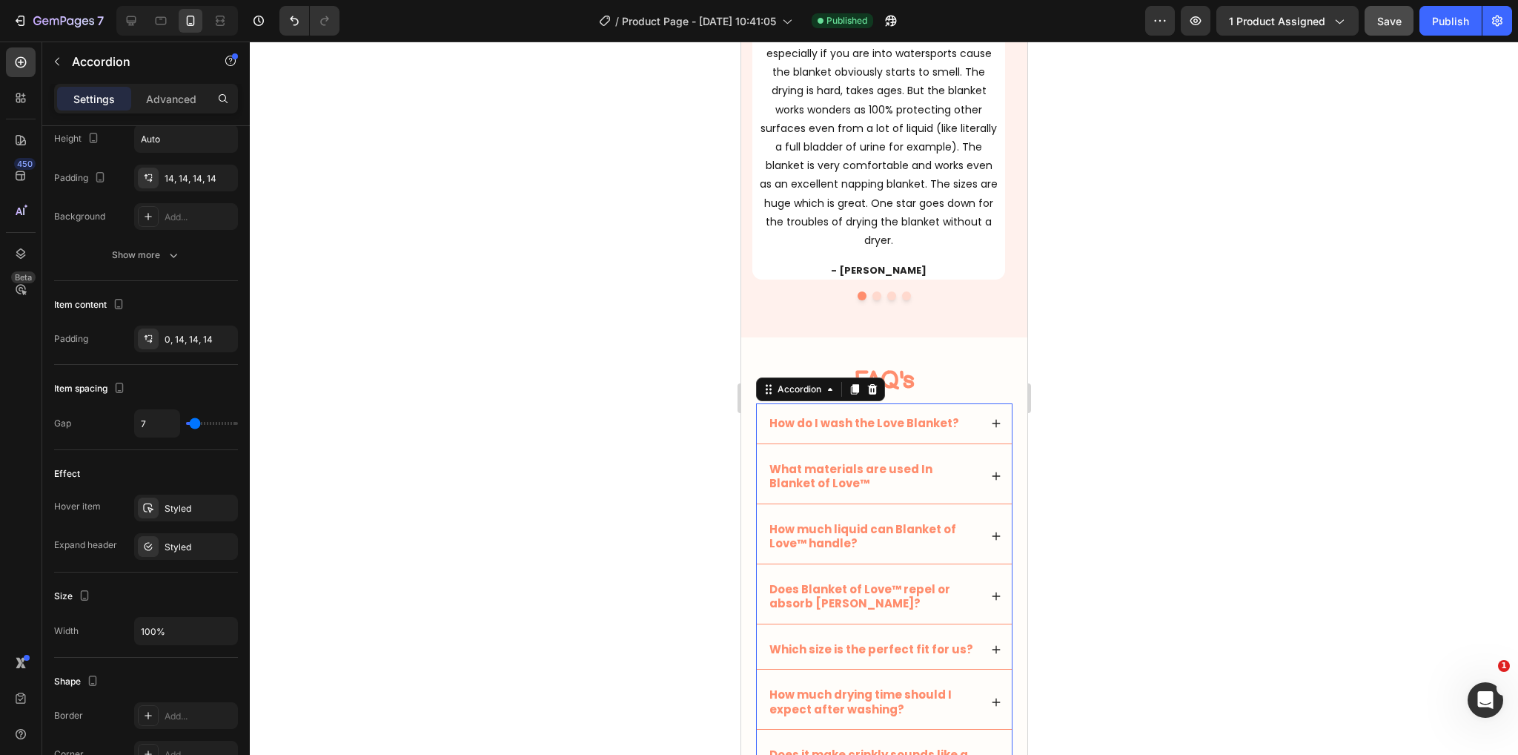
scroll to position [777, 0]
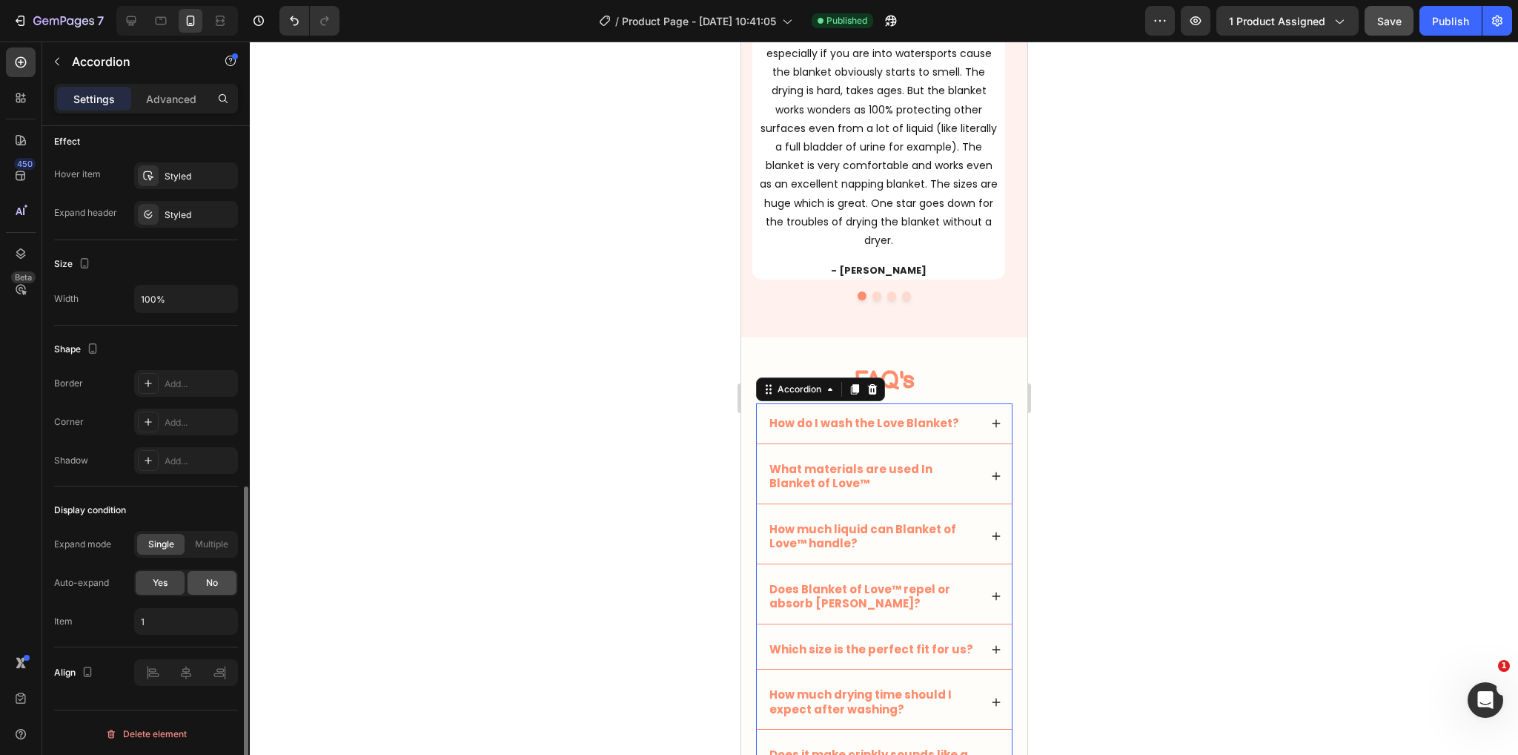
click at [225, 582] on div "No" at bounding box center [212, 583] width 49 height 24
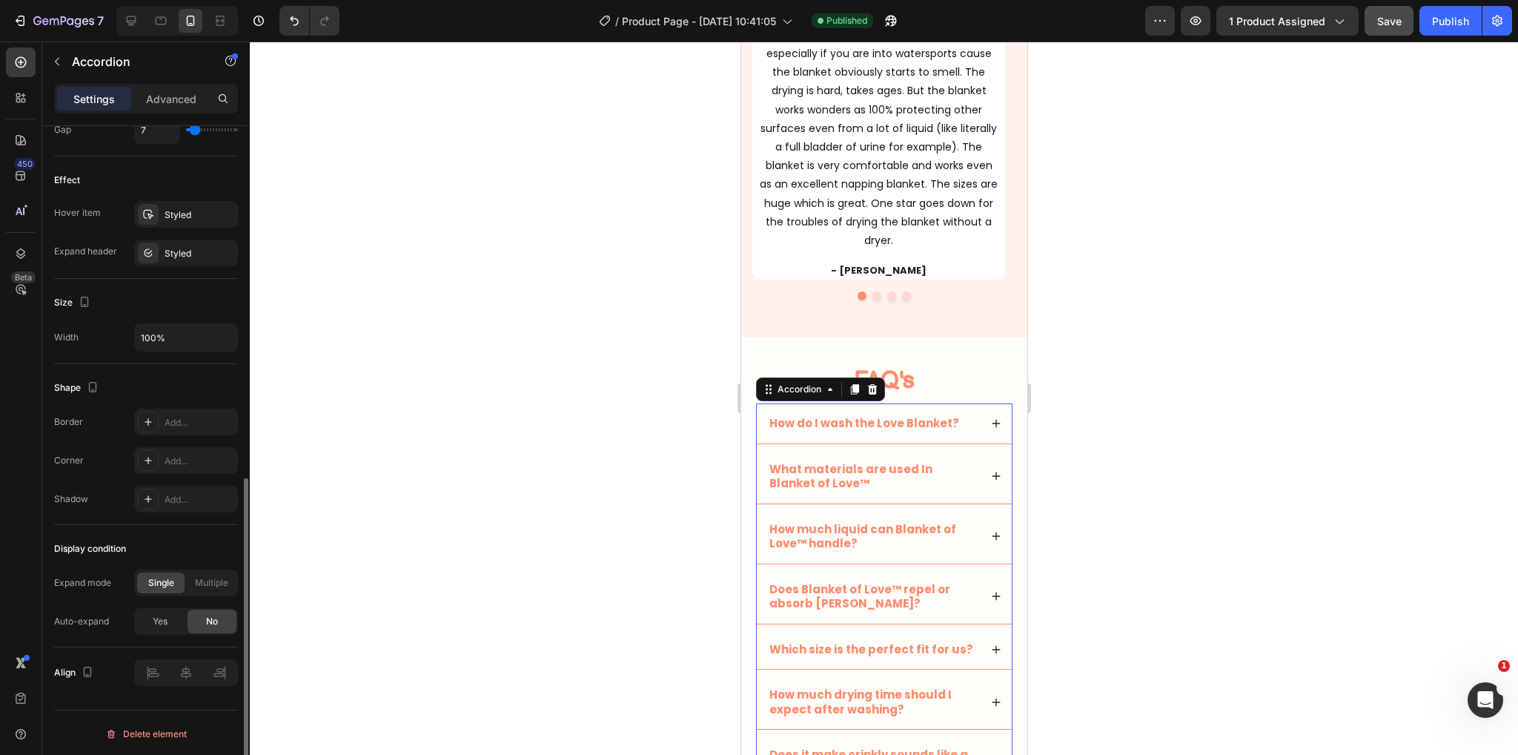
click at [1268, 380] on div at bounding box center [884, 398] width 1268 height 713
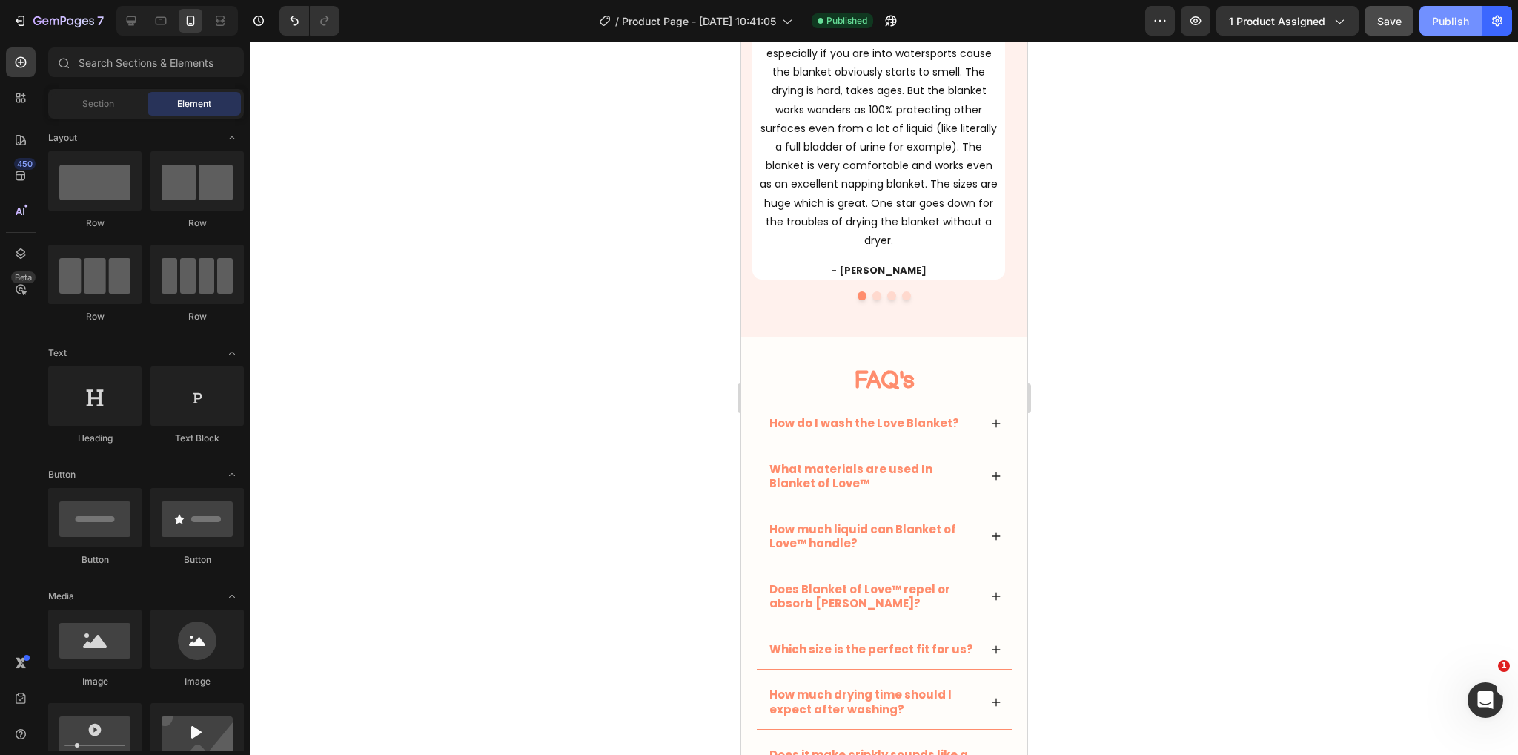
click at [1443, 30] on button "Publish" at bounding box center [1451, 21] width 62 height 30
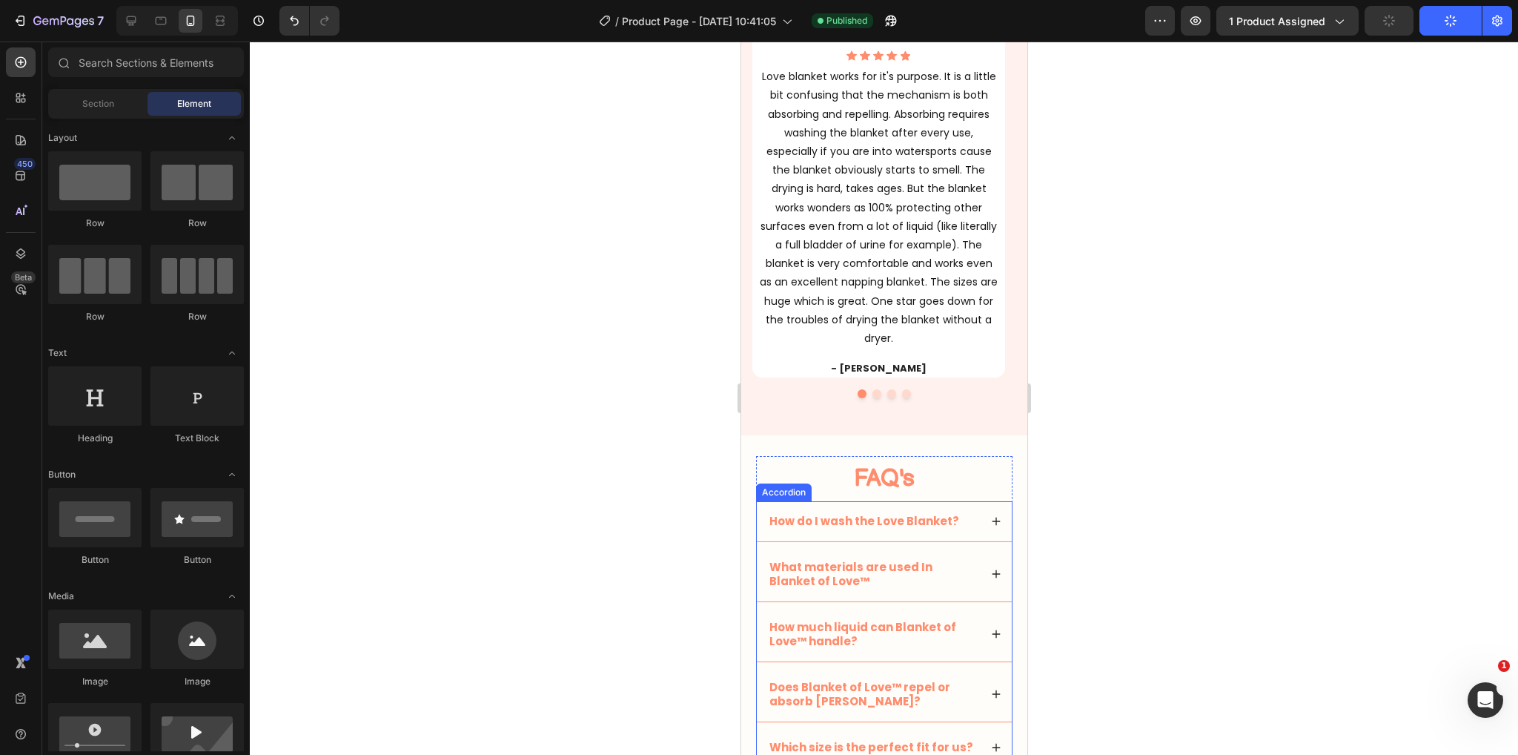
scroll to position [2669, 0]
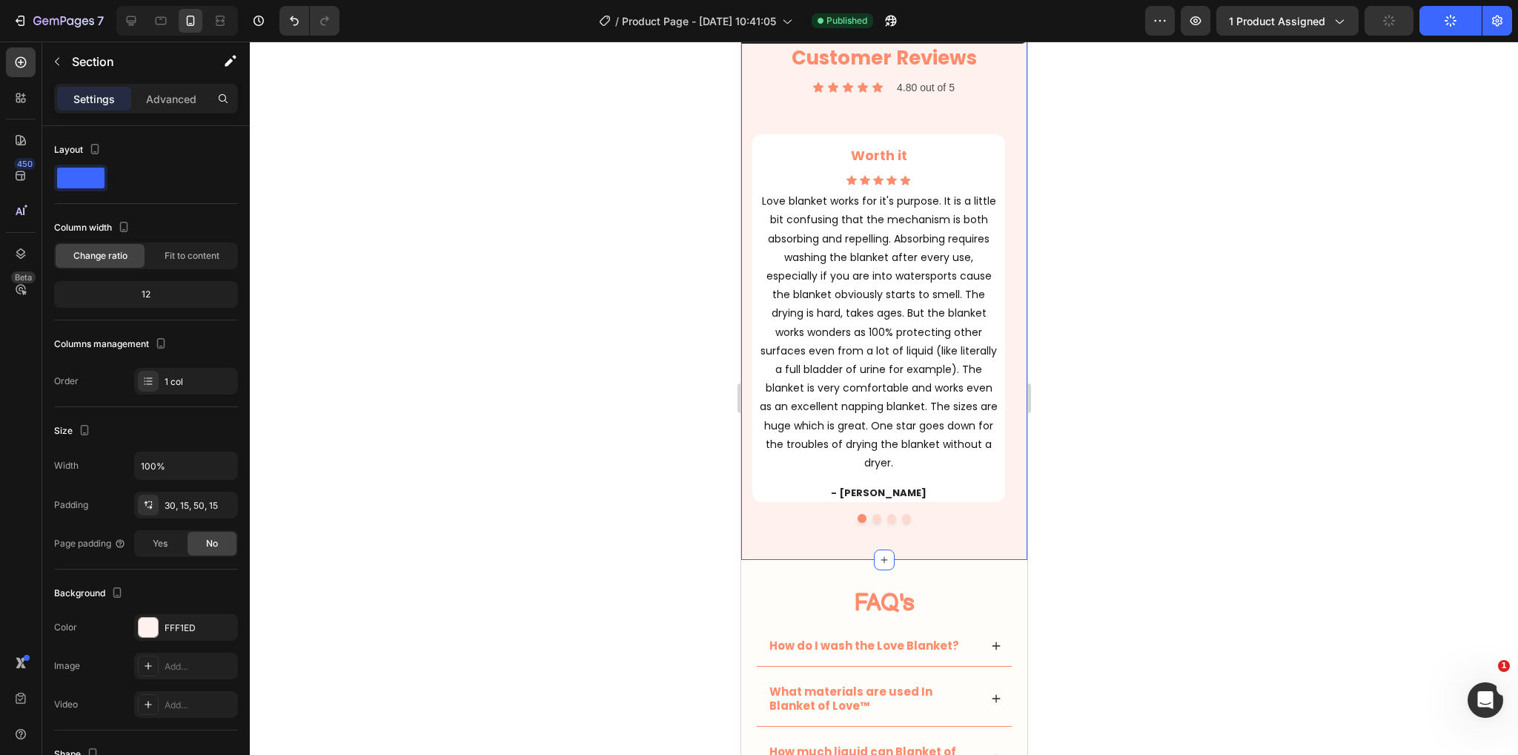
click at [764, 543] on div "Customer Reviews Heading Icon Icon Icon Icon Icon Icon List 4.80 out of 5 Text …" at bounding box center [884, 288] width 286 height 543
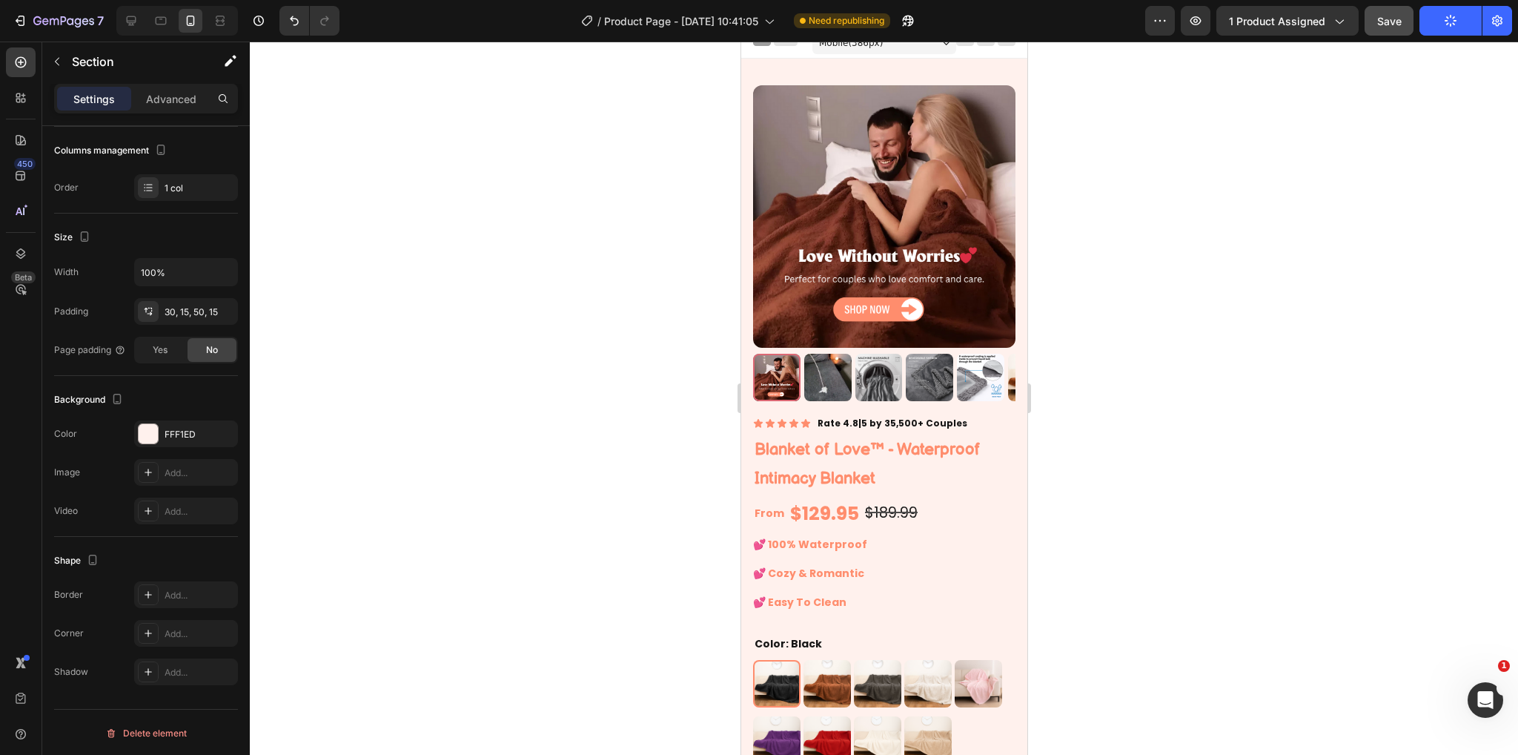
scroll to position [0, 0]
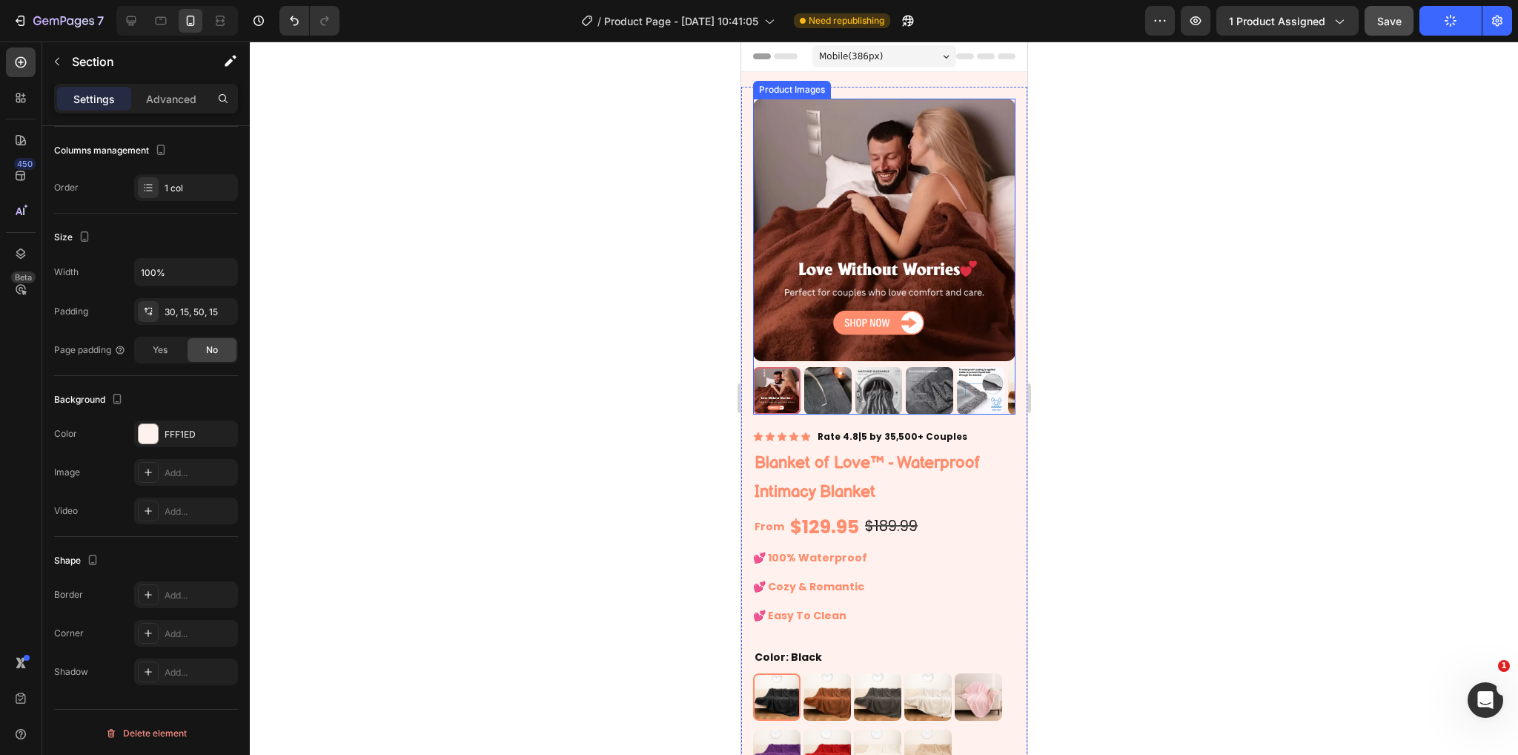
click at [816, 367] on img at bounding box center [827, 390] width 47 height 47
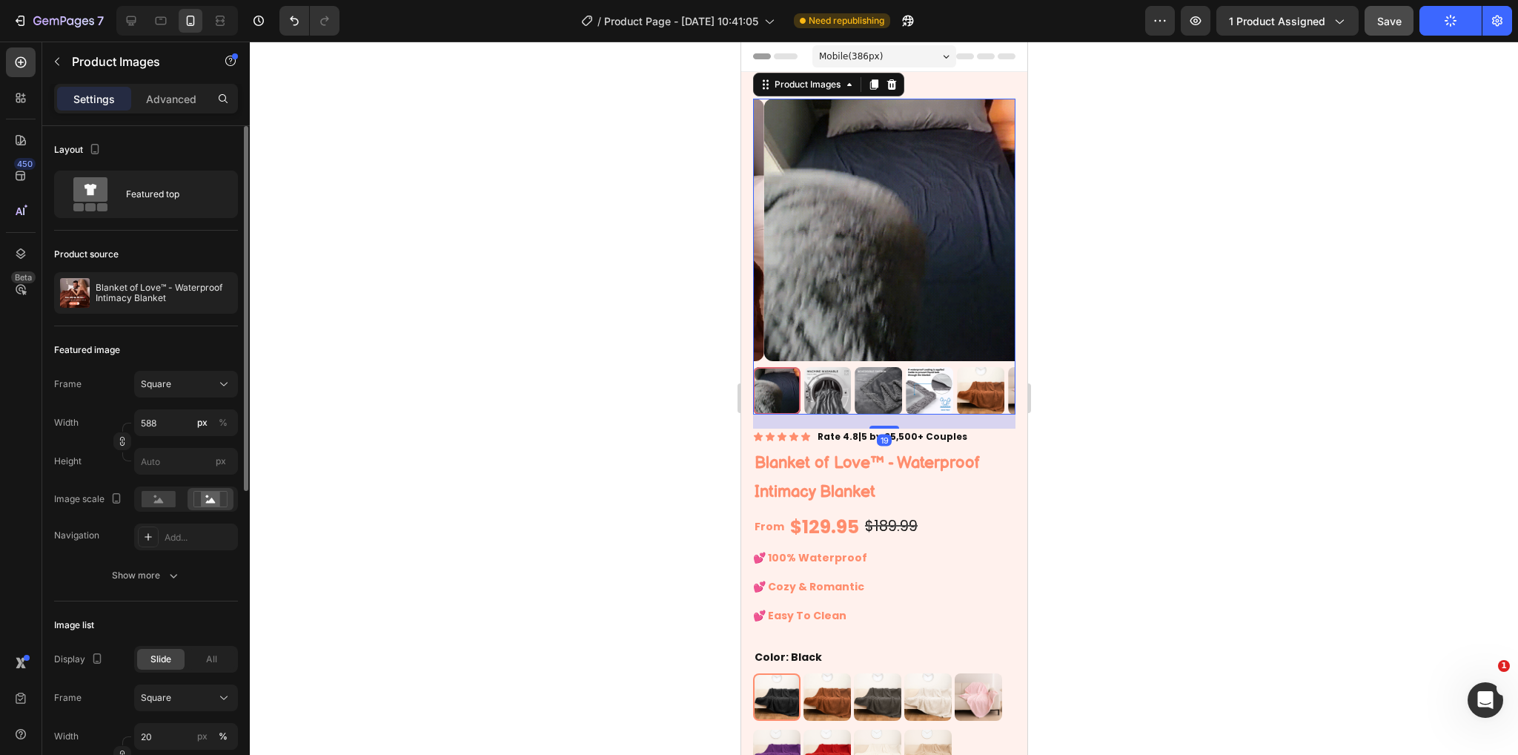
click at [828, 367] on img at bounding box center [827, 390] width 47 height 47
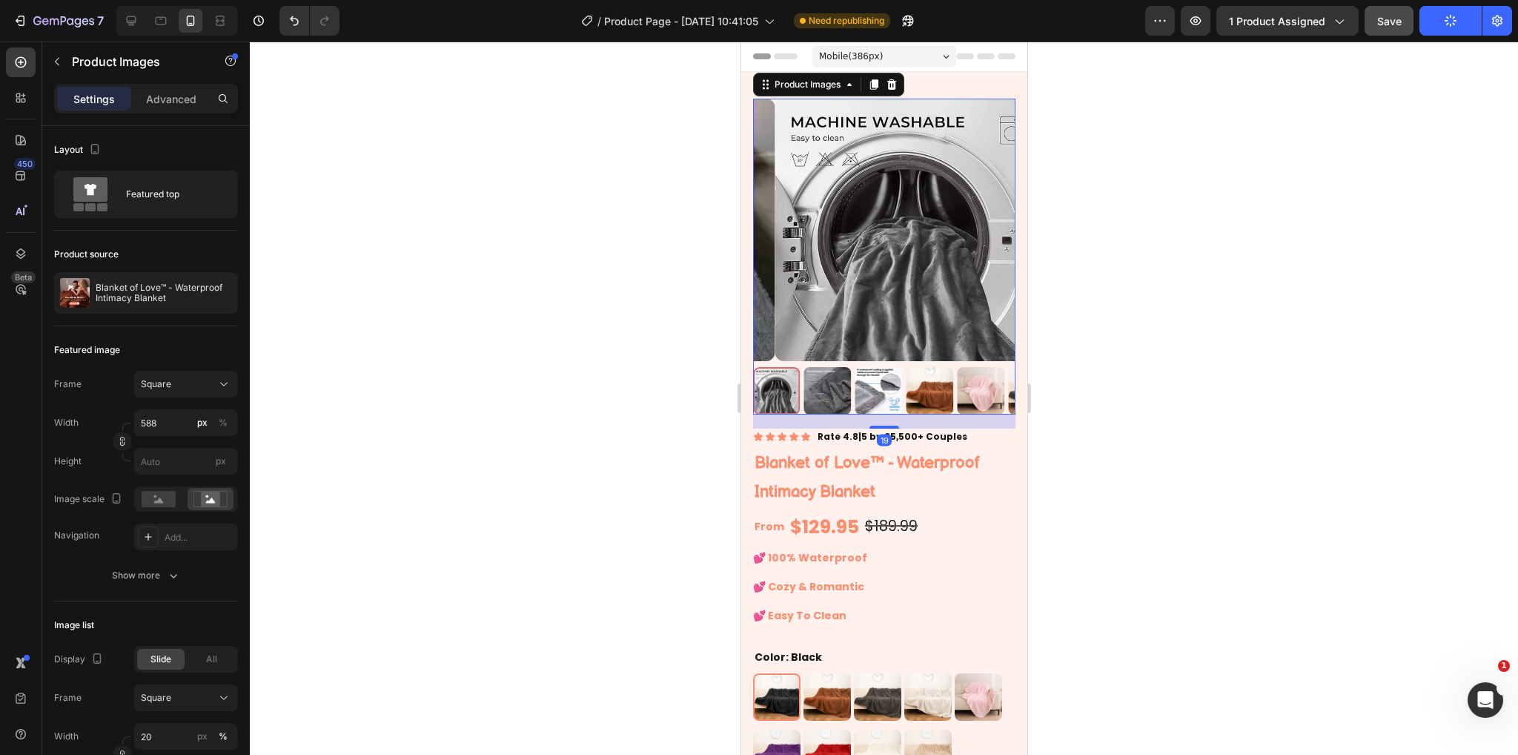
click at [845, 368] on img at bounding box center [827, 390] width 47 height 47
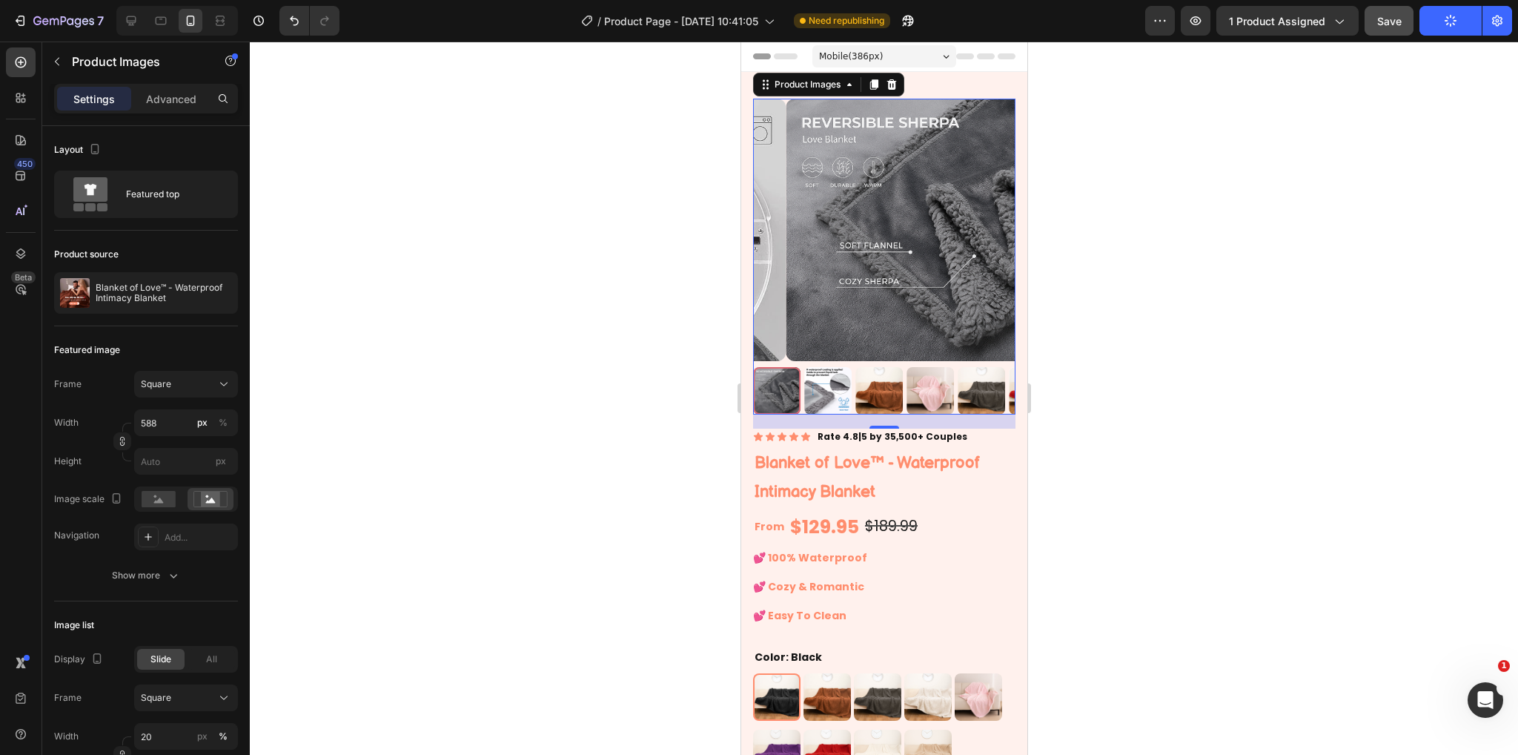
click at [845, 368] on img at bounding box center [827, 390] width 47 height 47
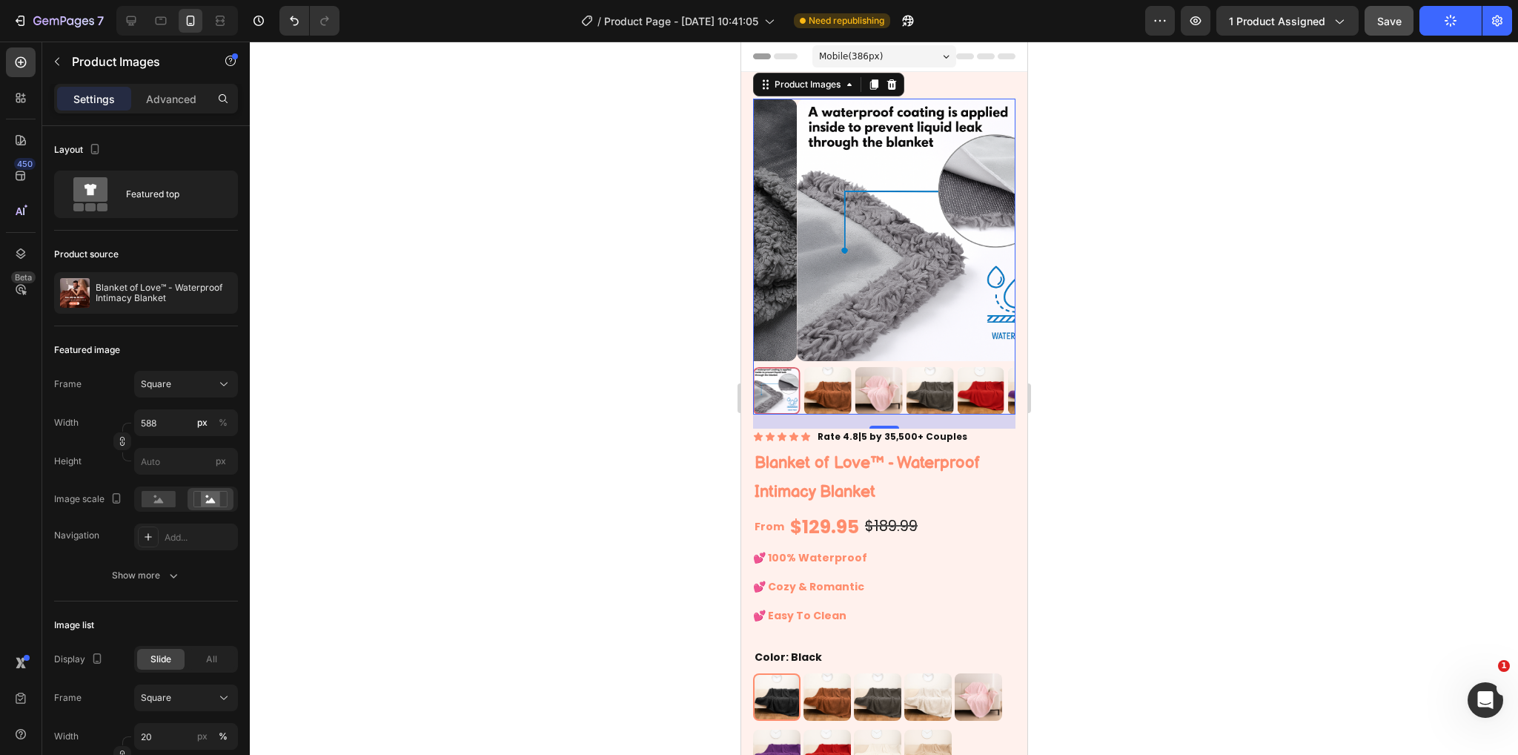
click at [845, 368] on img at bounding box center [827, 390] width 47 height 47
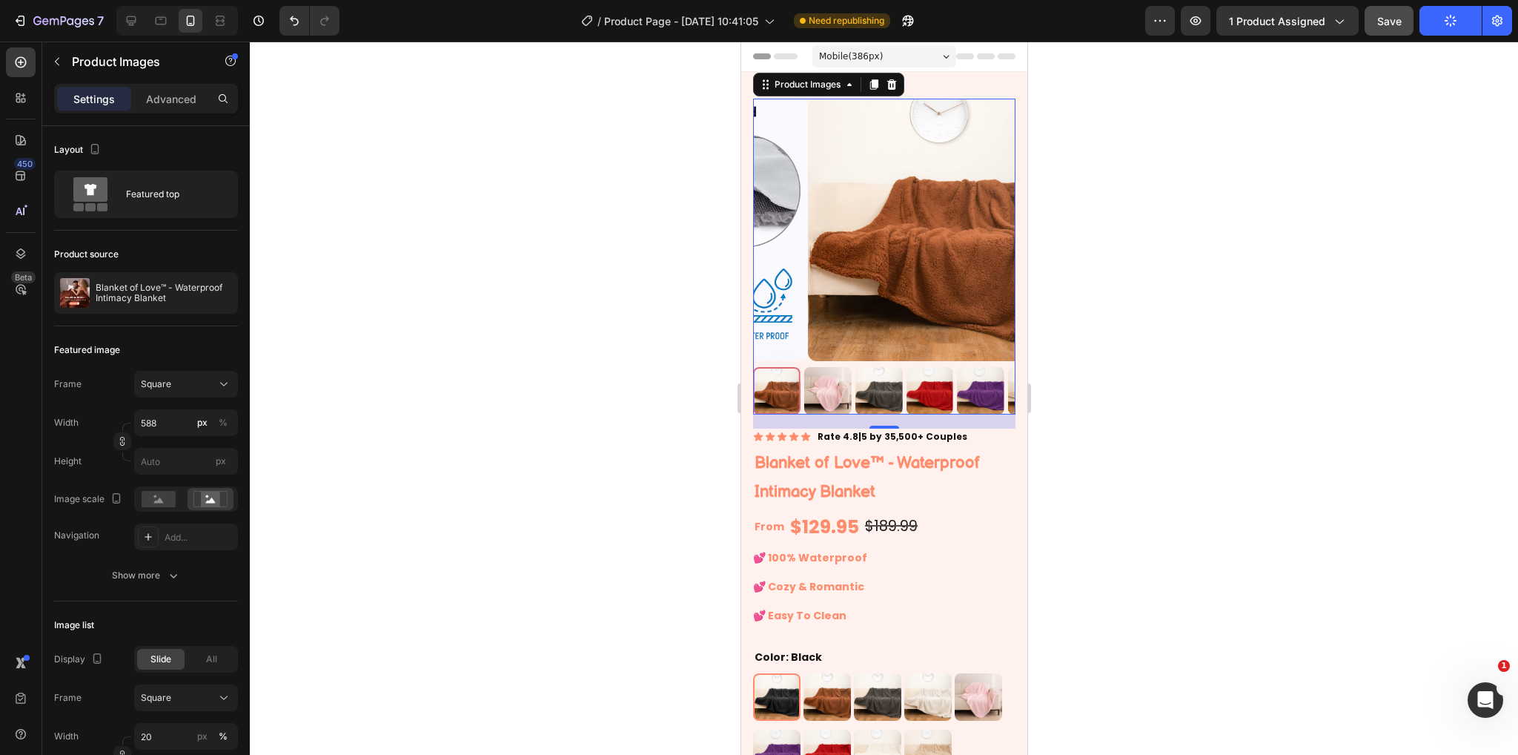
click at [849, 367] on img at bounding box center [827, 390] width 47 height 47
click at [849, 367] on img at bounding box center [828, 390] width 47 height 47
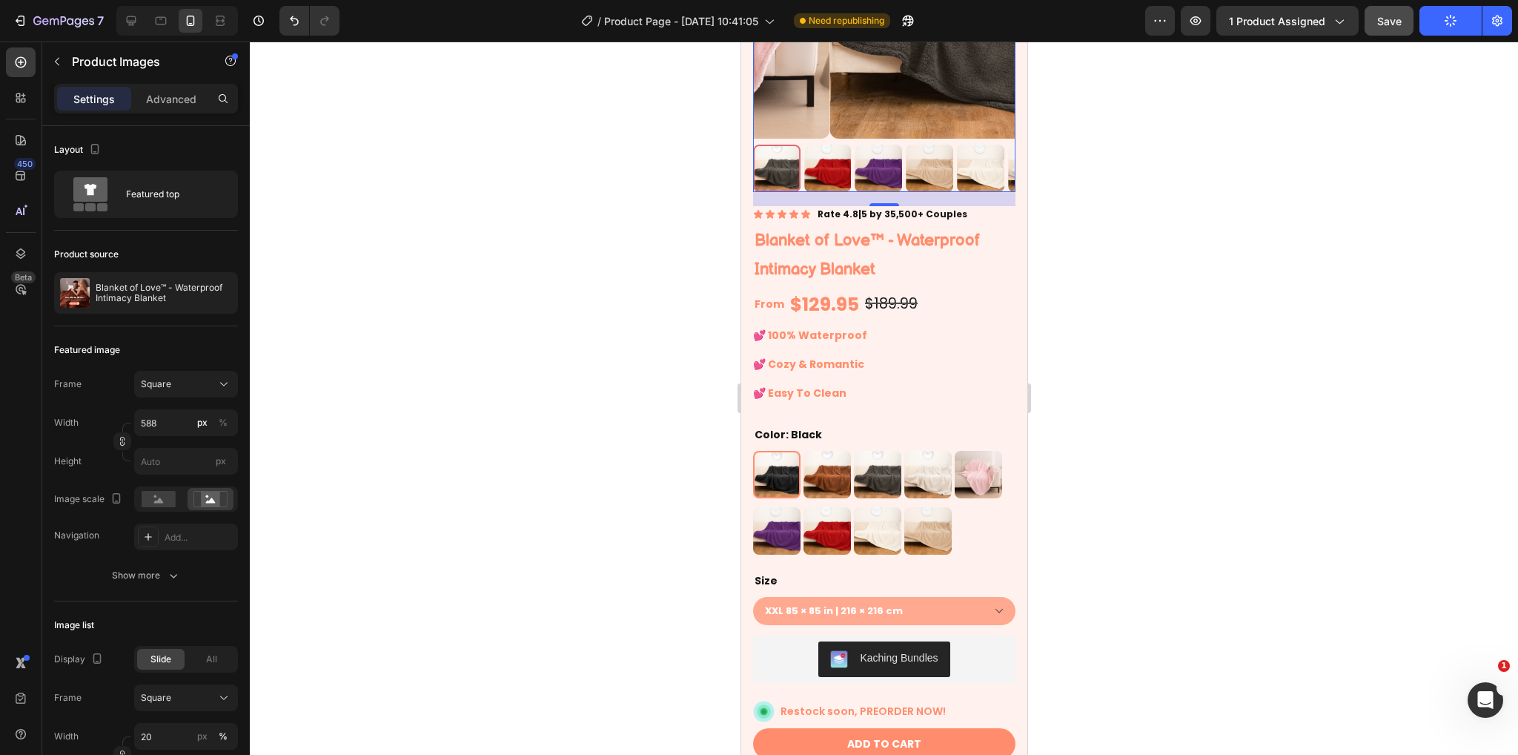
click at [1158, 426] on div at bounding box center [884, 398] width 1268 height 713
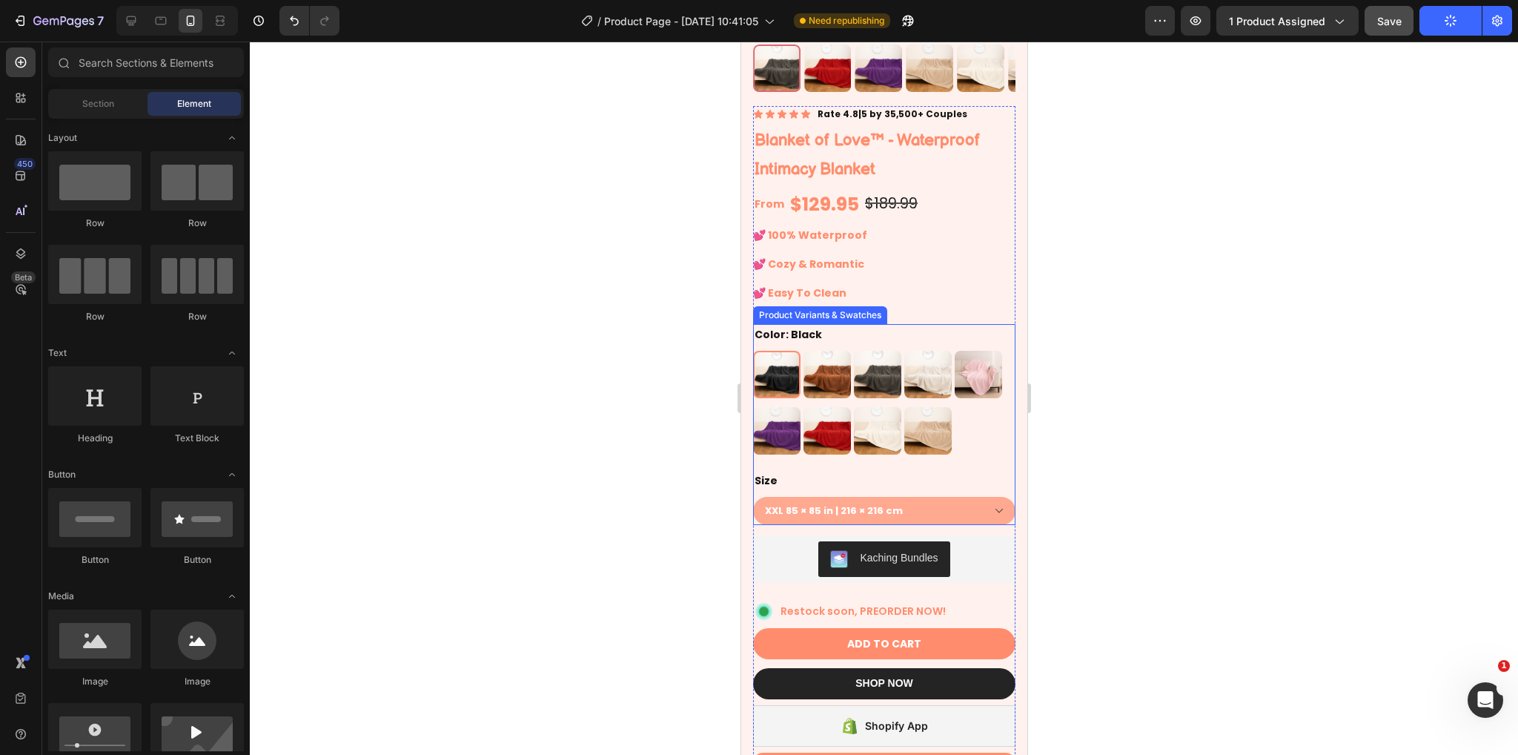
scroll to position [297, 0]
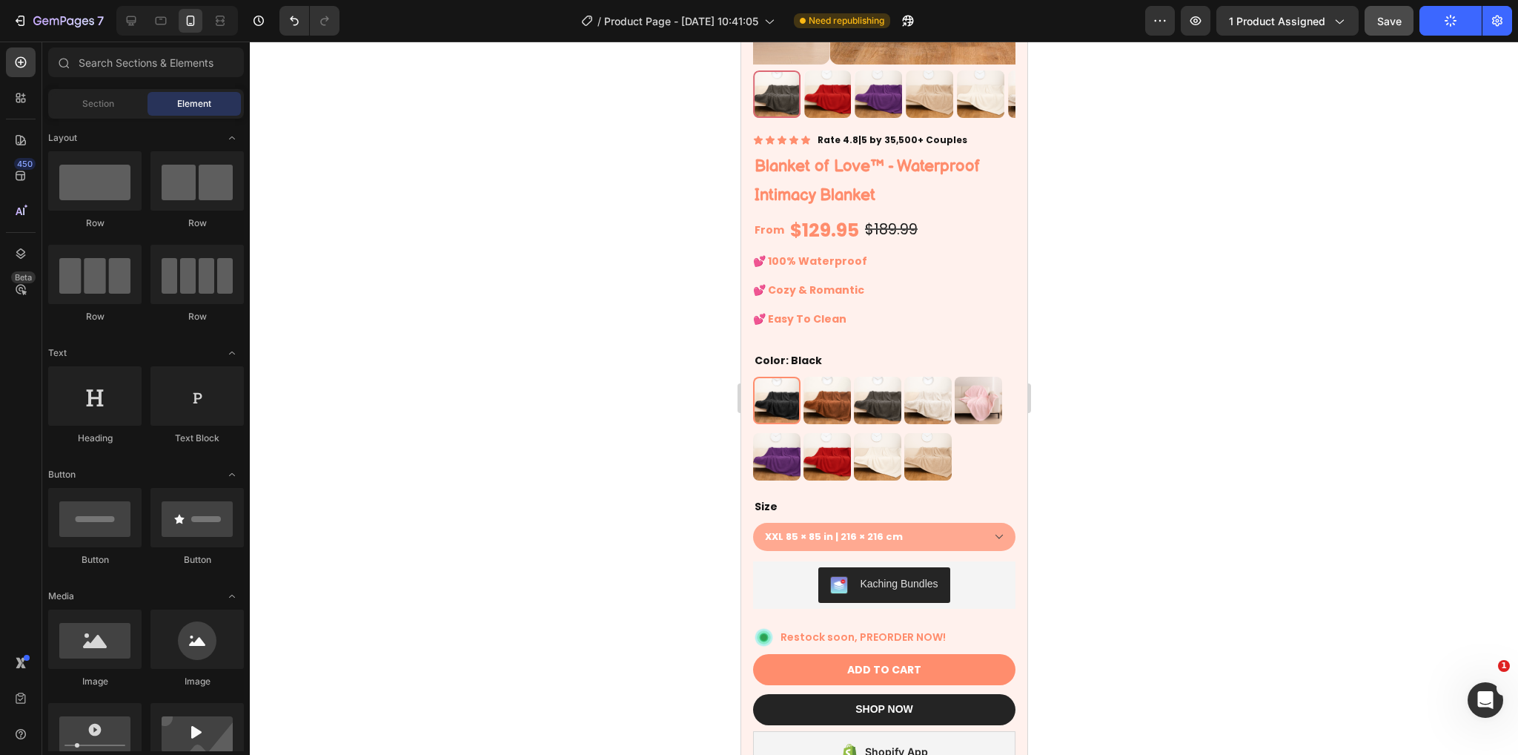
click at [1197, 406] on div at bounding box center [884, 398] width 1268 height 713
drag, startPoint x: 1268, startPoint y: 105, endPoint x: 1368, endPoint y: 159, distance: 113.1
click at [1371, 159] on div at bounding box center [884, 398] width 1268 height 713
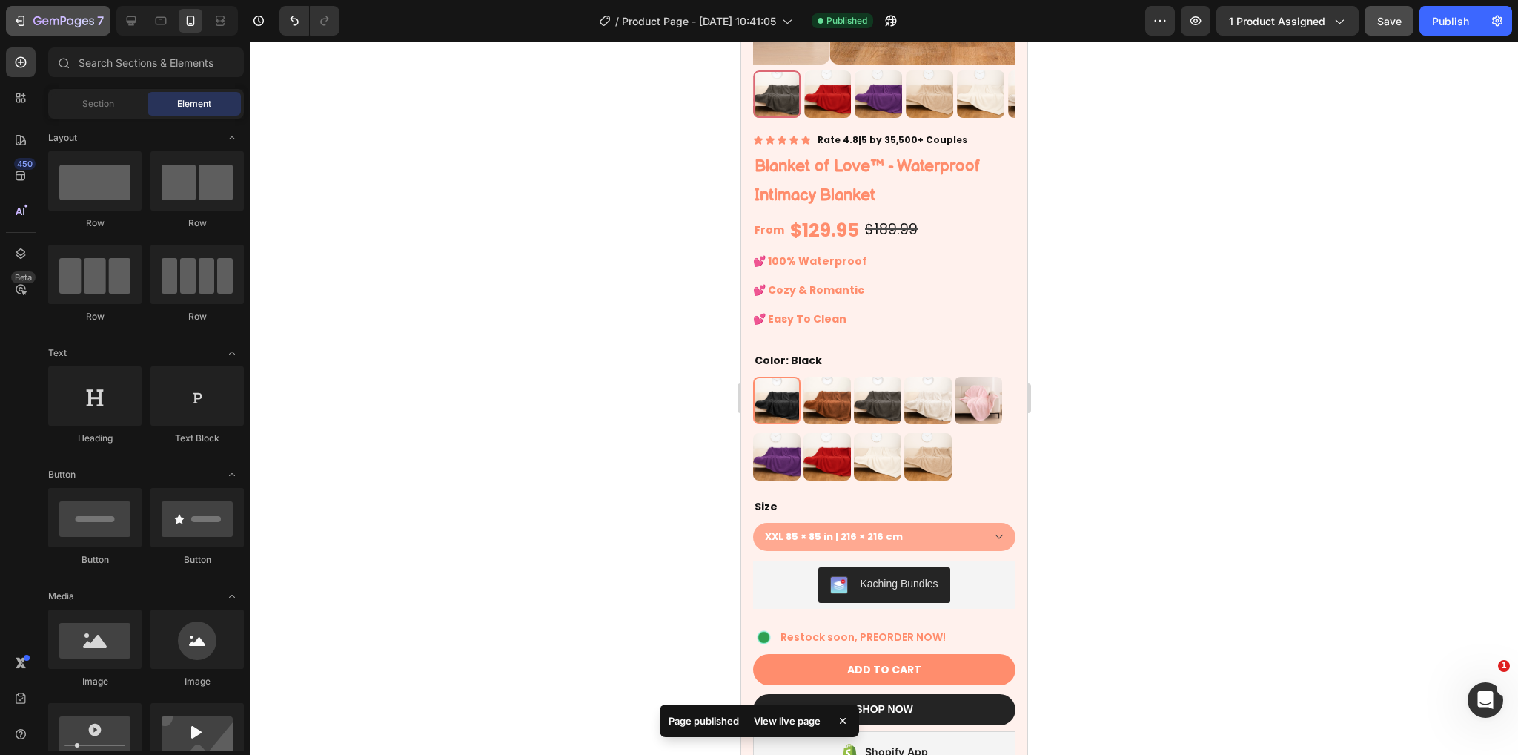
click at [63, 24] on icon "button" at bounding box center [63, 22] width 61 height 13
